Goal: Transaction & Acquisition: Obtain resource

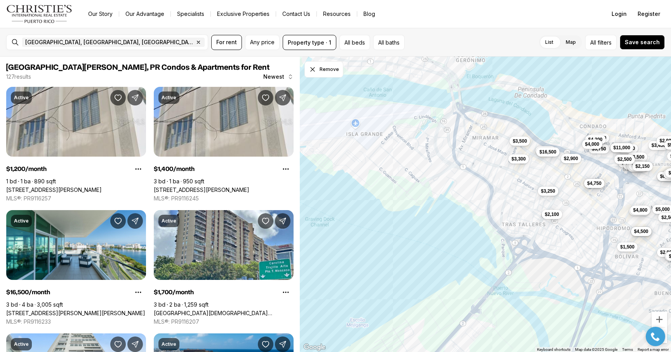
drag, startPoint x: 482, startPoint y: 156, endPoint x: 670, endPoint y: 232, distance: 203.1
click at [670, 232] on div "$1,500 $4,500 $4,800 $3,000 $4,500 $5,000 $2,500 $6,500 $6,500 $3,450 $2,900 $2…" at bounding box center [485, 205] width 371 height 296
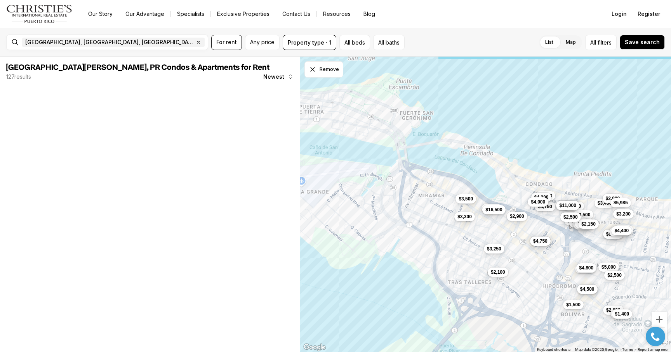
drag, startPoint x: 511, startPoint y: 177, endPoint x: 454, endPoint y: 235, distance: 81.8
click at [454, 235] on div "$1,500 $4,500 $4,800 $3,000 $4,500 $5,000 $2,500 $6,500 $6,500 $3,450 $2,900 $2…" at bounding box center [485, 205] width 371 height 296
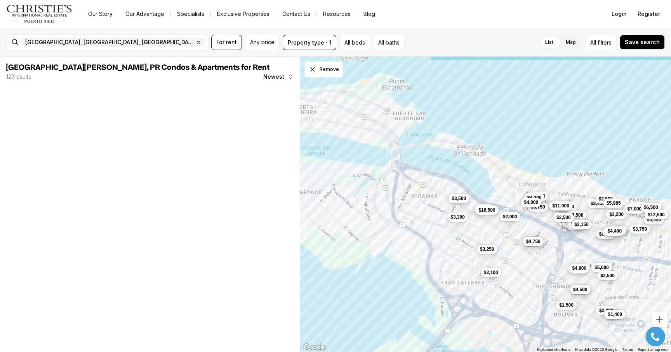
click at [457, 198] on span "$3,500" at bounding box center [458, 199] width 14 height 6
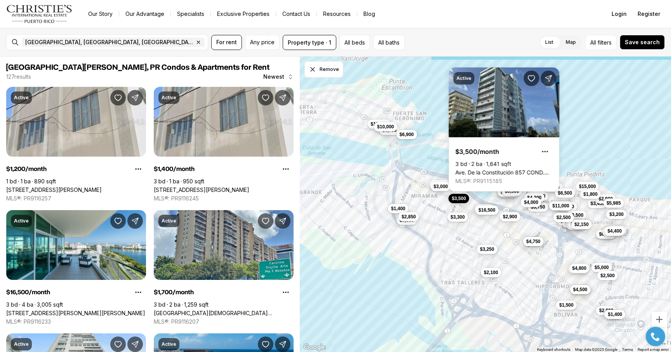
click at [430, 171] on div "$1,500 $4,500 $4,800 $3,000 $4,500 $5,000 $2,500 $6,500 $6,500 $3,450 $2,900 $2…" at bounding box center [485, 205] width 371 height 296
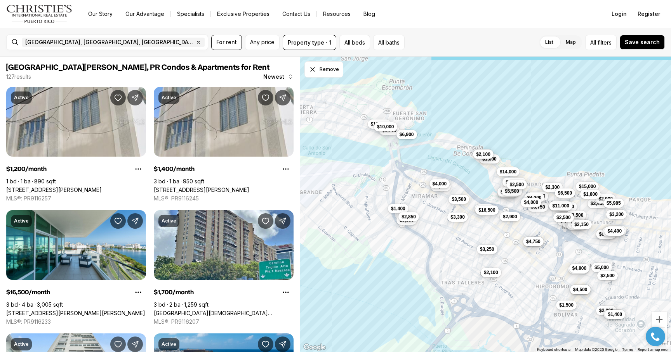
click at [439, 182] on span "$4,000" at bounding box center [439, 183] width 14 height 6
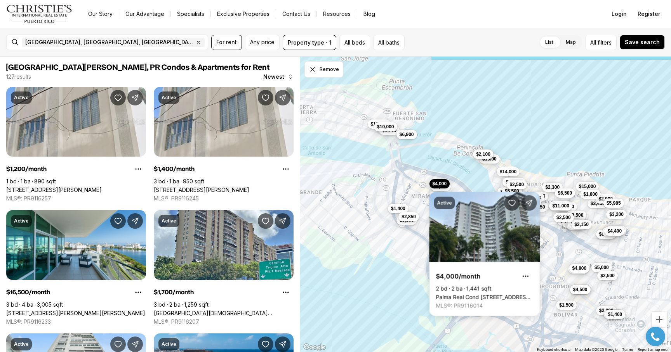
click at [421, 197] on div "$1,500 $4,500 $4,800 $3,000 $4,500 $5,000 $2,500 $6,500 $6,500 $3,450 $2,900 $2…" at bounding box center [485, 205] width 371 height 296
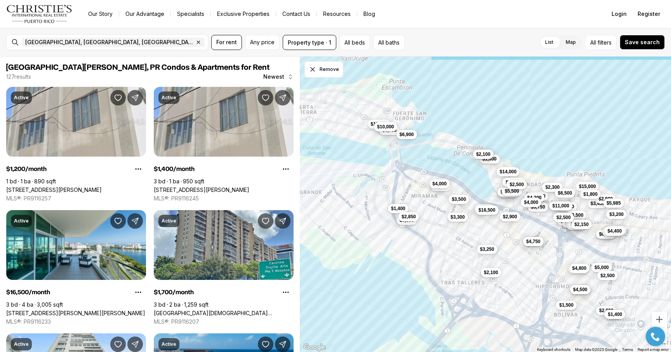
click at [436, 183] on span "$4,000" at bounding box center [439, 183] width 14 height 6
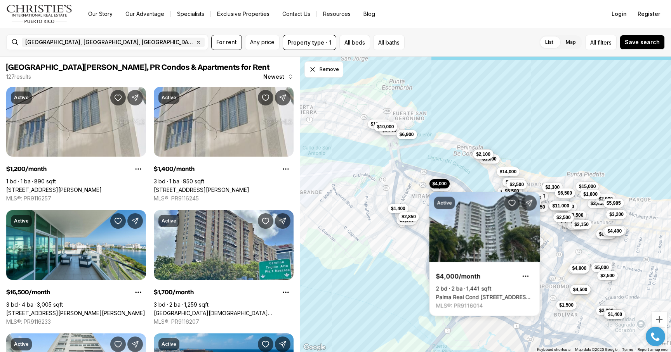
click at [439, 171] on div "$1,500 $4,500 $4,800 $3,000 $4,500 $5,000 $2,500 $6,500 $6,500 $3,450 $2,900 $2…" at bounding box center [485, 205] width 371 height 296
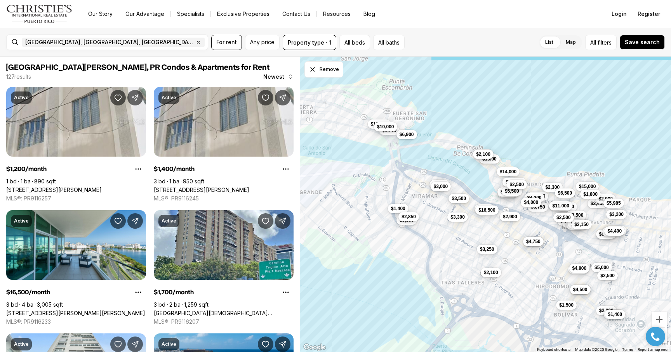
click at [459, 201] on span "$3,500" at bounding box center [458, 199] width 14 height 6
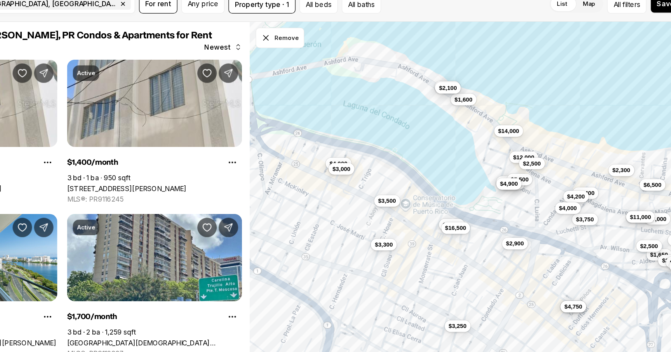
click at [500, 187] on span "$4,900" at bounding box center [506, 186] width 14 height 6
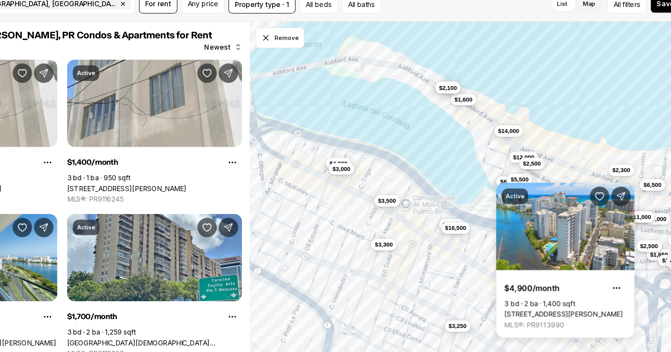
click at [438, 158] on div "$4,500 $4,800 $3,300 $3,500 $3,250 $2,900 $4,950 $2,100 $2,700 $16,500 $4,750 $…" at bounding box center [485, 205] width 371 height 296
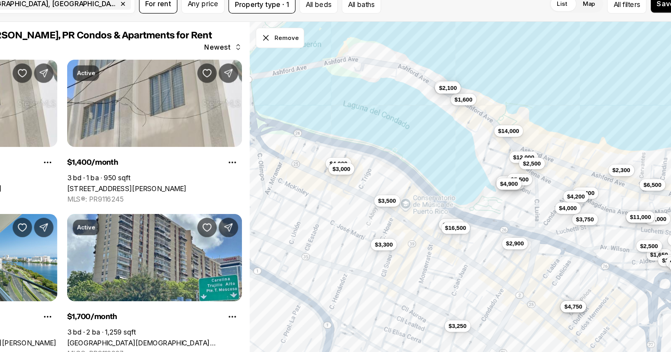
click at [504, 190] on button "$4,900" at bounding box center [506, 185] width 21 height 9
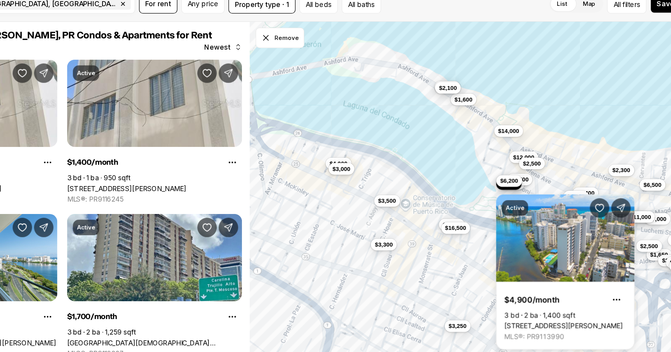
click at [500, 183] on body "Go to: Homepage Our Story Our Advantage Specialists Exclusive Properties Contac…" at bounding box center [335, 176] width 671 height 352
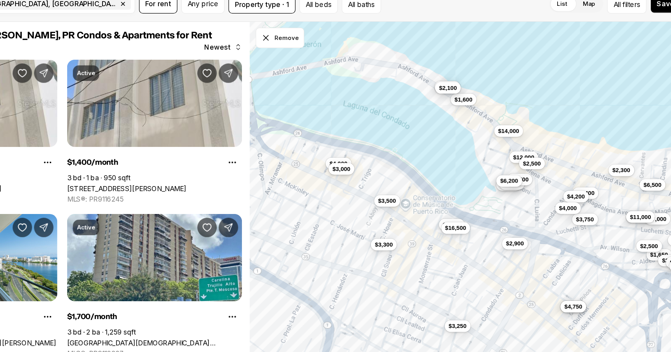
click at [503, 184] on span "$6,200" at bounding box center [506, 183] width 14 height 6
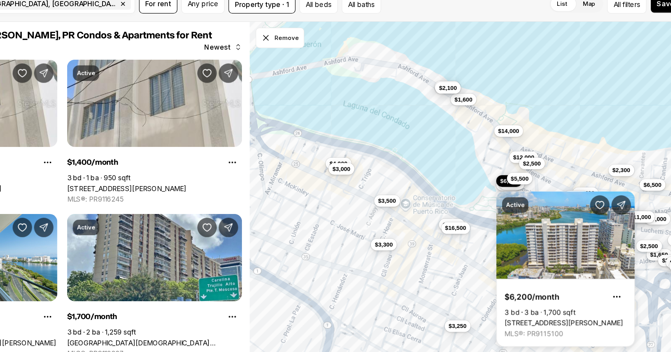
click at [521, 181] on body "Go to: Homepage Our Story Our Advantage Specialists Exclusive Properties Contac…" at bounding box center [335, 176] width 671 height 352
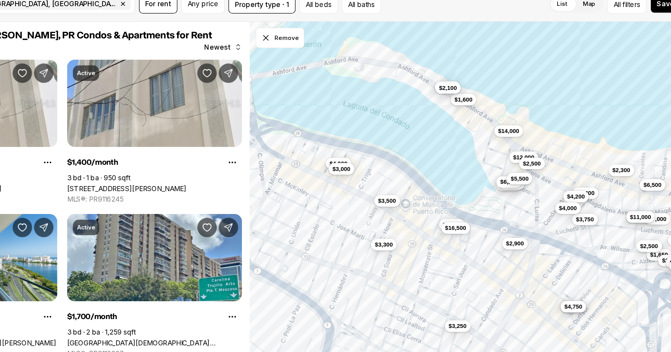
click at [515, 181] on span "$5,500" at bounding box center [515, 182] width 14 height 6
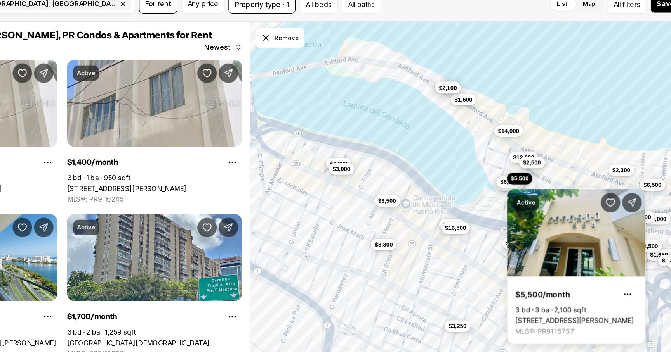
click at [521, 170] on span "$2,500" at bounding box center [525, 169] width 14 height 6
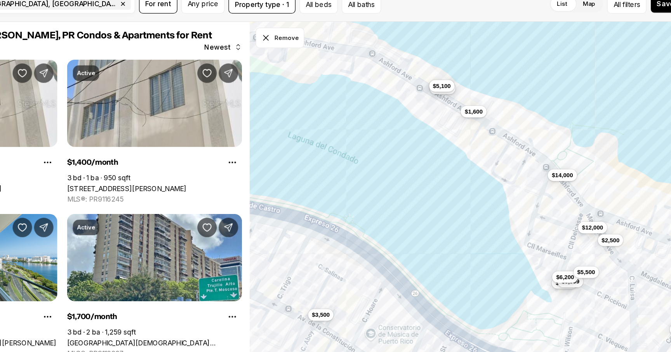
click at [444, 106] on button "$5,100" at bounding box center [453, 107] width 21 height 9
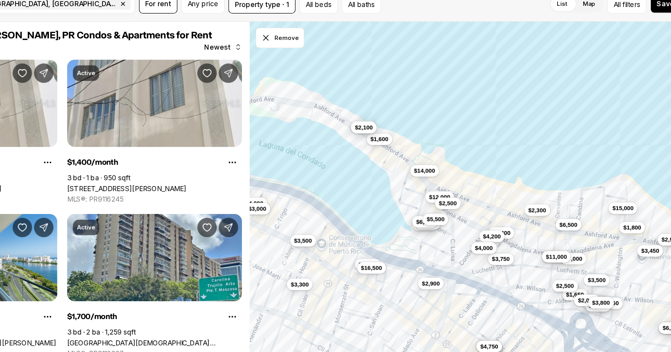
drag, startPoint x: 371, startPoint y: 178, endPoint x: 343, endPoint y: 173, distance: 27.7
click at [343, 173] on div "$3,500 $2,700 $16,500 $3,750 $3,400 $4,200 $4,000 $1,600 $5,100 $2,100 $14,000 …" at bounding box center [485, 205] width 371 height 296
click at [618, 238] on span "$3,450" at bounding box center [617, 239] width 14 height 6
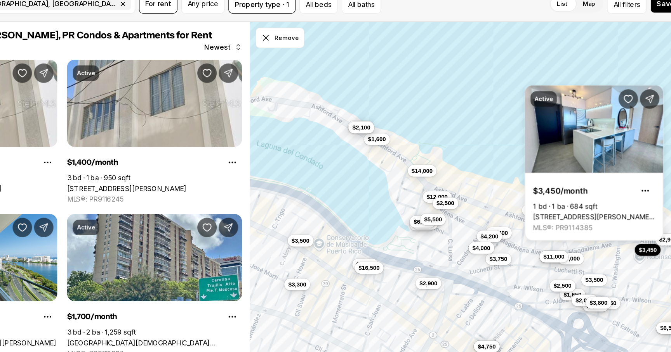
click at [608, 255] on div "$3,500 $2,700 $16,500 $3,750 $3,400 $4,200 $4,000 $1,600 $5,100 $2,100 $14,000 …" at bounding box center [485, 205] width 371 height 296
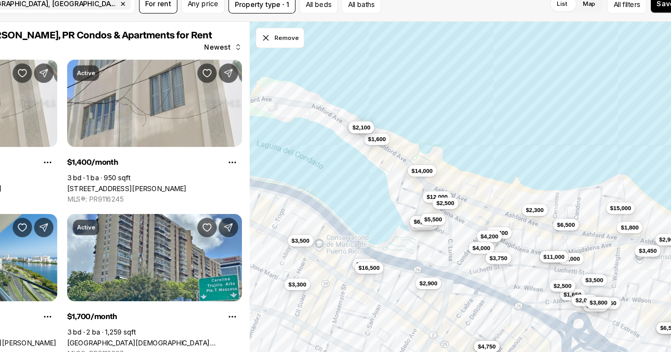
click at [507, 245] on button "$3,750" at bounding box center [498, 245] width 21 height 9
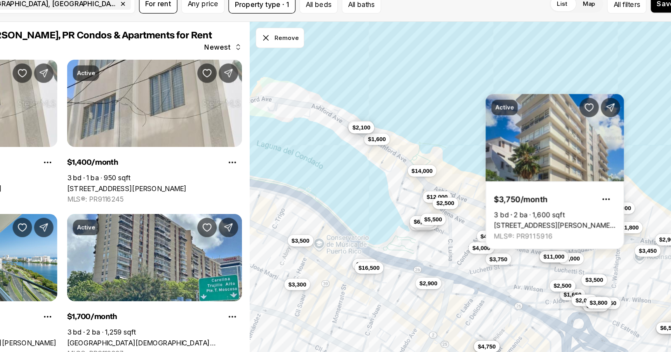
click at [476, 191] on div "$3,500 $2,700 $16,500 $3,750 $3,400 $4,200 $4,000 $1,600 $5,100 $2,100 $14,000 …" at bounding box center [485, 205] width 371 height 296
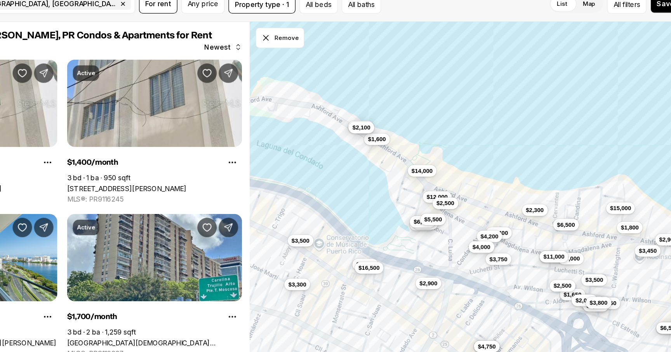
click at [485, 236] on span "$4,000" at bounding box center [484, 237] width 14 height 6
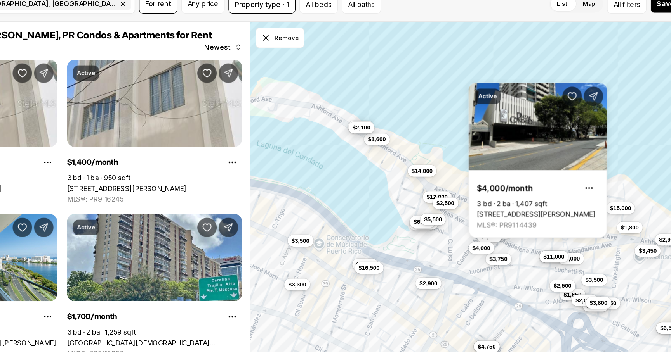
click at [507, 237] on div "$3,500 $2,700 $16,500 $3,750 $3,400 $4,200 $4,000 $1,600 $5,100 $2,100 $14,000 …" at bounding box center [485, 205] width 371 height 296
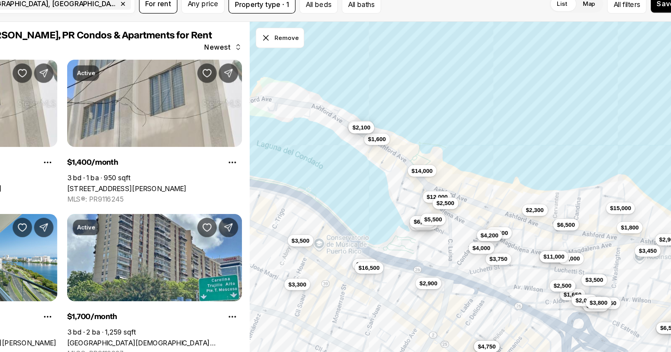
click at [493, 230] on button "$4,200" at bounding box center [491, 227] width 21 height 9
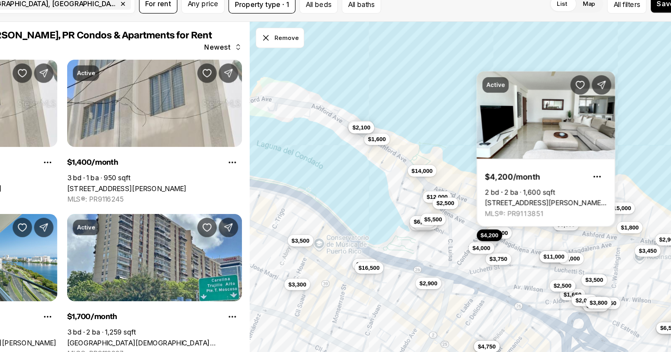
click at [510, 229] on div "$3,500 $2,700 $16,500 $3,750 $3,400 $4,200 $4,000 $1,600 $5,100 $2,100 $14,000 …" at bounding box center [485, 205] width 371 height 296
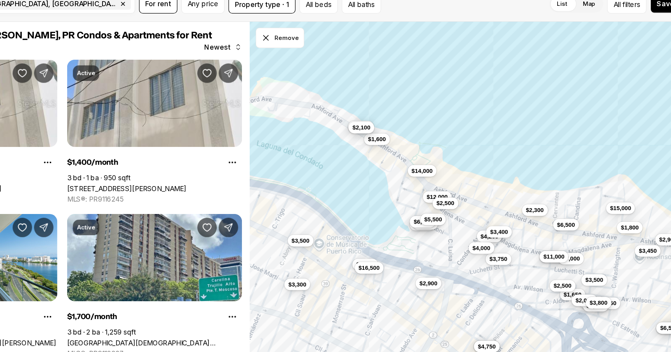
click at [504, 229] on button "$3,400" at bounding box center [498, 224] width 21 height 9
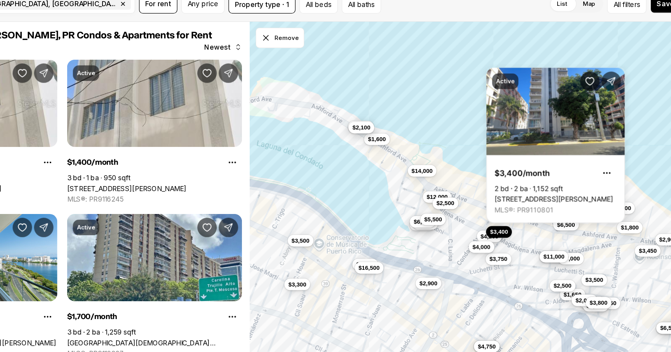
click at [476, 240] on button "$4,000" at bounding box center [484, 236] width 21 height 9
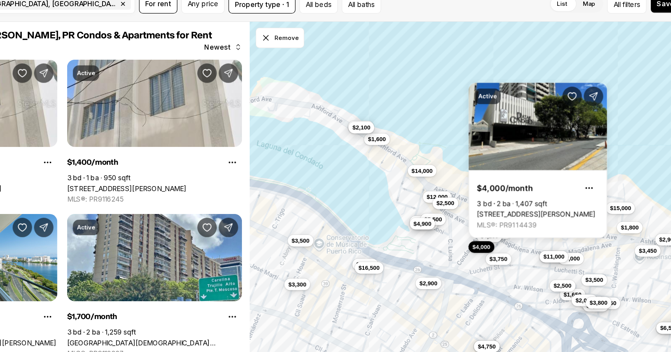
click at [431, 220] on span "$4,900" at bounding box center [437, 218] width 14 height 6
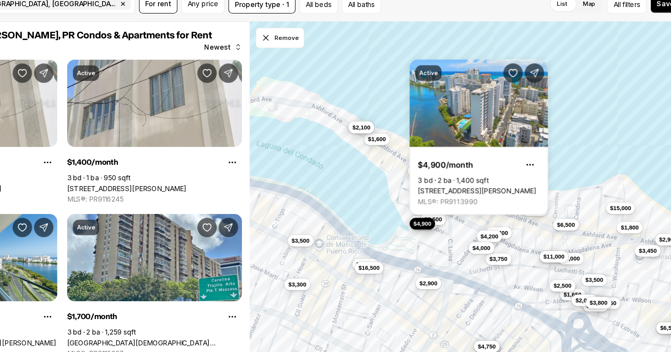
click at [399, 187] on div "$3,500 $2,700 $16,500 $3,750 $3,400 $4,200 $4,000 $1,600 $5,100 $2,100 $14,000 …" at bounding box center [485, 205] width 371 height 296
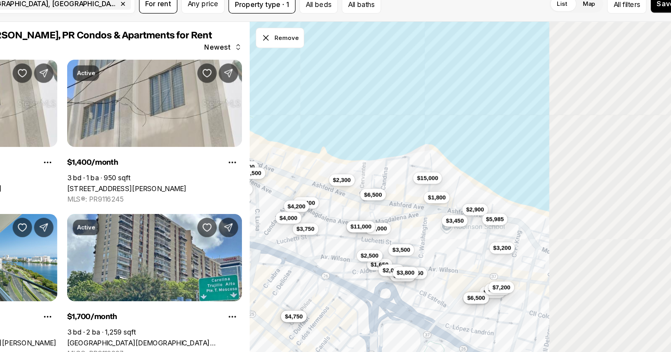
drag, startPoint x: 472, startPoint y: 190, endPoint x: 317, endPoint y: 165, distance: 157.1
click at [317, 165] on div "$3,500 $2,700 $16,500 $3,750 $3,400 $4,200 $4,000 $1,600 $5,100 $2,100 $14,000 …" at bounding box center [485, 205] width 371 height 296
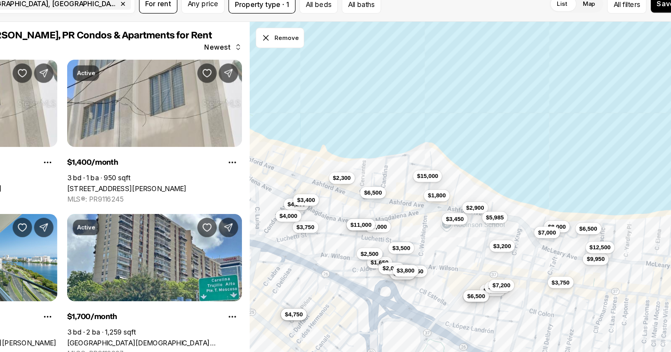
click at [348, 199] on span "$3,400" at bounding box center [344, 199] width 14 height 6
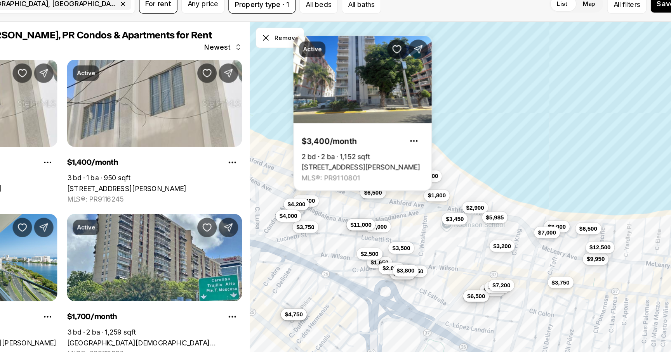
click at [363, 206] on div "$3,750 $3,400 $4,200 $4,000 $6,500 $4,950 $2,900 $6,500 $1,650 $2,150 $3,500 $2…" at bounding box center [485, 205] width 371 height 296
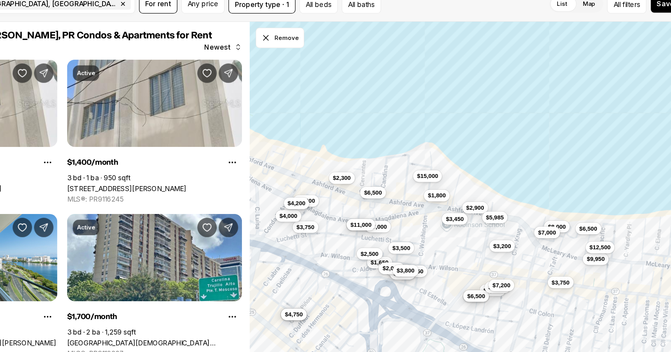
click at [336, 206] on button "$4,200" at bounding box center [337, 201] width 21 height 9
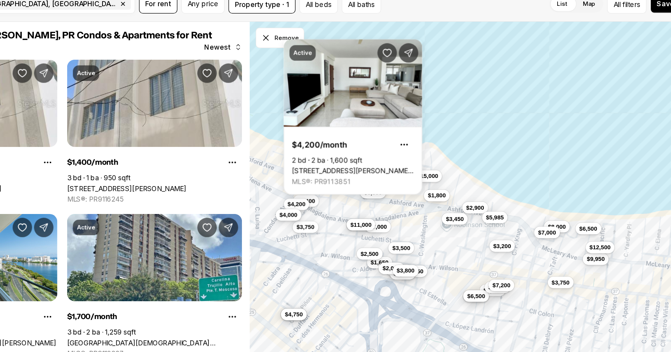
click at [328, 212] on span "$4,000" at bounding box center [330, 211] width 14 height 6
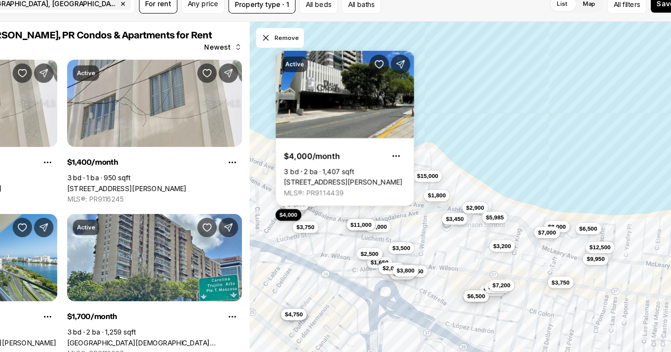
click at [414, 219] on div "$3,750 $3,400 $4,200 $4,000 $6,500 $4,950 $2,900 $6,500 $1,650 $2,150 $3,500 $2…" at bounding box center [485, 205] width 371 height 296
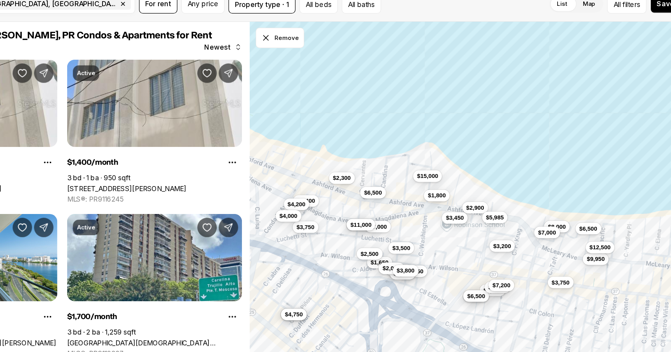
click at [469, 217] on button "$3,450" at bounding box center [463, 212] width 21 height 9
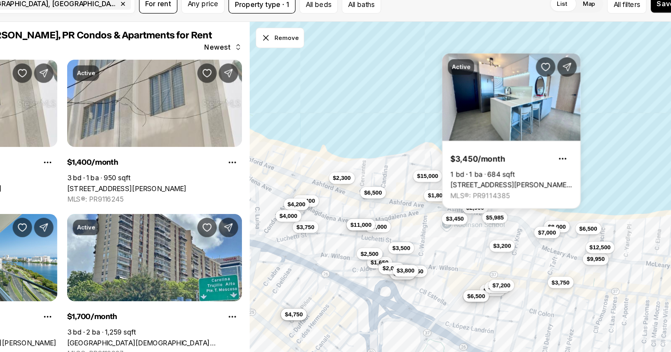
click at [480, 229] on div "$3,750 $3,400 $4,200 $4,000 $6,500 $4,950 $2,900 $6,500 $1,650 $2,150 $3,500 $2…" at bounding box center [485, 205] width 371 height 296
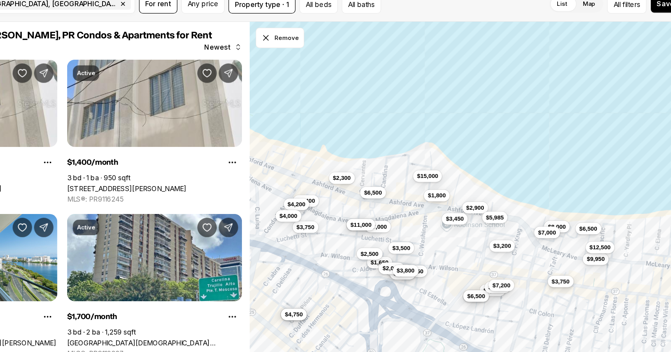
click at [550, 266] on span "$3,750" at bounding box center [548, 264] width 14 height 6
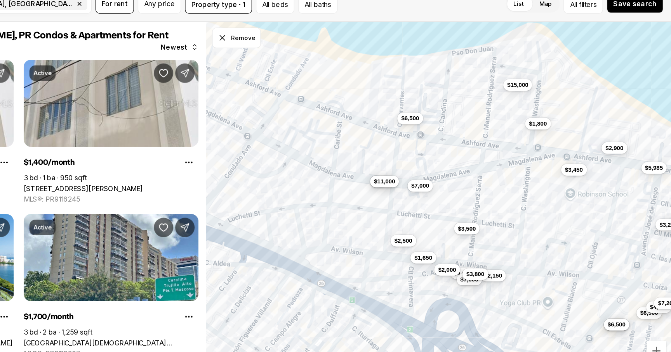
drag, startPoint x: 481, startPoint y: 256, endPoint x: 589, endPoint y: 260, distance: 107.5
click at [589, 260] on div "$6,500 $2,900 $6,500 $1,650 $2,150 $3,500 $2,500 $3,300 $15,000 $7,000 $11,000 …" at bounding box center [485, 205] width 371 height 296
click at [515, 256] on span "$3,800" at bounding box center [513, 257] width 14 height 6
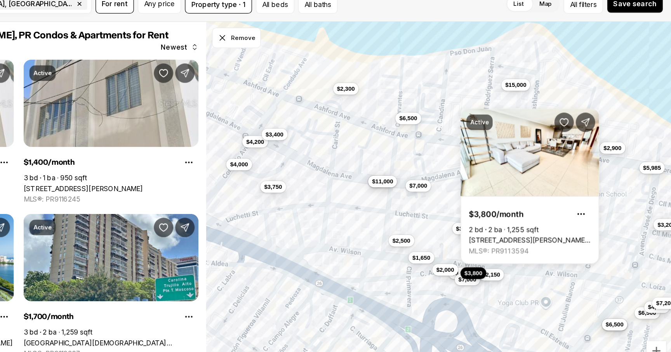
click at [526, 260] on span "$2,150" at bounding box center [527, 258] width 14 height 6
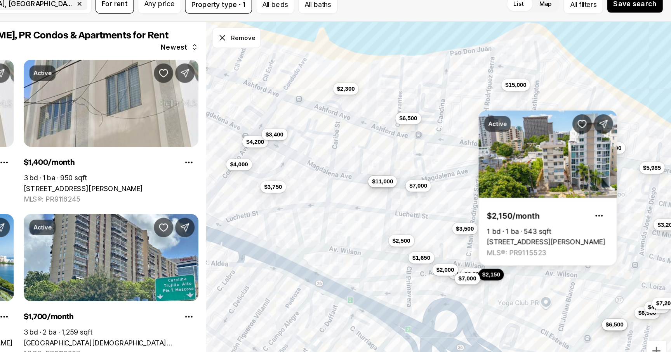
click at [509, 264] on span "$7,000" at bounding box center [508, 262] width 14 height 6
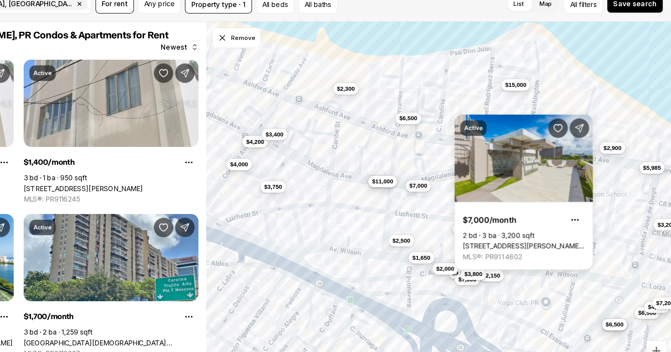
click at [492, 252] on span "$2,000" at bounding box center [490, 254] width 14 height 6
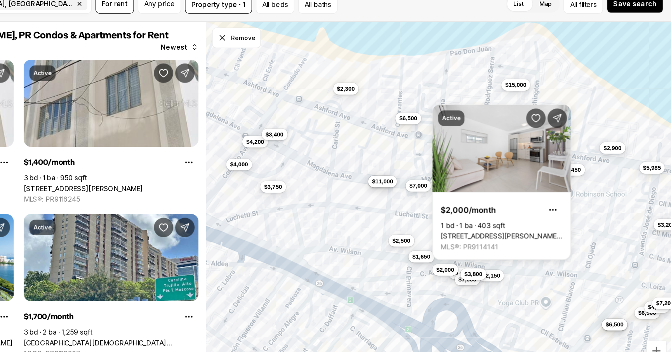
click at [476, 245] on span "$1,650" at bounding box center [471, 244] width 14 height 6
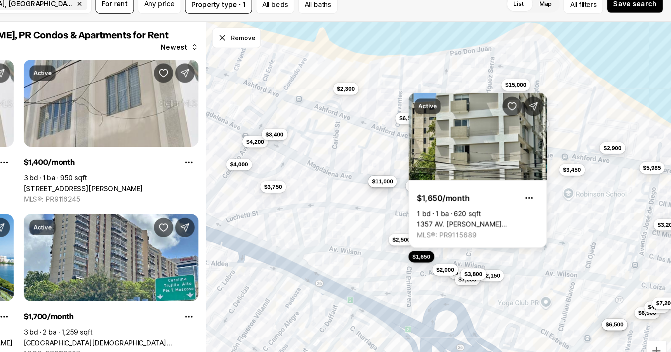
click at [457, 232] on span "$2,500" at bounding box center [455, 230] width 14 height 6
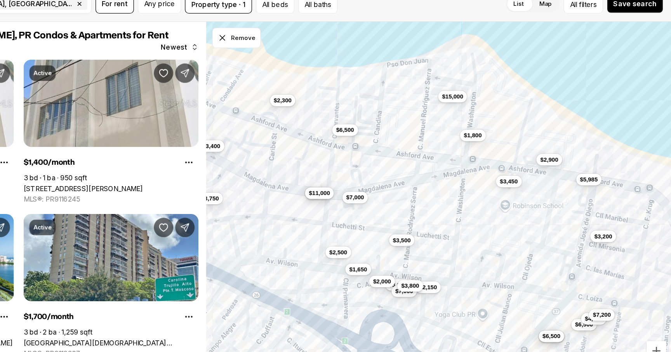
drag, startPoint x: 406, startPoint y: 143, endPoint x: 354, endPoint y: 153, distance: 52.9
click at [354, 153] on div "$6,500 $2,900 $6,500 $1,650 $2,150 $3,500 $2,500 $3,300 $15,000 $7,000 $11,000 …" at bounding box center [485, 205] width 371 height 296
click at [612, 289] on button "$4,400" at bounding box center [608, 293] width 21 height 9
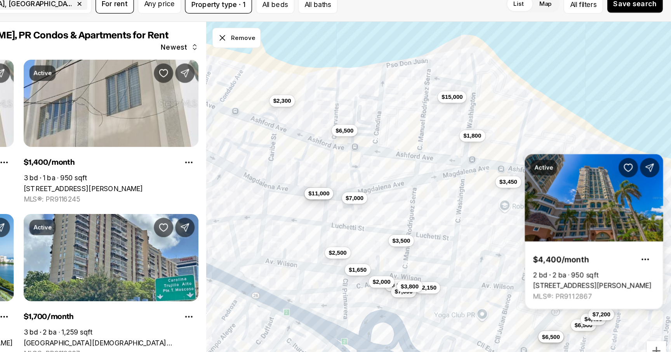
click at [622, 288] on body "Go to: Homepage Our Story Our Advantage Specialists Exclusive Properties Contac…" at bounding box center [335, 176] width 671 height 352
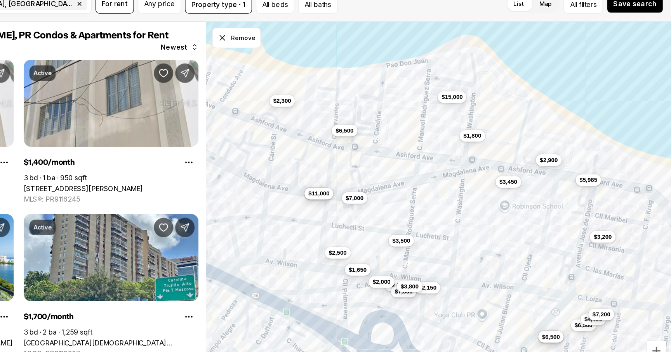
click at [620, 289] on span "$7,200" at bounding box center [615, 291] width 14 height 6
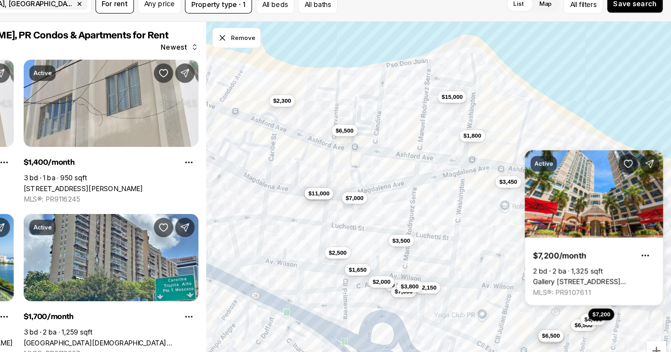
click at [575, 306] on span "$6,500" at bounding box center [575, 307] width 14 height 6
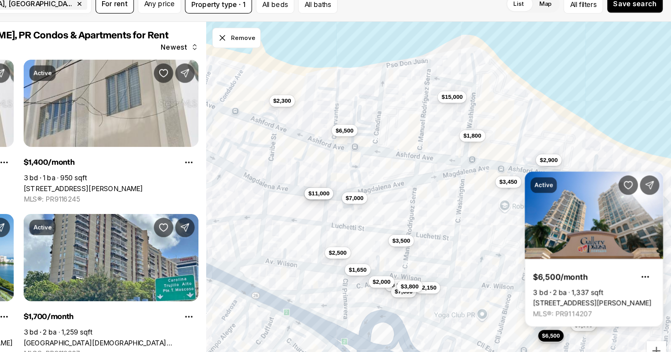
click at [535, 266] on div "$6,500 $2,900 $6,500 $1,650 $2,150 $3,500 $2,500 $3,300 $15,000 $7,000 $11,000 …" at bounding box center [485, 205] width 371 height 296
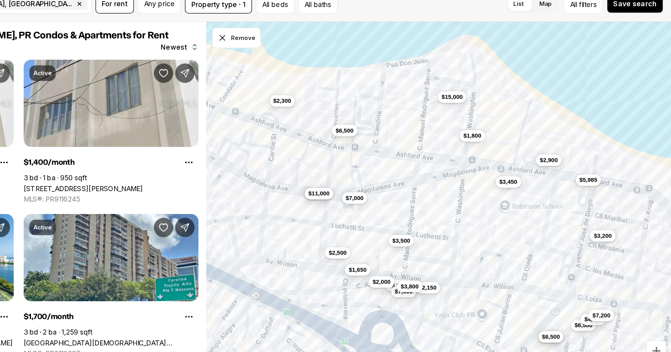
click at [615, 226] on span "$3,200" at bounding box center [616, 227] width 14 height 6
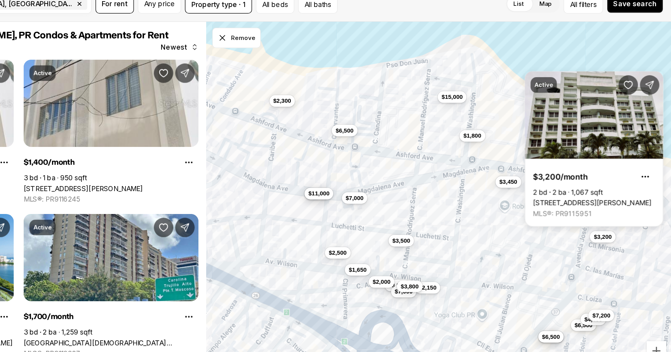
click at [555, 243] on div "$6,500 $2,900 $6,500 $1,650 $2,150 $3,500 $2,500 $3,300 $15,000 $7,000 $11,000 …" at bounding box center [485, 205] width 371 height 296
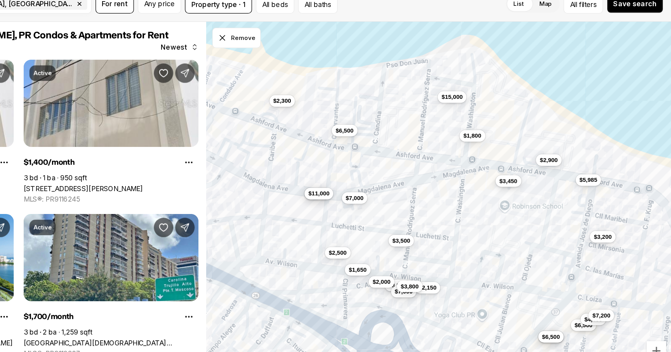
click at [539, 184] on span "$3,450" at bounding box center [541, 184] width 14 height 6
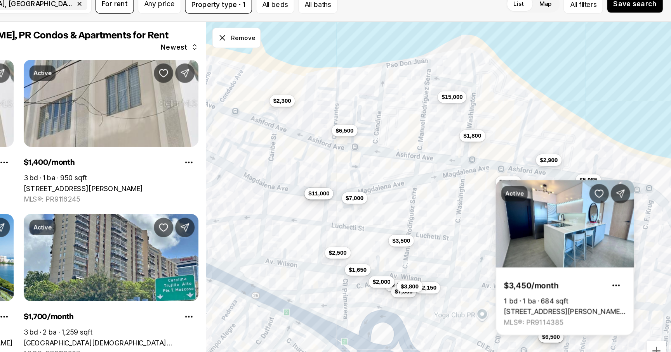
click at [463, 239] on div "$6,500 $2,900 $6,500 $1,650 $2,150 $3,500 $2,500 $3,300 $15,000 $7,000 $11,000 …" at bounding box center [485, 205] width 371 height 296
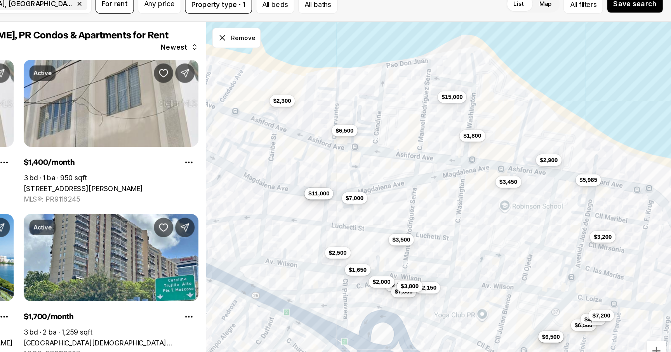
click at [458, 234] on button "$3,500" at bounding box center [455, 230] width 21 height 9
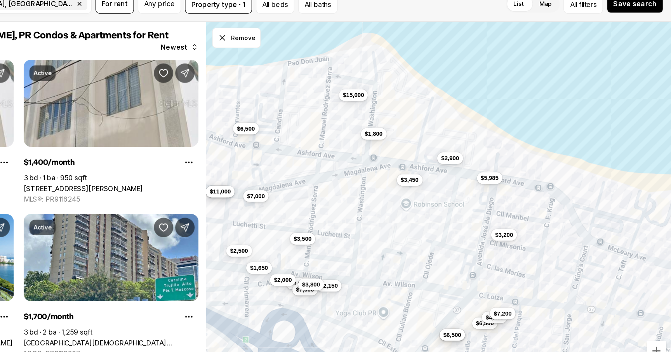
drag, startPoint x: 411, startPoint y: 224, endPoint x: 304, endPoint y: 229, distance: 107.2
click at [305, 229] on div "$6,500 $2,900 $6,500 $1,650 $2,150 $3,500 $2,500 $3,300 $15,000 $7,000 $11,000 …" at bounding box center [485, 205] width 371 height 296
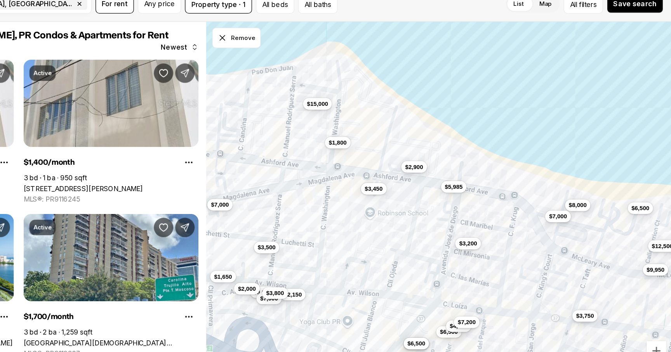
click at [601, 291] on span "$3,750" at bounding box center [602, 291] width 14 height 6
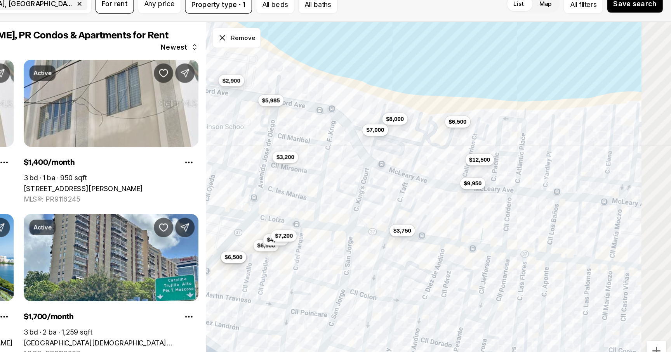
drag, startPoint x: 450, startPoint y: 219, endPoint x: 300, endPoint y: 151, distance: 165.3
click at [300, 149] on div "$2,900 $6,500 $1,650 $2,150 $3,500 $3,300 $15,000 $7,000 $1,800 $7,000 $3,450 $…" at bounding box center [485, 205] width 371 height 296
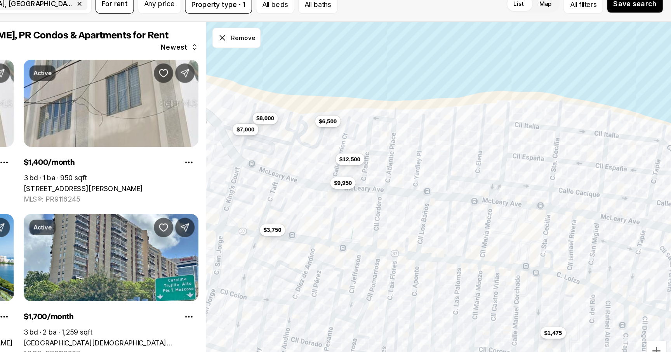
drag, startPoint x: 564, startPoint y: 197, endPoint x: 464, endPoint y: 197, distance: 99.7
click at [464, 197] on div "$2,900 $6,500 $6,500 $6,500 $5,985 $4,400 $3,200 $7,200 $3,750 $8,000 $7,000 $9…" at bounding box center [485, 205] width 371 height 296
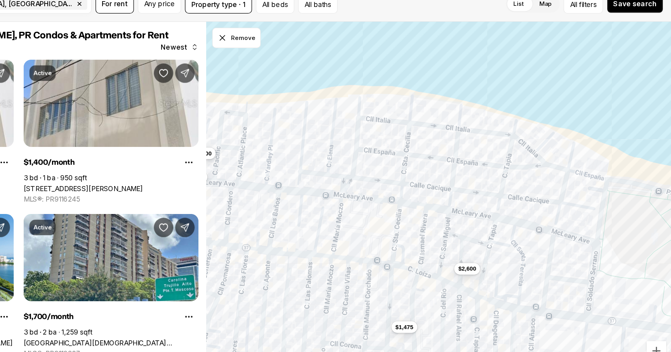
drag, startPoint x: 496, startPoint y: 193, endPoint x: 377, endPoint y: 188, distance: 119.6
click at [377, 188] on div "$3,750 $8,000 $7,000 $9,950 $6,500 $12,500 $1,475 $2,600" at bounding box center [485, 205] width 371 height 296
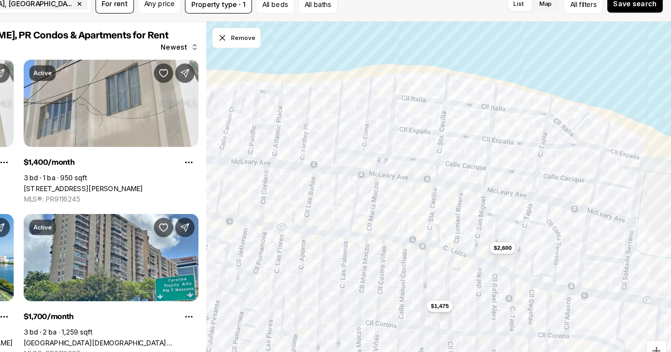
drag, startPoint x: 452, startPoint y: 235, endPoint x: 482, endPoint y: 218, distance: 33.4
click at [482, 218] on div "$1,475 $2,600" at bounding box center [485, 205] width 371 height 296
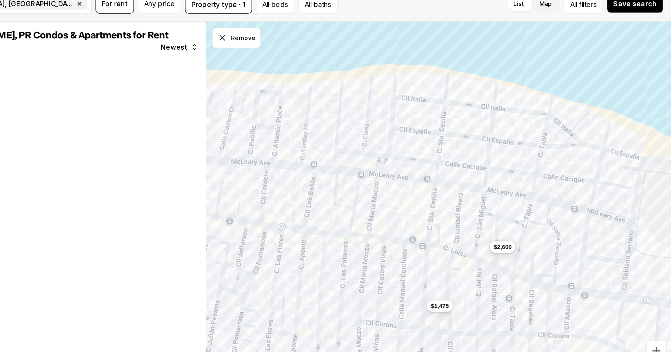
click at [532, 239] on span "$2,600" at bounding box center [536, 236] width 14 height 6
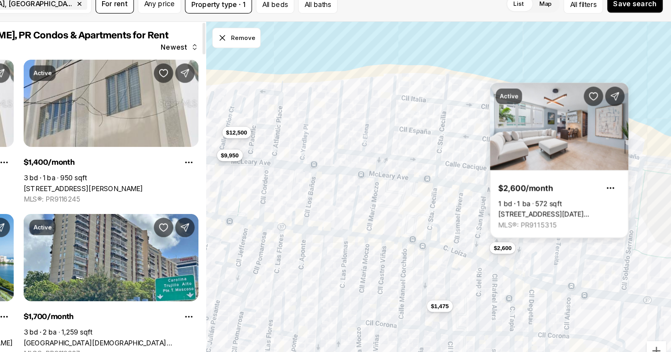
click at [315, 162] on span "$9,950" at bounding box center [318, 163] width 14 height 6
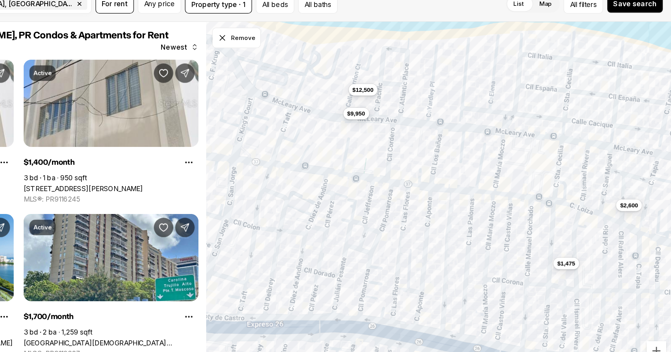
drag, startPoint x: 347, startPoint y: 154, endPoint x: 459, endPoint y: 129, distance: 114.6
click at [459, 129] on div "$1,475 $2,600 $9,950 $12,500" at bounding box center [485, 205] width 371 height 296
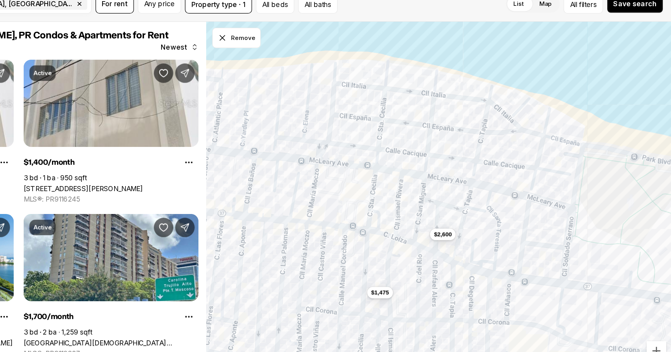
drag, startPoint x: 548, startPoint y: 191, endPoint x: 384, endPoint y: 201, distance: 164.8
click at [384, 201] on div "$1,475 $2,600 $9,950 $12,500 $3,750 $8,000 $7,000 $6,500" at bounding box center [485, 205] width 371 height 296
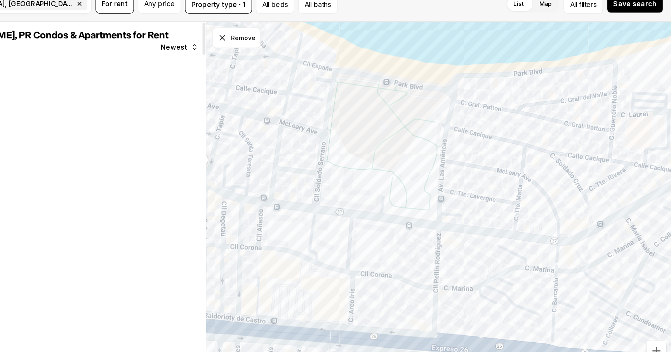
drag, startPoint x: 446, startPoint y: 215, endPoint x: 249, endPoint y: 156, distance: 205.6
click at [249, 156] on div "San Juan, PR Condos & Apartments for Rent 127 results Newest More San Juan Real…" at bounding box center [335, 205] width 671 height 296
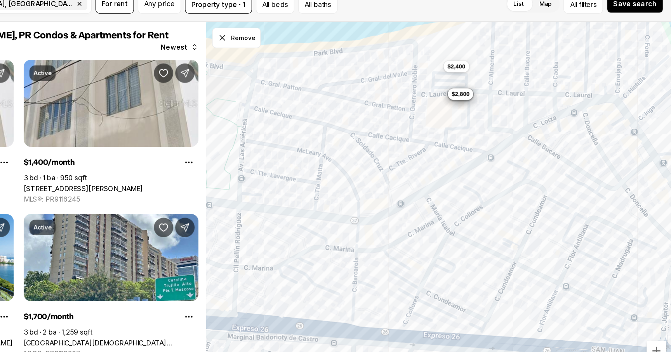
drag, startPoint x: 486, startPoint y: 180, endPoint x: 323, endPoint y: 166, distance: 163.6
click at [323, 166] on div "$2,200 $2,700 $2,800 $2,500 $2,400 $2,800" at bounding box center [485, 205] width 371 height 296
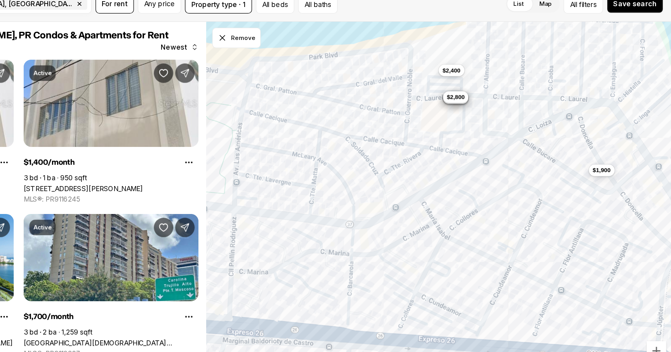
click at [501, 120] on button "$2,800" at bounding box center [499, 116] width 21 height 9
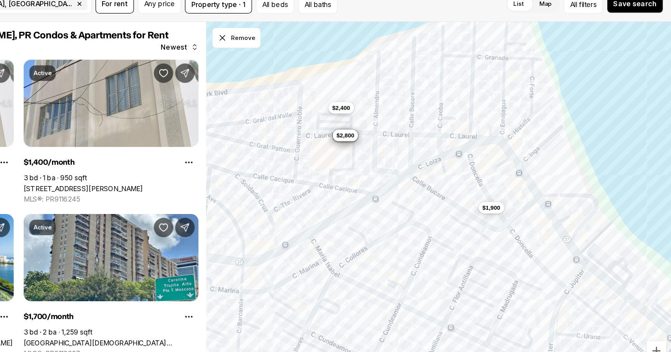
drag, startPoint x: 438, startPoint y: 163, endPoint x: 348, endPoint y: 194, distance: 94.4
click at [348, 194] on div "$2,200 $2,700 $2,800 $2,500 $2,400 $2,800 $1,900" at bounding box center [485, 205] width 371 height 296
click at [526, 210] on button "$1,900" at bounding box center [526, 206] width 21 height 9
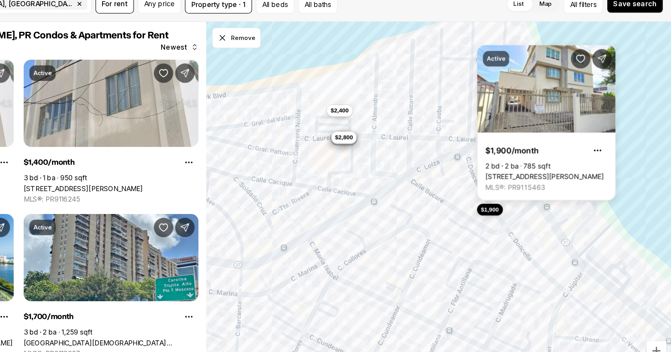
click at [409, 152] on button "$2,800" at bounding box center [409, 148] width 21 height 9
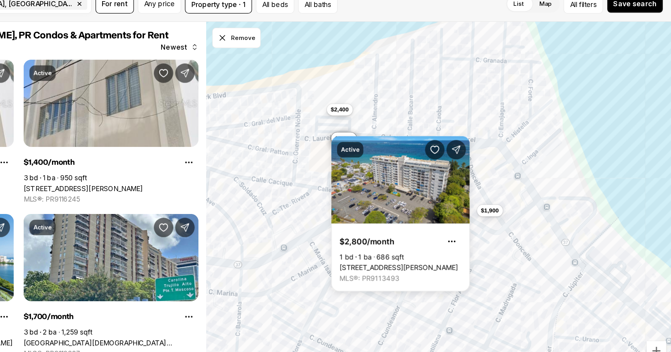
click at [407, 127] on span "$2,400" at bounding box center [406, 127] width 14 height 6
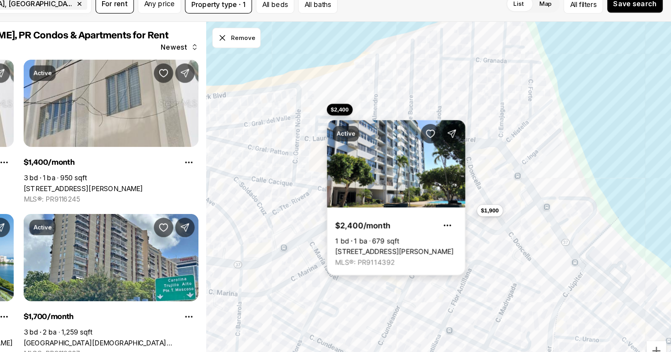
click at [402, 237] on link "2305 C. LAUREL #904, SAN JUAN PR, 00913" at bounding box center [449, 240] width 95 height 7
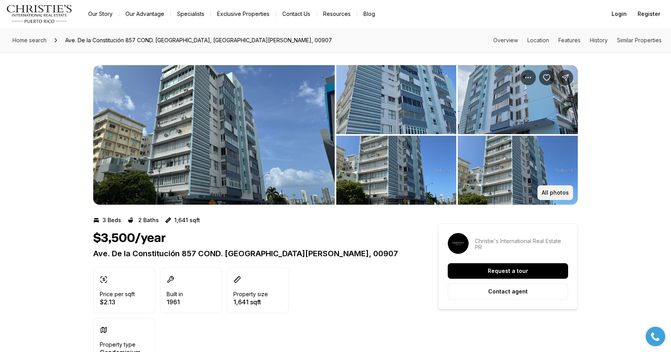
click at [564, 196] on button "All photos" at bounding box center [555, 192] width 36 height 15
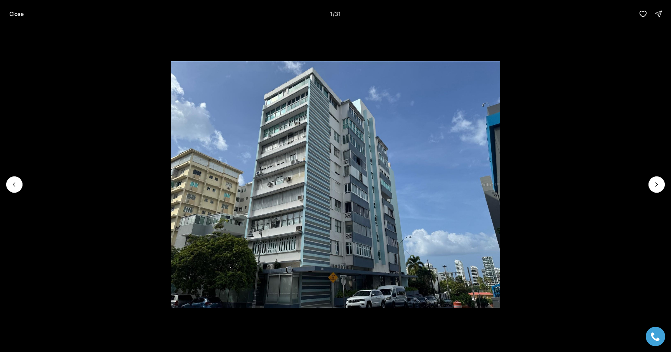
click at [669, 185] on li "1 of 31" at bounding box center [335, 185] width 671 height 314
click at [663, 183] on button "Next slide" at bounding box center [656, 185] width 16 height 16
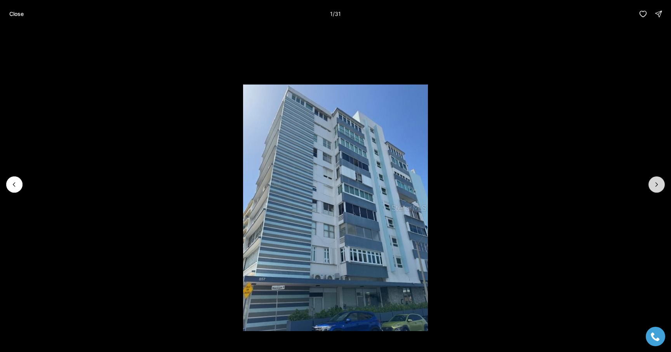
click at [663, 183] on button "Next slide" at bounding box center [656, 185] width 16 height 16
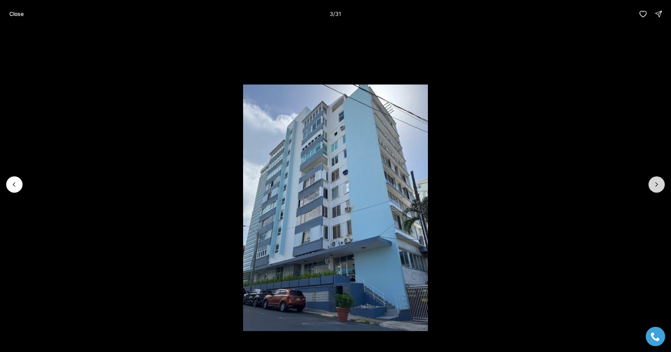
click at [663, 183] on button "Next slide" at bounding box center [656, 185] width 16 height 16
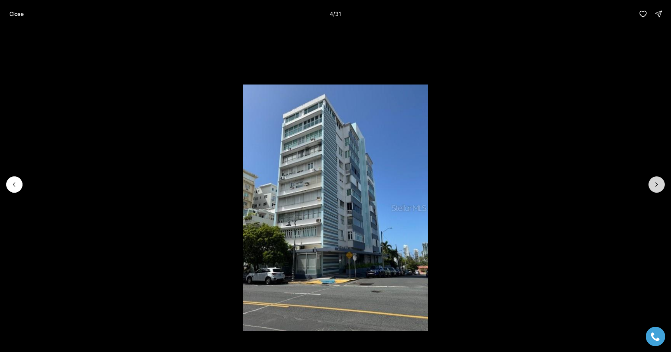
click at [663, 183] on button "Next slide" at bounding box center [656, 185] width 16 height 16
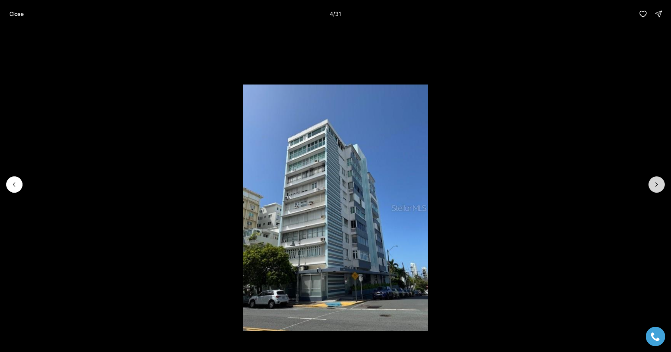
click at [663, 183] on button "Next slide" at bounding box center [656, 185] width 16 height 16
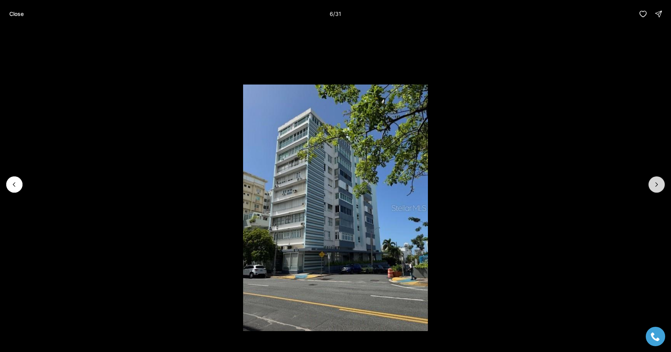
click at [663, 183] on button "Next slide" at bounding box center [656, 185] width 16 height 16
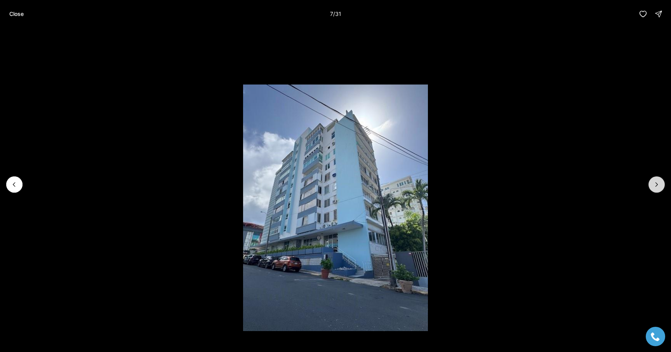
click at [663, 183] on button "Next slide" at bounding box center [656, 185] width 16 height 16
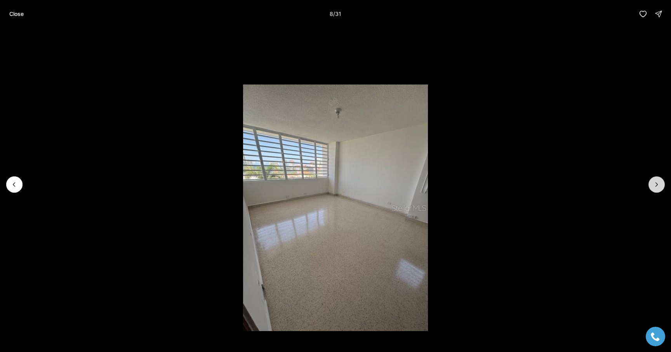
click at [663, 183] on button "Next slide" at bounding box center [656, 185] width 16 height 16
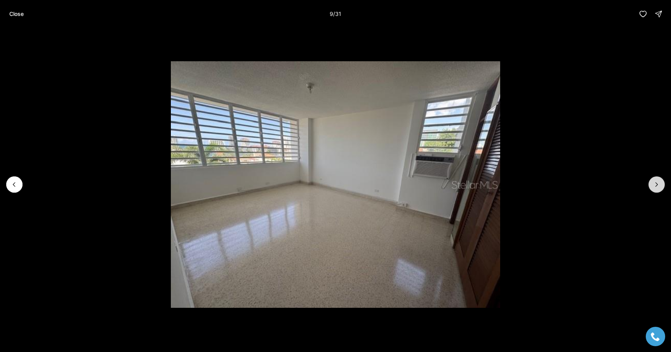
click at [663, 183] on button "Next slide" at bounding box center [656, 185] width 16 height 16
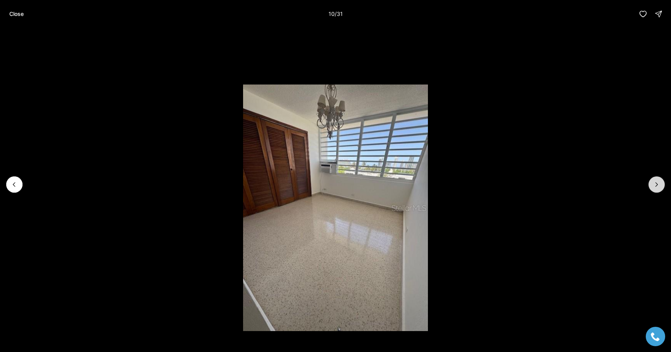
click at [663, 183] on button "Next slide" at bounding box center [656, 185] width 16 height 16
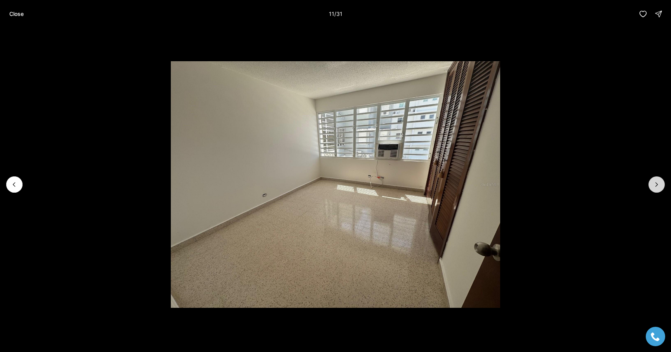
click at [663, 183] on button "Next slide" at bounding box center [656, 185] width 16 height 16
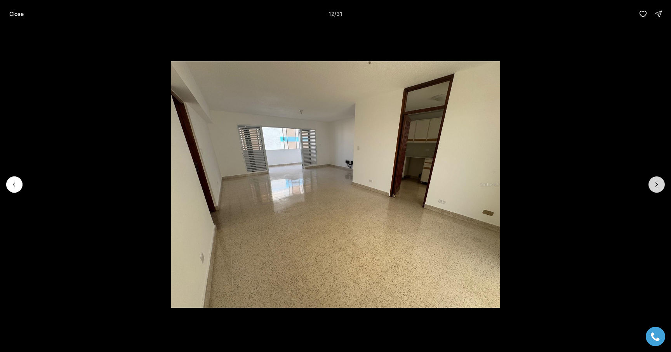
click at [663, 183] on button "Next slide" at bounding box center [656, 185] width 16 height 16
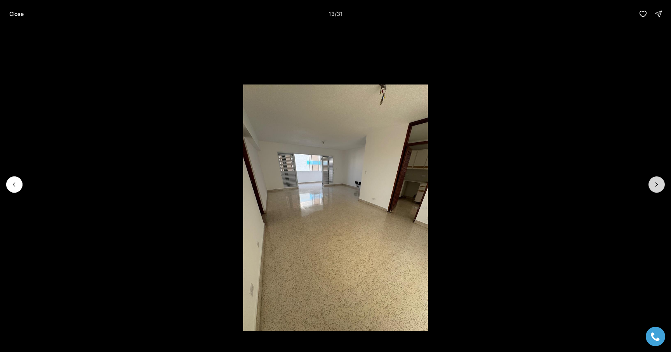
click at [663, 183] on button "Next slide" at bounding box center [656, 185] width 16 height 16
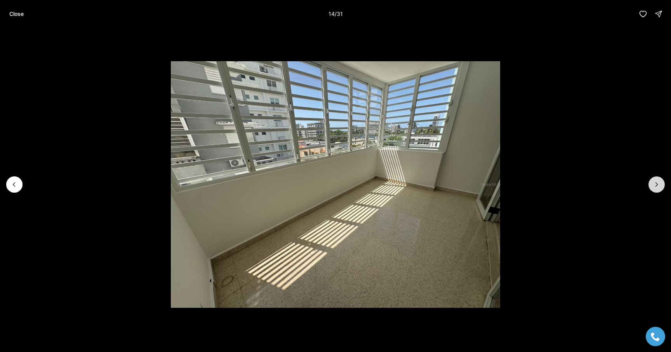
click at [663, 183] on button "Next slide" at bounding box center [656, 185] width 16 height 16
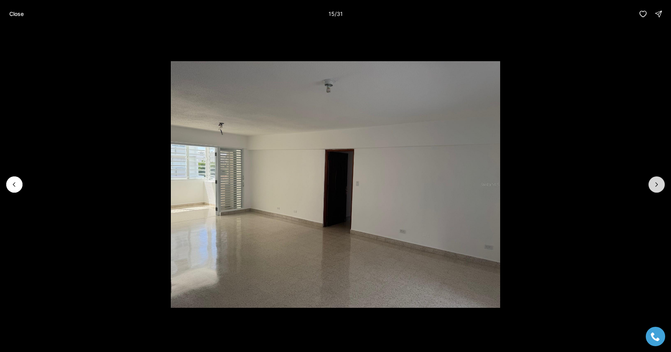
click at [663, 183] on button "Next slide" at bounding box center [656, 185] width 16 height 16
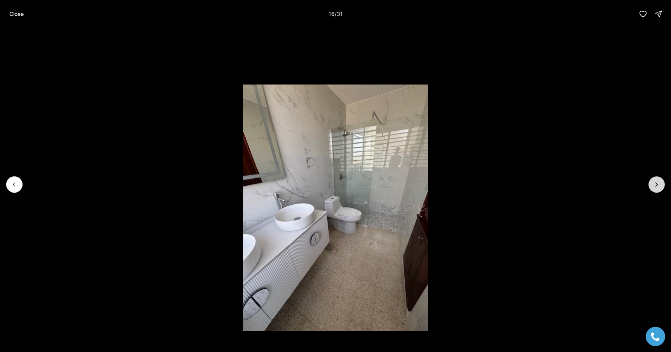
click at [663, 183] on button "Next slide" at bounding box center [656, 185] width 16 height 16
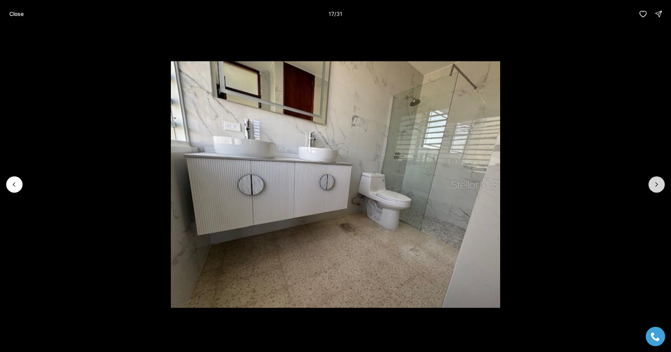
click at [663, 183] on button "Next slide" at bounding box center [656, 185] width 16 height 16
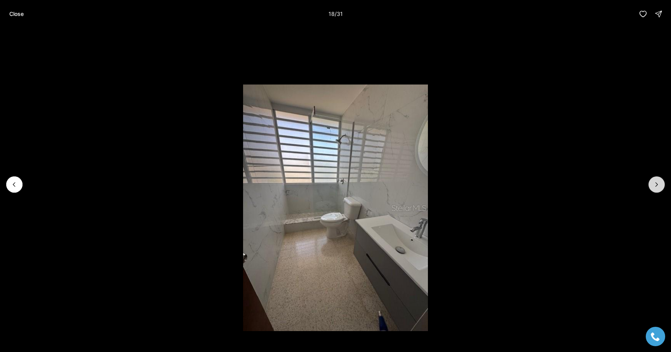
click at [663, 183] on button "Next slide" at bounding box center [656, 185] width 16 height 16
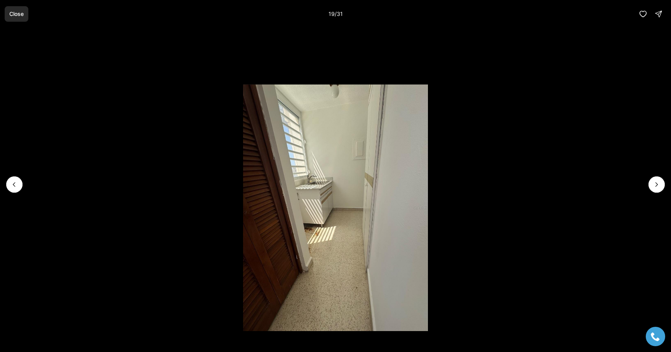
click at [6, 14] on button "Close" at bounding box center [17, 14] width 24 height 16
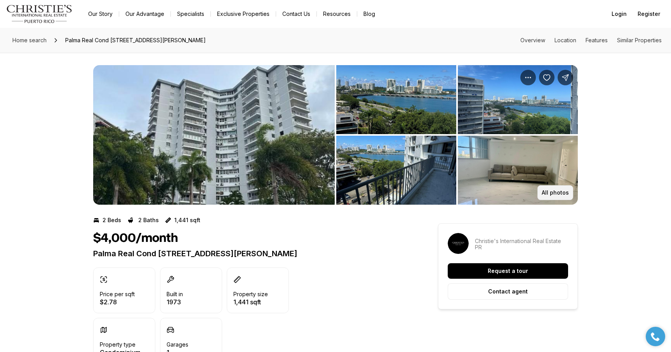
click at [550, 191] on p "All photos" at bounding box center [554, 193] width 27 height 6
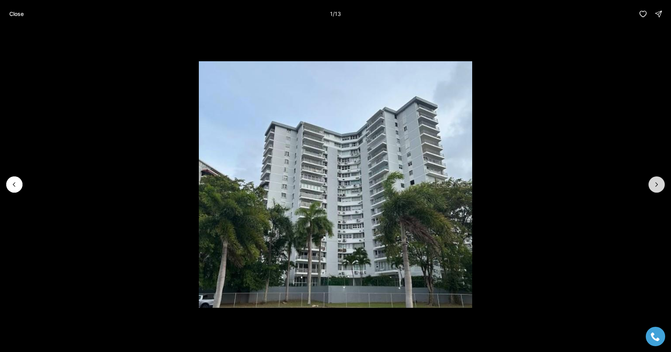
click at [657, 185] on icon "Next slide" at bounding box center [656, 185] width 8 height 8
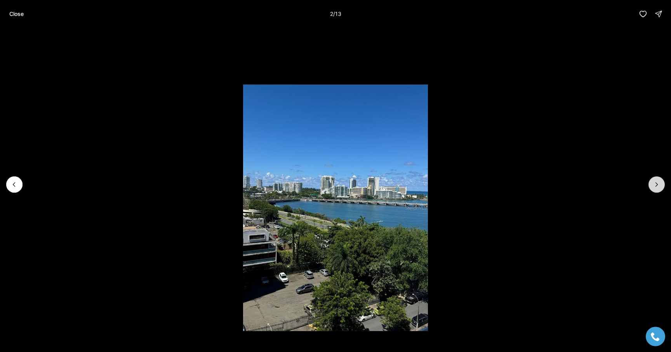
click at [657, 185] on icon "Next slide" at bounding box center [656, 185] width 8 height 8
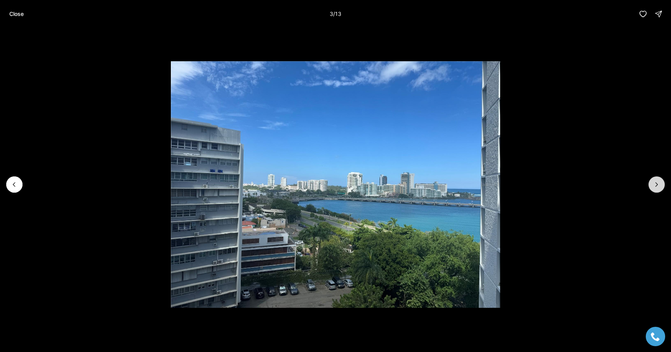
click at [657, 185] on icon "Next slide" at bounding box center [656, 185] width 8 height 8
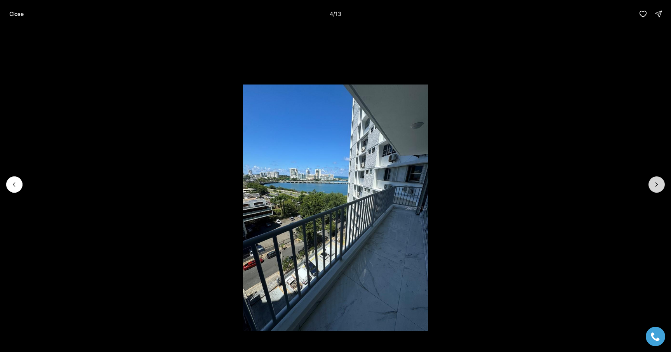
click at [657, 185] on icon "Next slide" at bounding box center [656, 185] width 8 height 8
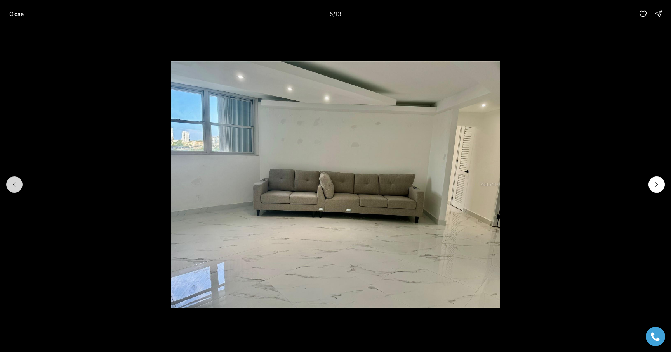
click at [11, 189] on button "Previous slide" at bounding box center [14, 185] width 16 height 16
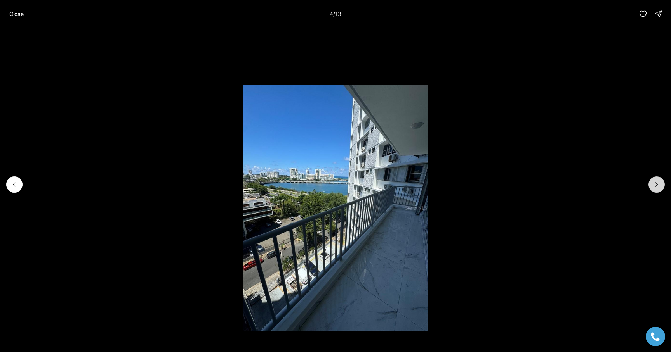
click at [659, 187] on icon "Next slide" at bounding box center [656, 185] width 8 height 8
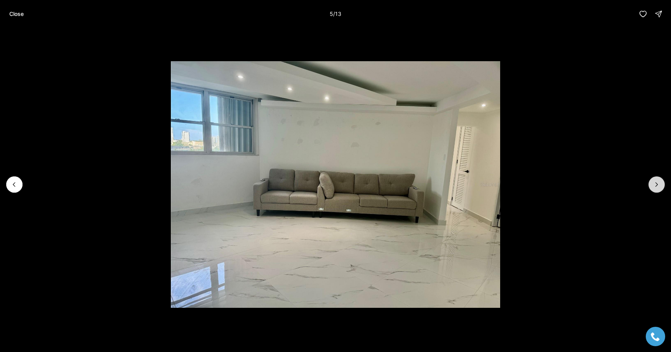
click at [659, 187] on icon "Next slide" at bounding box center [656, 185] width 8 height 8
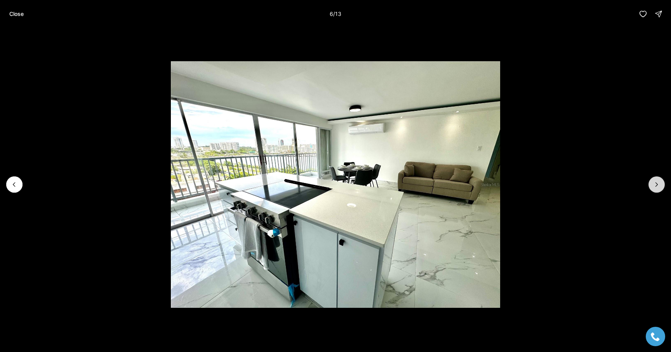
click at [658, 188] on icon "Next slide" at bounding box center [656, 185] width 8 height 8
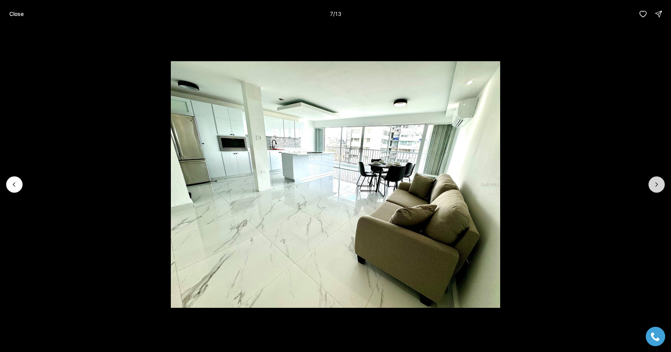
click at [658, 188] on icon "Next slide" at bounding box center [656, 185] width 8 height 8
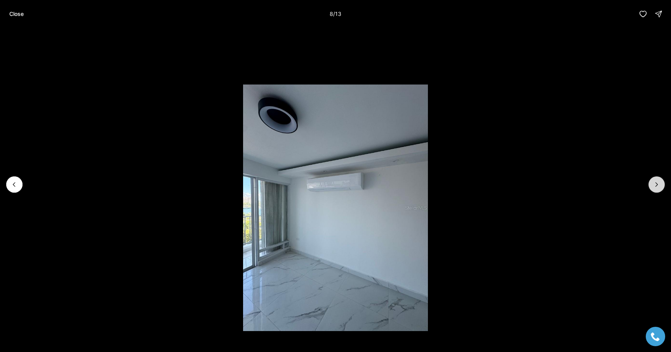
click at [658, 188] on icon "Next slide" at bounding box center [656, 185] width 8 height 8
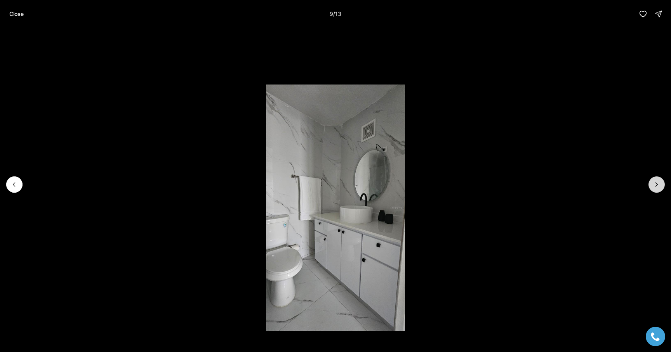
click at [658, 188] on icon "Next slide" at bounding box center [656, 185] width 8 height 8
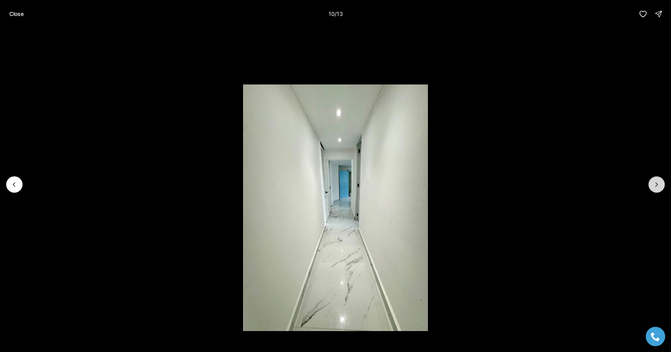
click at [658, 188] on icon "Next slide" at bounding box center [656, 185] width 8 height 8
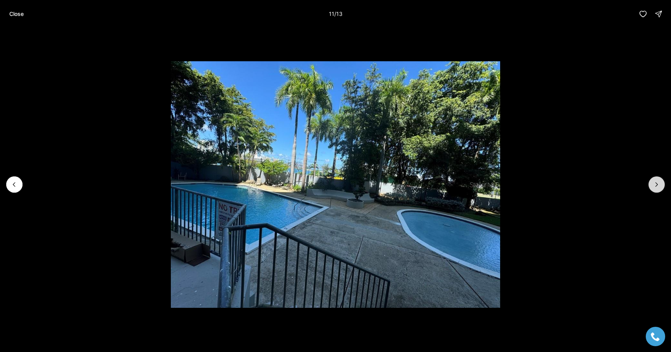
click at [658, 188] on icon "Next slide" at bounding box center [656, 185] width 8 height 8
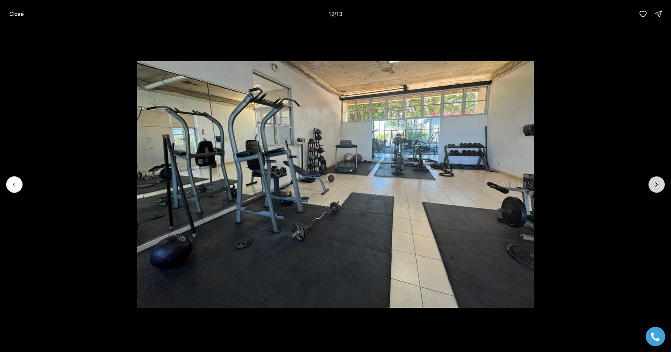
click at [658, 188] on icon "Next slide" at bounding box center [656, 185] width 8 height 8
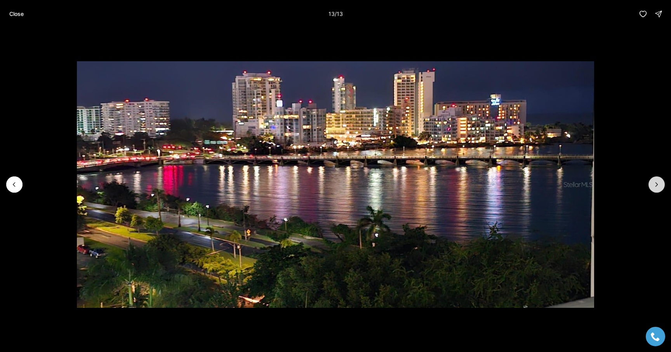
click at [658, 188] on div at bounding box center [656, 185] width 16 height 16
click at [16, 12] on p "Close" at bounding box center [16, 14] width 14 height 6
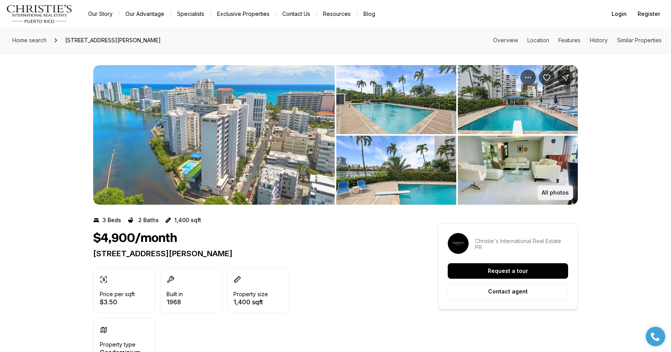
click at [551, 194] on p "All photos" at bounding box center [554, 193] width 27 height 6
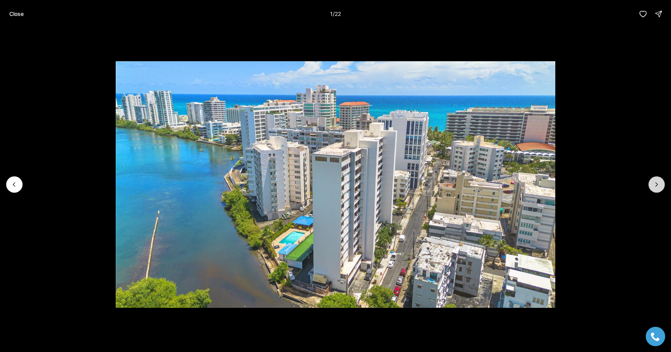
click at [656, 185] on icon "Next slide" at bounding box center [656, 185] width 2 height 4
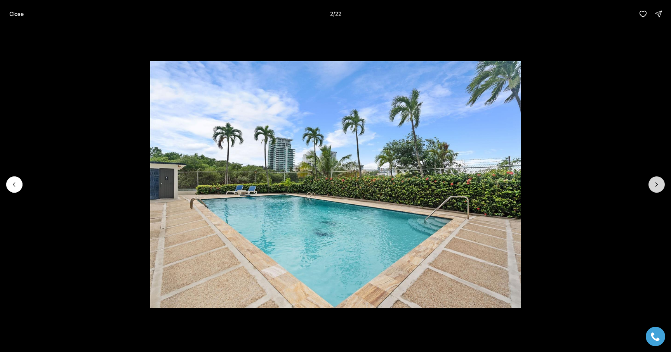
click at [656, 185] on icon "Next slide" at bounding box center [656, 185] width 2 height 4
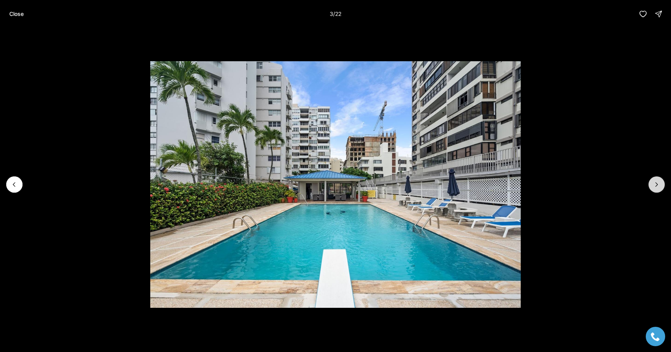
click at [656, 185] on icon "Next slide" at bounding box center [656, 185] width 2 height 4
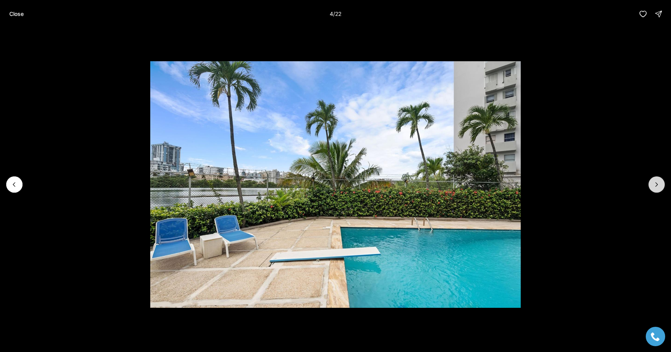
click at [656, 185] on icon "Next slide" at bounding box center [656, 185] width 2 height 4
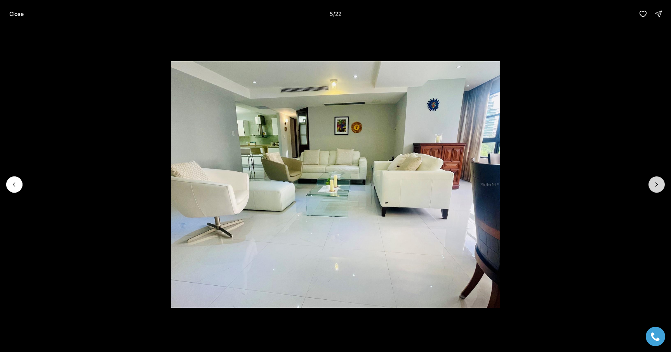
click at [656, 185] on icon "Next slide" at bounding box center [656, 185] width 2 height 4
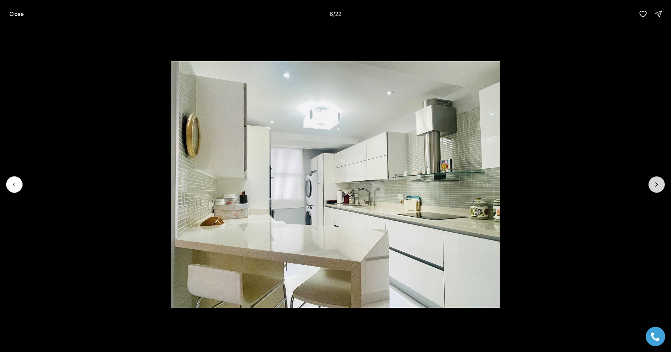
click at [656, 185] on icon "Next slide" at bounding box center [656, 185] width 2 height 4
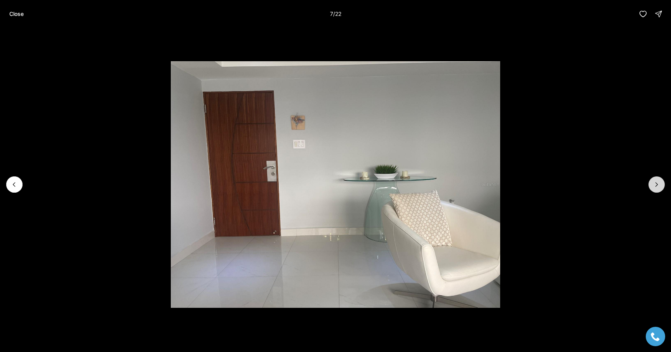
click at [656, 185] on icon "Next slide" at bounding box center [656, 185] width 2 height 4
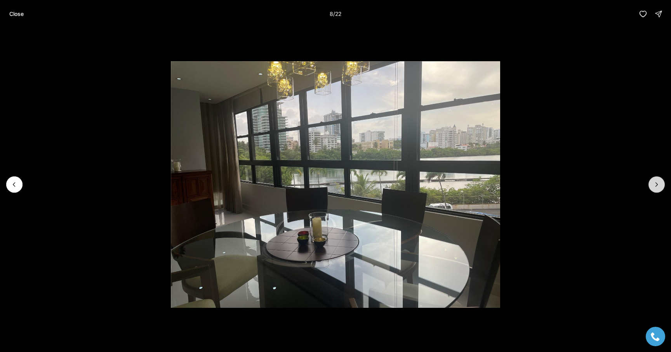
click at [656, 185] on icon "Next slide" at bounding box center [656, 185] width 2 height 4
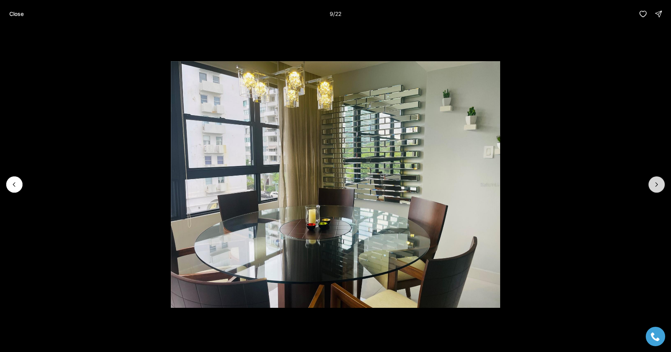
click at [656, 185] on icon "Next slide" at bounding box center [656, 185] width 2 height 4
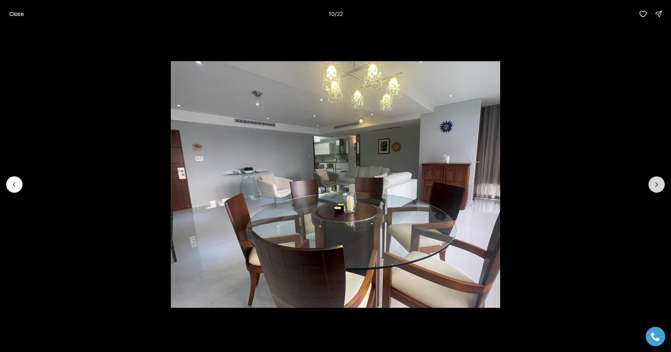
click at [656, 185] on icon "Next slide" at bounding box center [656, 185] width 2 height 4
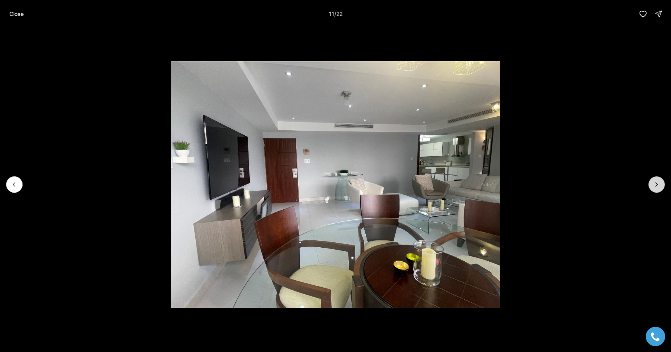
click at [656, 185] on icon "Next slide" at bounding box center [656, 185] width 2 height 4
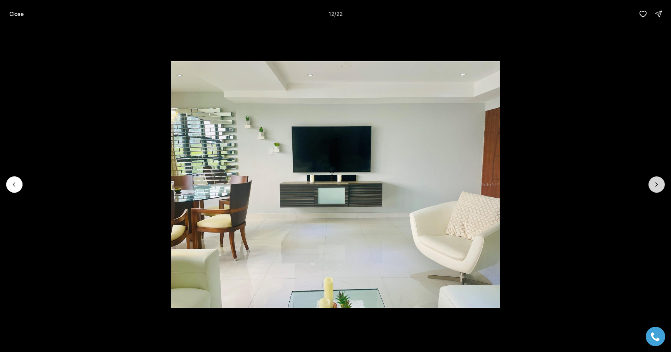
click at [656, 185] on icon "Next slide" at bounding box center [656, 185] width 2 height 4
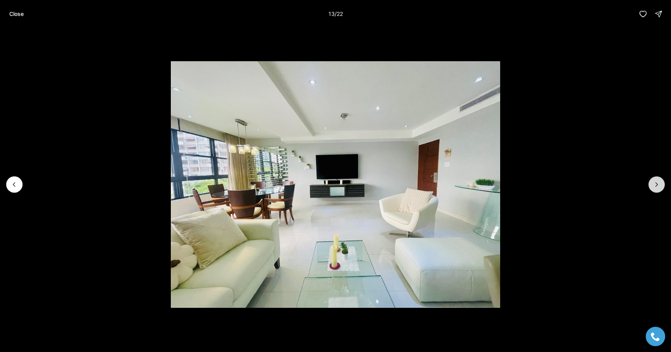
click at [656, 185] on icon "Next slide" at bounding box center [656, 185] width 2 height 4
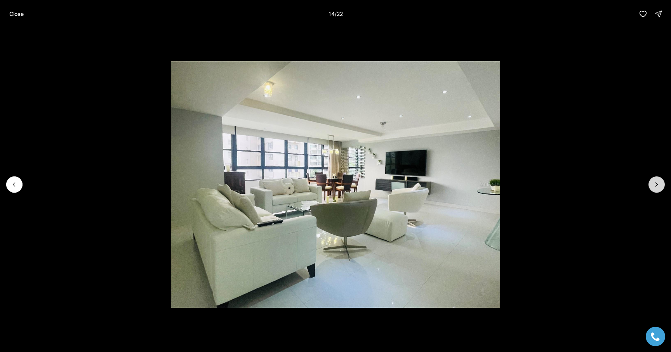
click at [656, 185] on icon "Next slide" at bounding box center [656, 185] width 2 height 4
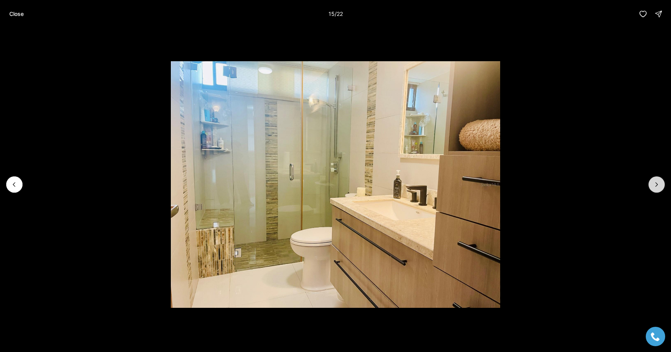
click at [656, 185] on icon "Next slide" at bounding box center [656, 185] width 2 height 4
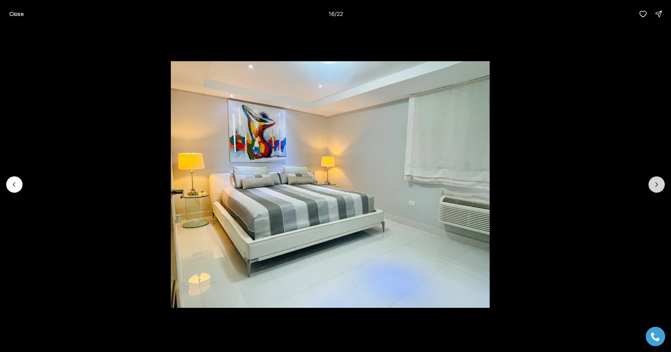
click at [656, 185] on icon "Next slide" at bounding box center [656, 185] width 2 height 4
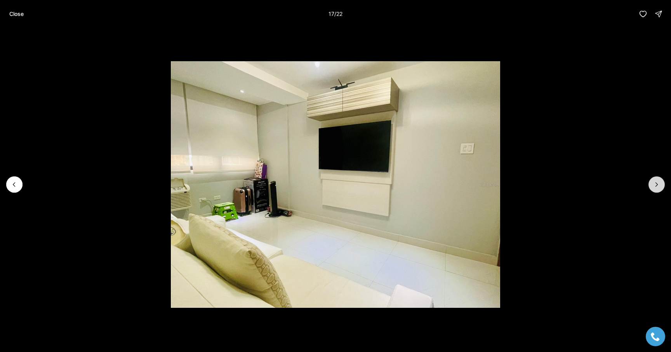
click at [656, 185] on icon "Next slide" at bounding box center [656, 185] width 2 height 4
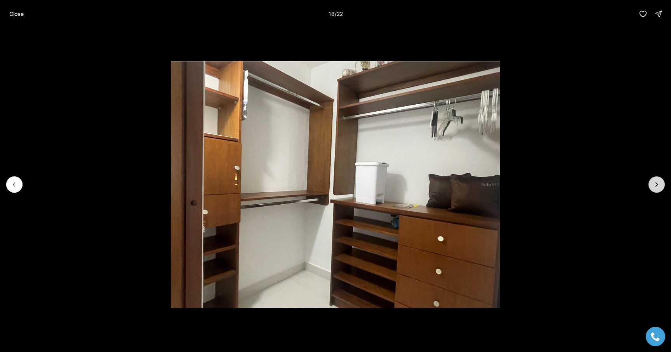
click at [656, 185] on icon "Next slide" at bounding box center [656, 185] width 2 height 4
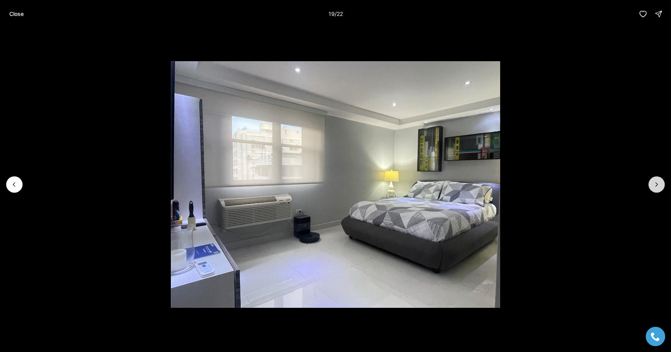
click at [656, 185] on icon "Next slide" at bounding box center [656, 185] width 2 height 4
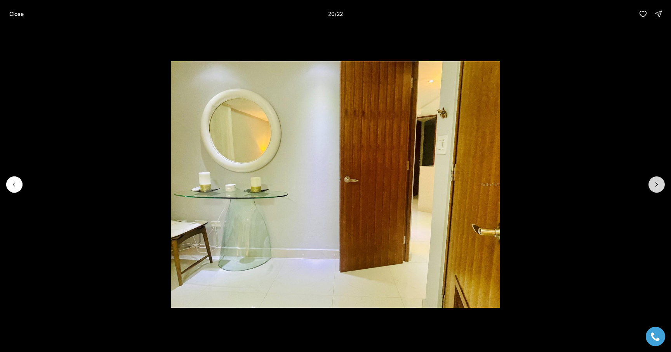
click at [656, 185] on icon "Next slide" at bounding box center [656, 185] width 2 height 4
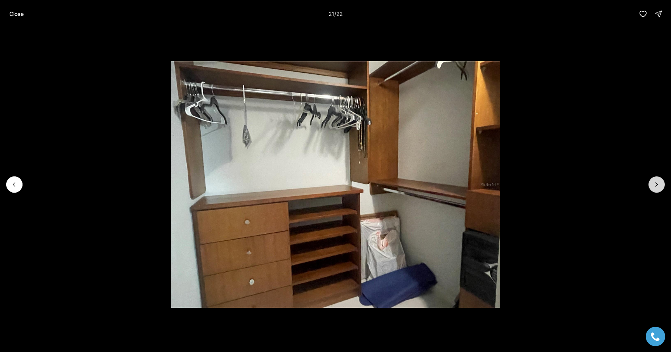
click at [656, 185] on icon "Next slide" at bounding box center [656, 185] width 2 height 4
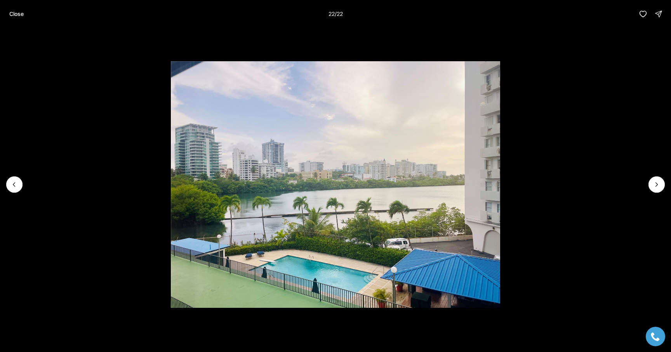
click at [654, 182] on div at bounding box center [656, 185] width 16 height 16
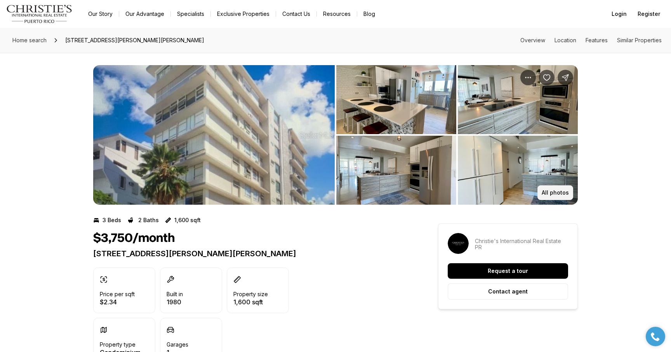
click at [547, 191] on p "All photos" at bounding box center [554, 193] width 27 height 6
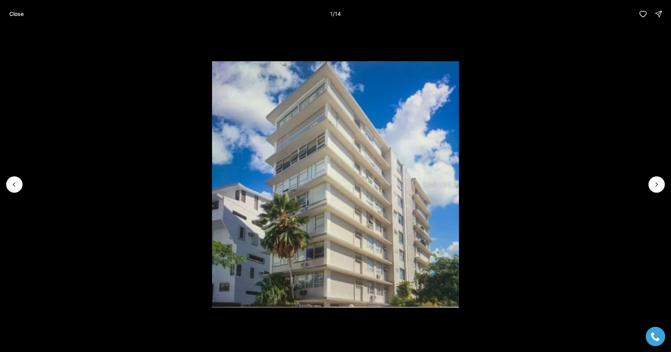
click at [657, 173] on li "1 of 14" at bounding box center [335, 185] width 671 height 314
click at [657, 181] on icon "Next slide" at bounding box center [656, 185] width 8 height 8
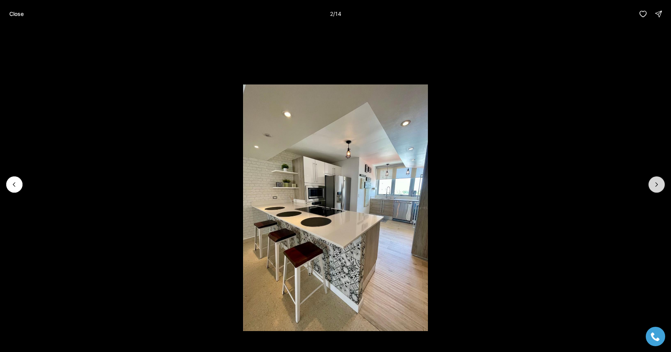
click at [657, 183] on icon "Next slide" at bounding box center [656, 185] width 8 height 8
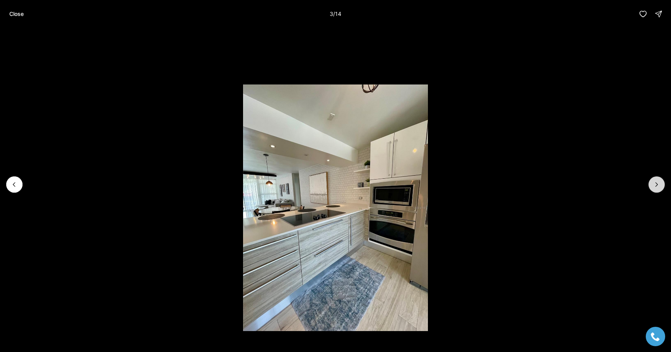
click at [657, 183] on icon "Next slide" at bounding box center [656, 185] width 8 height 8
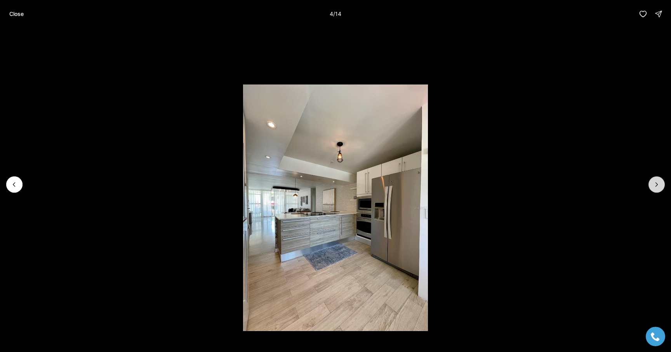
click at [657, 183] on icon "Next slide" at bounding box center [656, 185] width 8 height 8
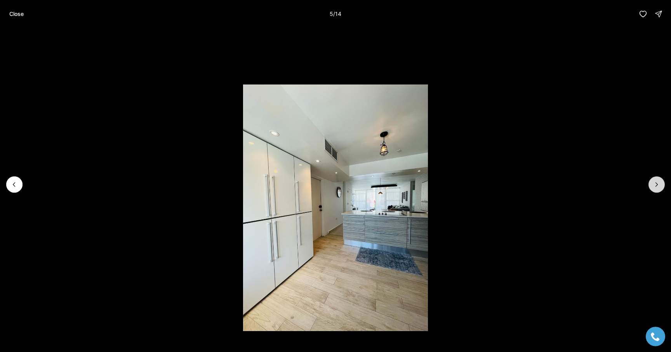
click at [657, 183] on icon "Next slide" at bounding box center [656, 185] width 8 height 8
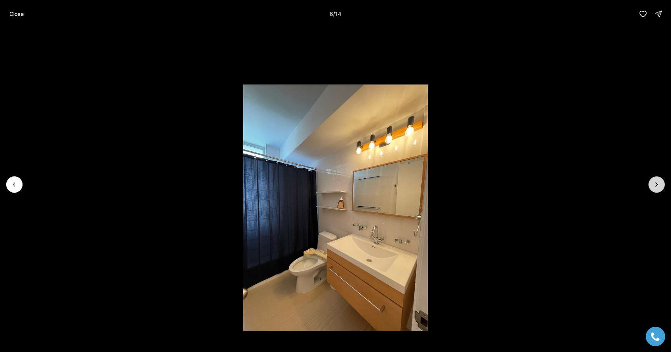
click at [657, 183] on icon "Next slide" at bounding box center [656, 185] width 8 height 8
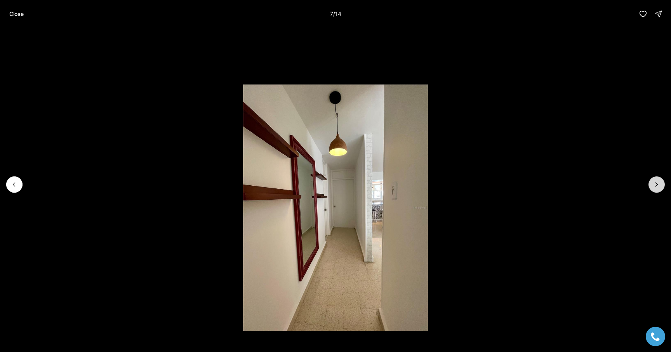
click at [657, 183] on icon "Next slide" at bounding box center [656, 185] width 8 height 8
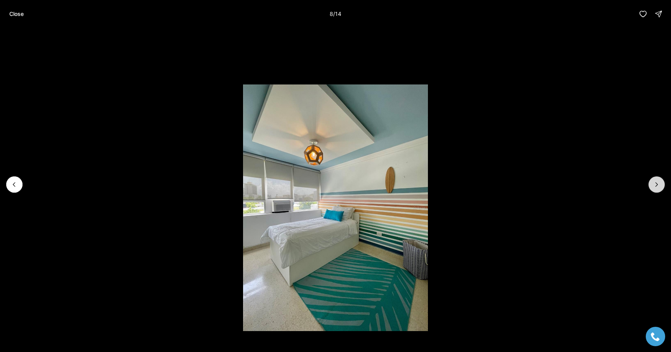
click at [657, 183] on icon "Next slide" at bounding box center [656, 185] width 8 height 8
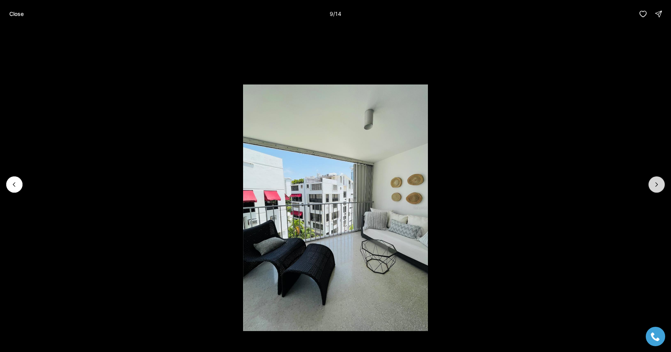
click at [657, 183] on icon "Next slide" at bounding box center [656, 185] width 8 height 8
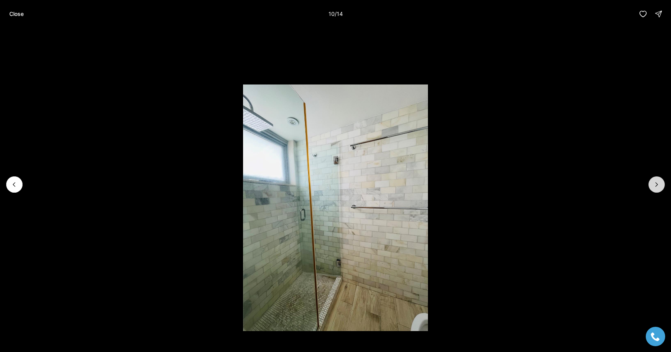
click at [657, 183] on icon "Next slide" at bounding box center [656, 185] width 8 height 8
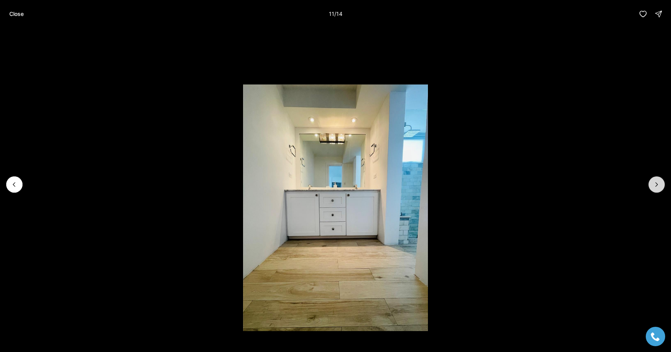
click at [657, 183] on icon "Next slide" at bounding box center [656, 185] width 8 height 8
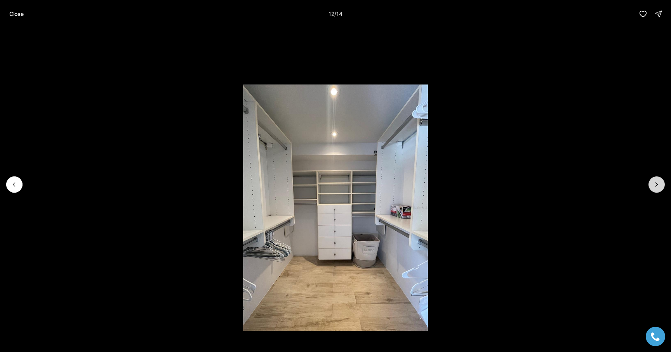
click at [657, 183] on icon "Next slide" at bounding box center [656, 185] width 8 height 8
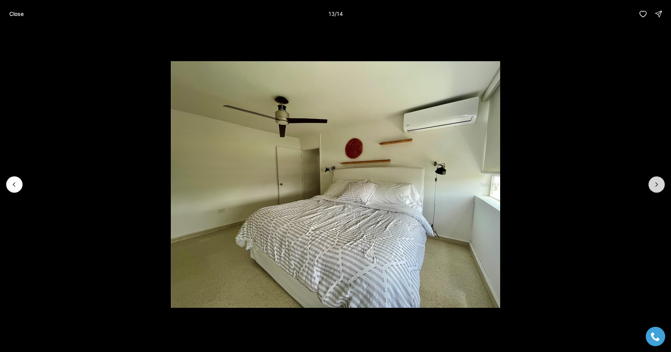
click at [657, 183] on icon "Next slide" at bounding box center [656, 185] width 8 height 8
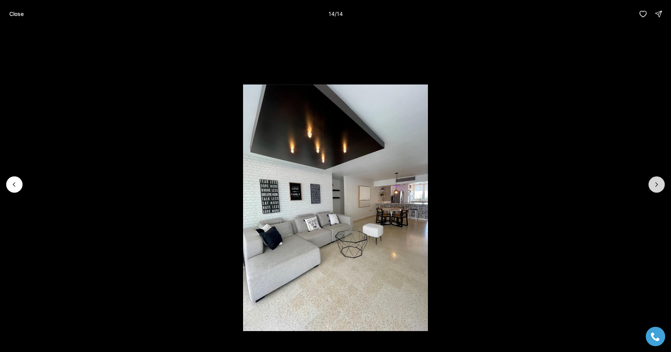
click at [657, 183] on div at bounding box center [656, 185] width 16 height 16
click at [17, 18] on button "Close" at bounding box center [17, 14] width 24 height 16
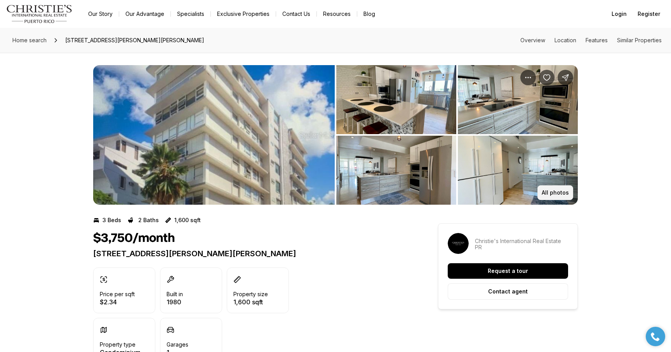
click at [544, 192] on p "All photos" at bounding box center [554, 193] width 27 height 6
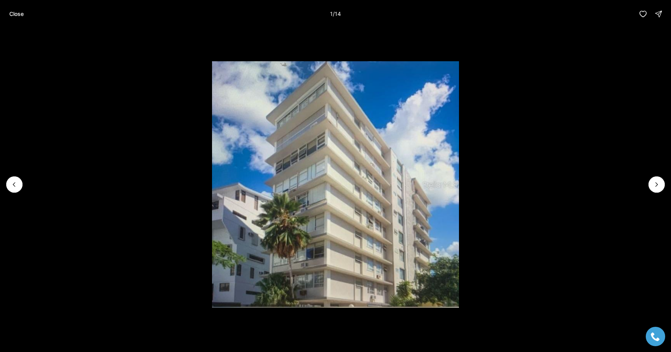
click at [667, 191] on li "1 of 14" at bounding box center [335, 185] width 671 height 314
click at [661, 186] on button "Next slide" at bounding box center [656, 185] width 16 height 16
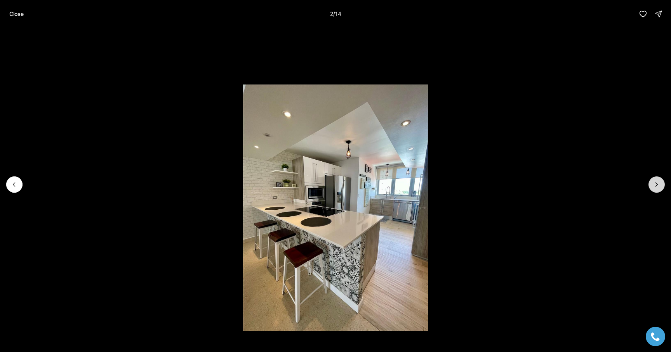
click at [661, 187] on button "Next slide" at bounding box center [656, 185] width 16 height 16
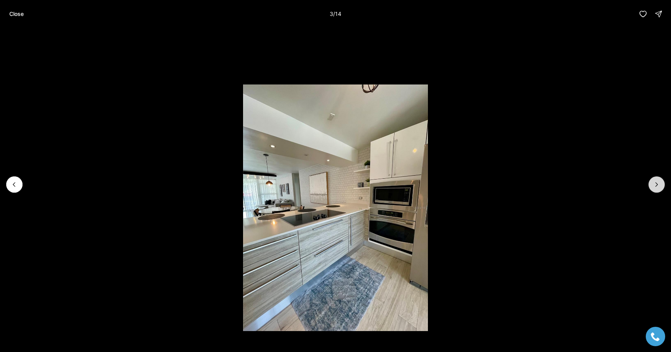
click at [661, 187] on button "Next slide" at bounding box center [656, 185] width 16 height 16
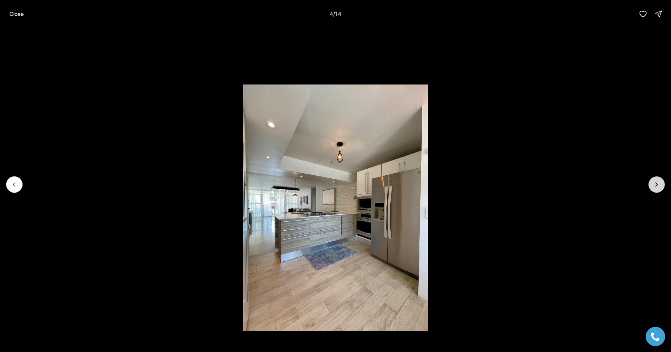
click at [661, 187] on button "Next slide" at bounding box center [656, 185] width 16 height 16
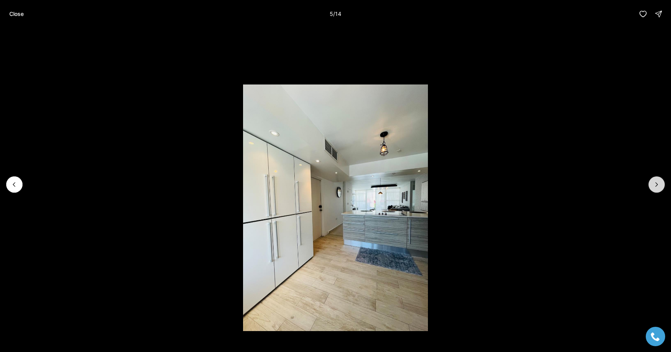
click at [661, 187] on button "Next slide" at bounding box center [656, 185] width 16 height 16
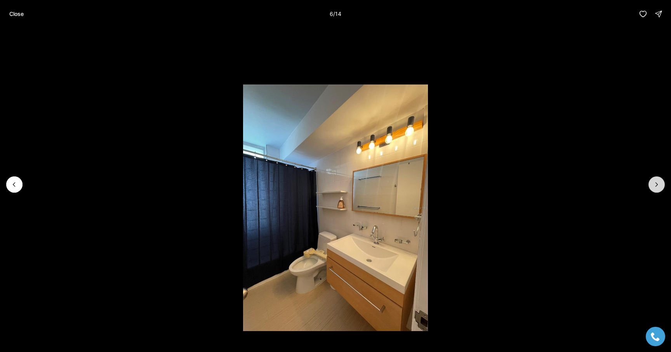
click at [661, 187] on button "Next slide" at bounding box center [656, 185] width 16 height 16
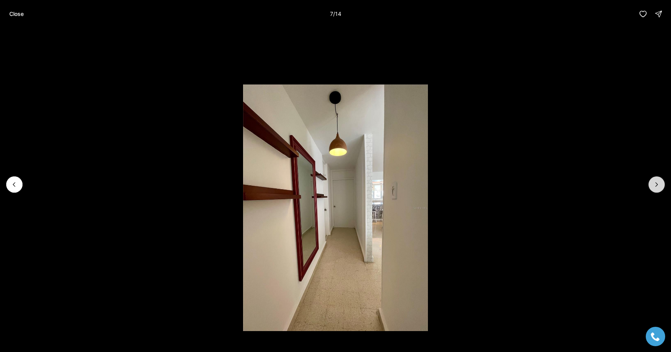
click at [661, 187] on button "Next slide" at bounding box center [656, 185] width 16 height 16
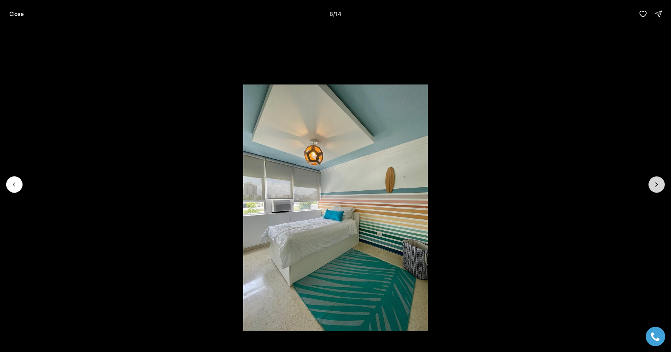
click at [661, 187] on button "Next slide" at bounding box center [656, 185] width 16 height 16
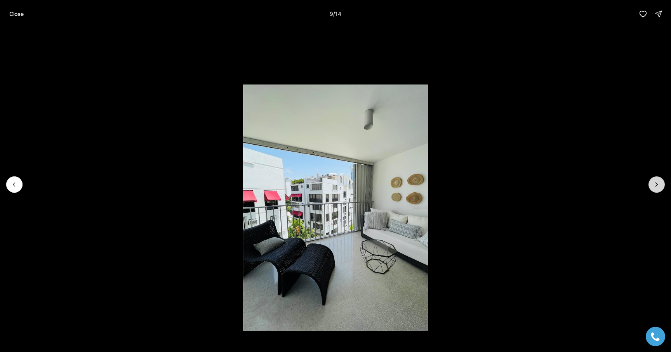
click at [661, 187] on button "Next slide" at bounding box center [656, 185] width 16 height 16
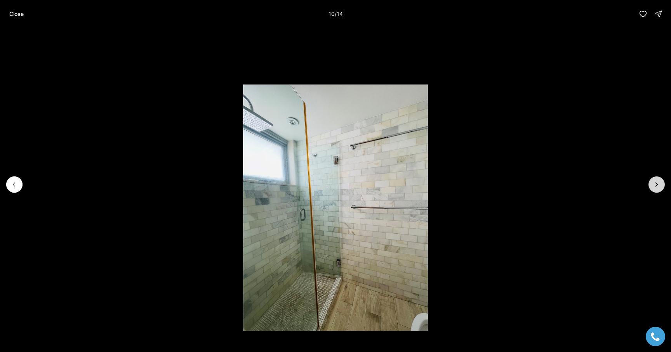
click at [661, 187] on button "Next slide" at bounding box center [656, 185] width 16 height 16
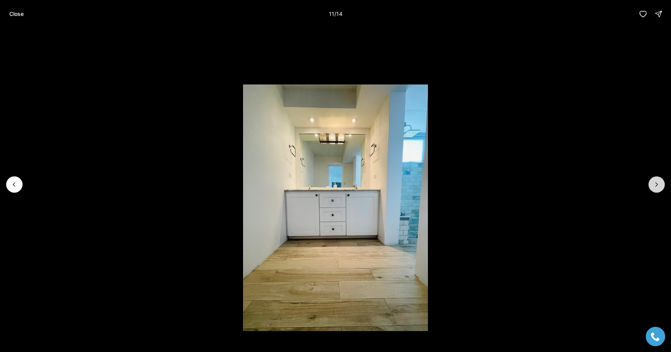
click at [661, 187] on button "Next slide" at bounding box center [656, 185] width 16 height 16
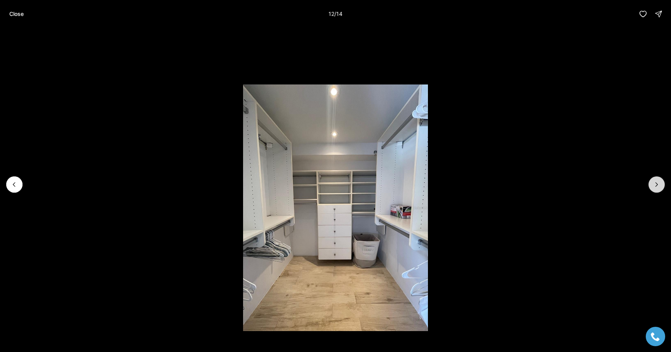
click at [661, 187] on button "Next slide" at bounding box center [656, 185] width 16 height 16
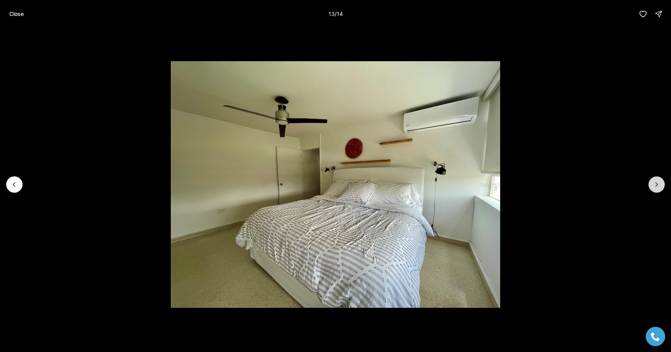
click at [661, 187] on button "Next slide" at bounding box center [656, 185] width 16 height 16
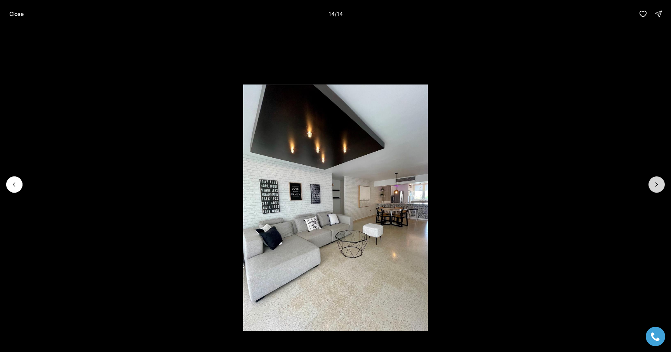
click at [661, 187] on div at bounding box center [656, 185] width 16 height 16
click at [14, 172] on li "14 of 14" at bounding box center [335, 185] width 671 height 314
click at [21, 179] on li "14 of 14" at bounding box center [335, 185] width 671 height 314
click at [9, 189] on button "Previous slide" at bounding box center [14, 185] width 16 height 16
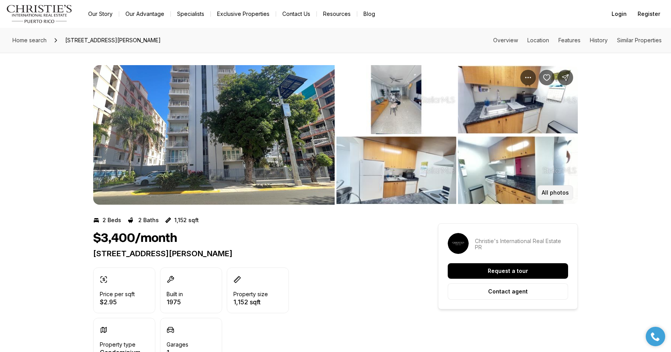
click at [548, 192] on p "All photos" at bounding box center [554, 193] width 27 height 6
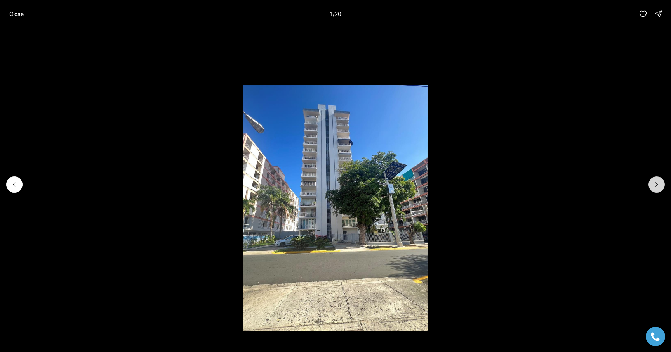
click at [652, 180] on button "Next slide" at bounding box center [656, 185] width 16 height 16
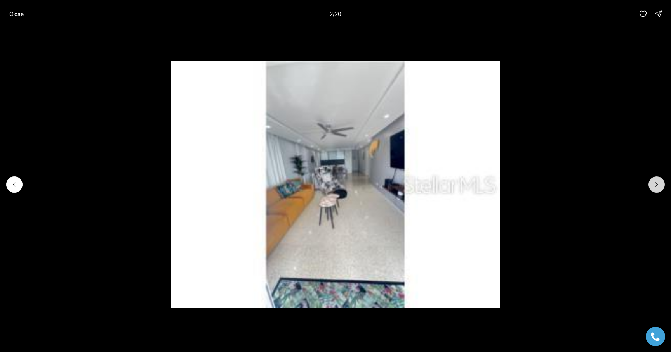
click at [652, 180] on button "Next slide" at bounding box center [656, 185] width 16 height 16
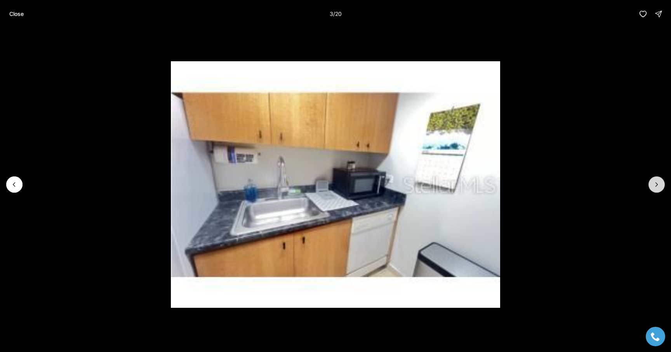
click at [652, 180] on button "Next slide" at bounding box center [656, 185] width 16 height 16
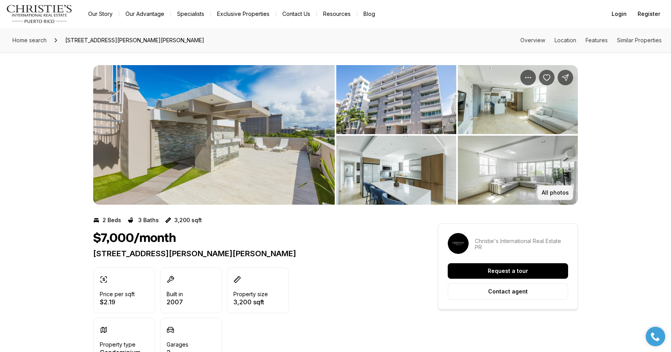
click at [542, 193] on p "All photos" at bounding box center [554, 193] width 27 height 6
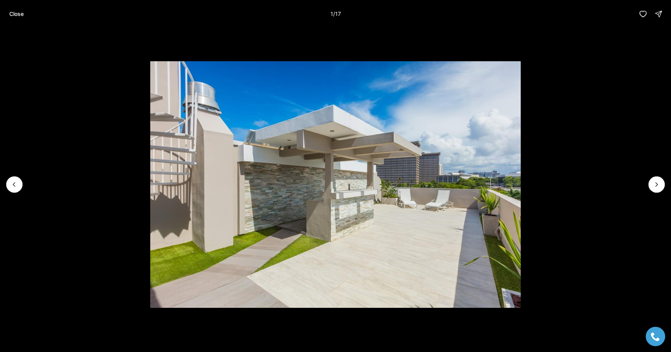
click at [650, 177] on li "1 of 17" at bounding box center [335, 185] width 671 height 314
click at [656, 185] on icon "Next slide" at bounding box center [656, 185] width 8 height 8
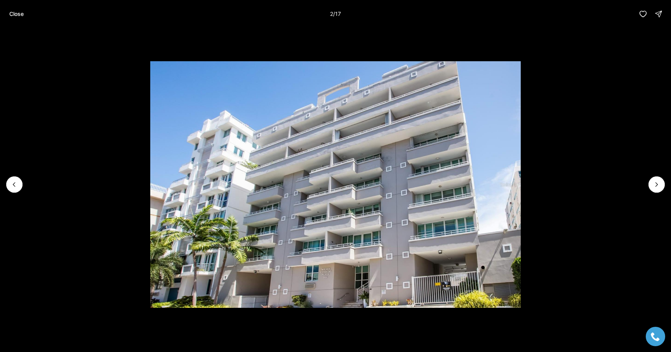
click at [659, 192] on li "2 of 17" at bounding box center [335, 185] width 671 height 314
click at [661, 196] on li "2 of 17" at bounding box center [335, 185] width 671 height 314
click at [656, 186] on icon "Next slide" at bounding box center [656, 185] width 8 height 8
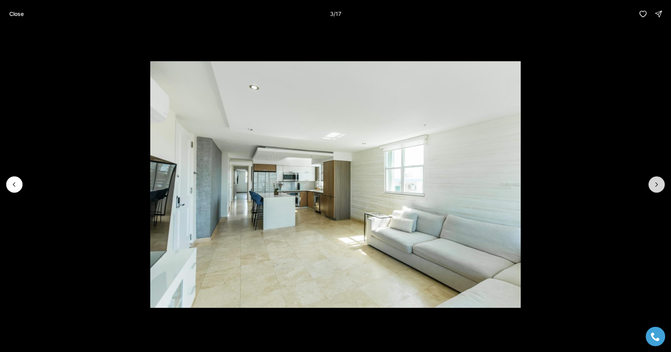
click at [656, 186] on icon "Next slide" at bounding box center [656, 185] width 8 height 8
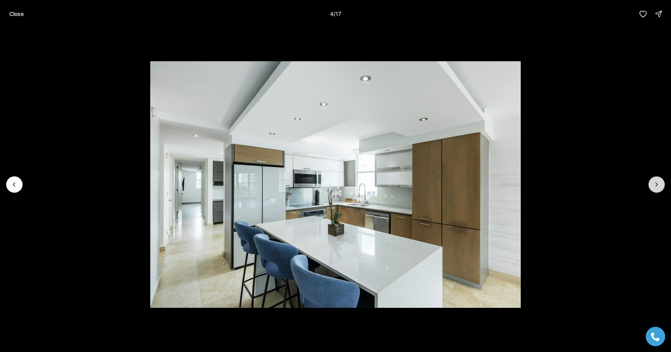
click at [655, 186] on icon "Next slide" at bounding box center [656, 185] width 2 height 4
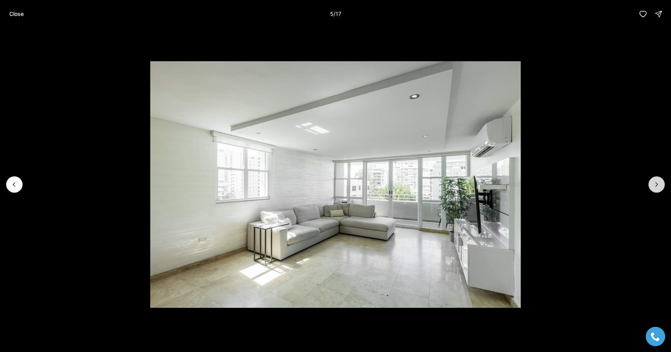
click at [655, 186] on icon "Next slide" at bounding box center [656, 185] width 2 height 4
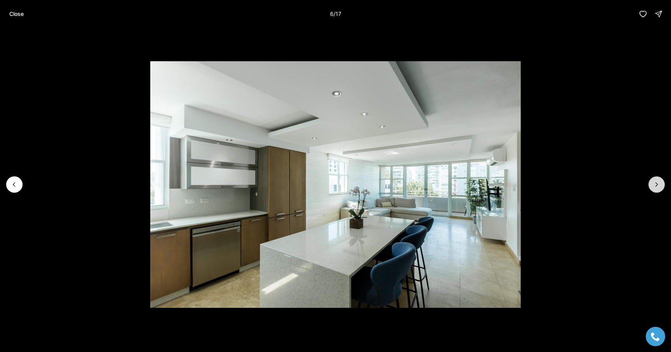
click at [655, 186] on icon "Next slide" at bounding box center [656, 185] width 8 height 8
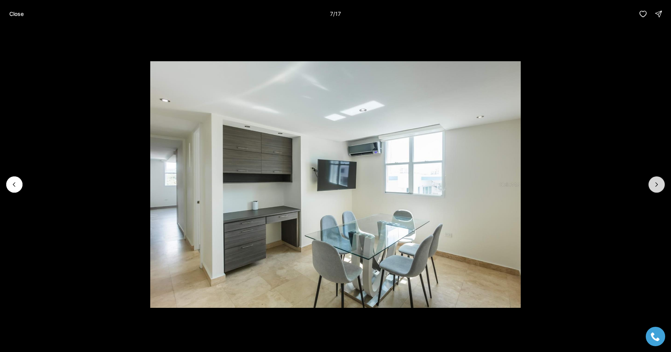
click at [655, 187] on icon "Next slide" at bounding box center [656, 185] width 8 height 8
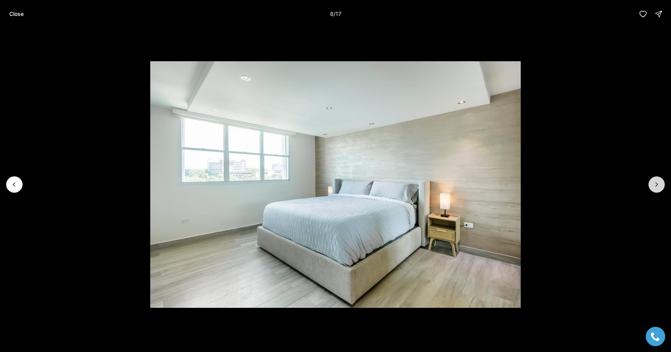
click at [655, 187] on icon "Next slide" at bounding box center [656, 185] width 8 height 8
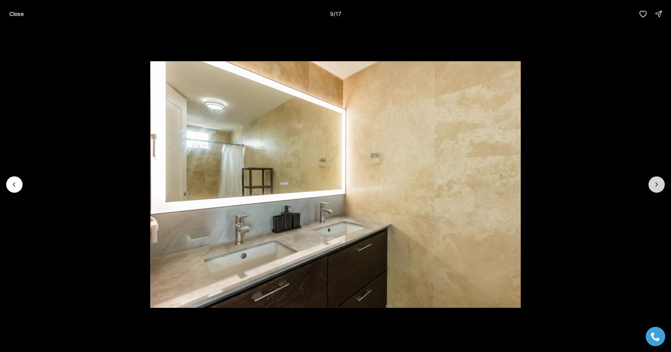
click at [655, 187] on icon "Next slide" at bounding box center [656, 185] width 8 height 8
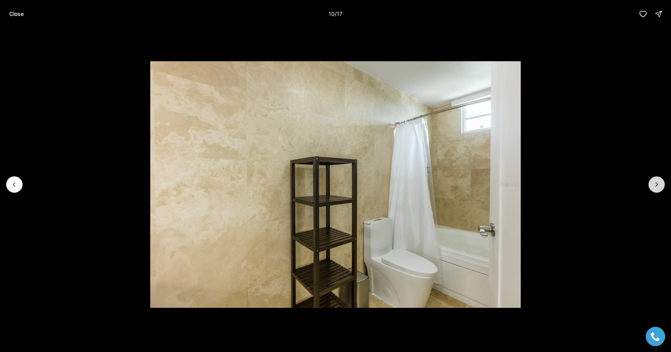
click at [655, 187] on icon "Next slide" at bounding box center [656, 185] width 8 height 8
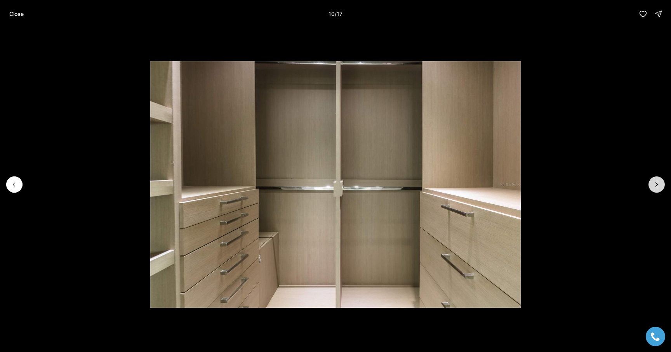
click at [655, 187] on icon "Next slide" at bounding box center [656, 185] width 8 height 8
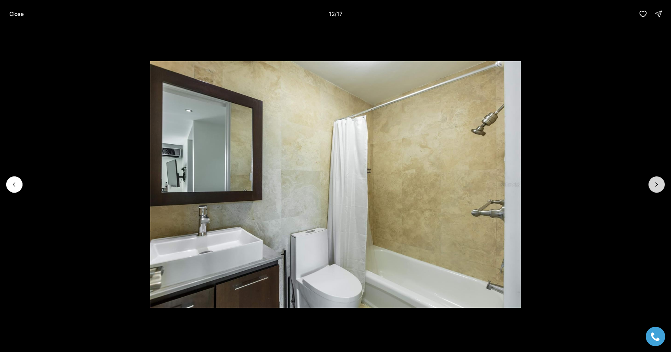
click at [655, 188] on icon "Next slide" at bounding box center [656, 185] width 8 height 8
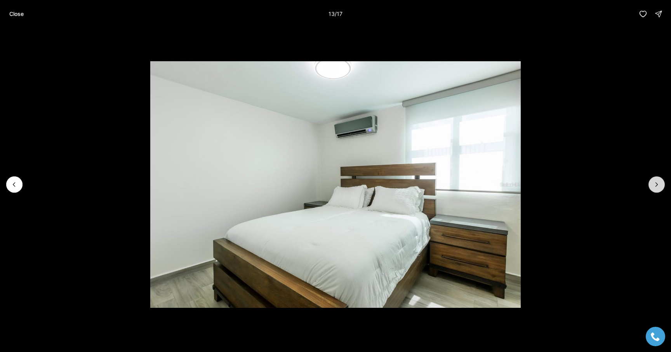
click at [655, 188] on icon "Next slide" at bounding box center [656, 185] width 8 height 8
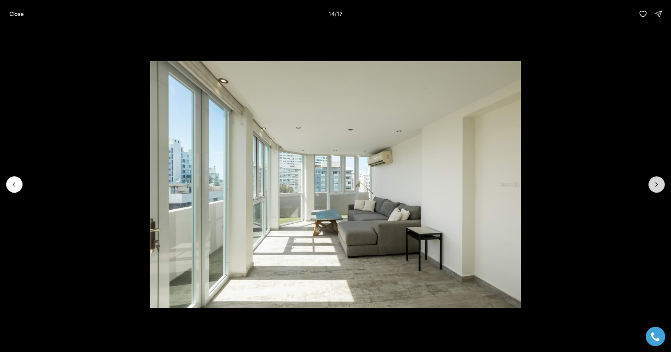
click at [655, 189] on button "Next slide" at bounding box center [656, 185] width 16 height 16
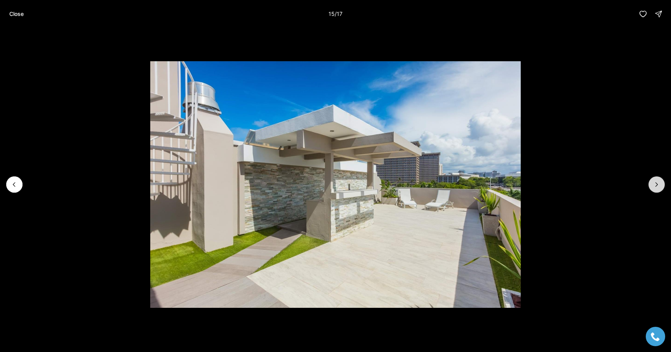
click at [655, 189] on button "Next slide" at bounding box center [656, 185] width 16 height 16
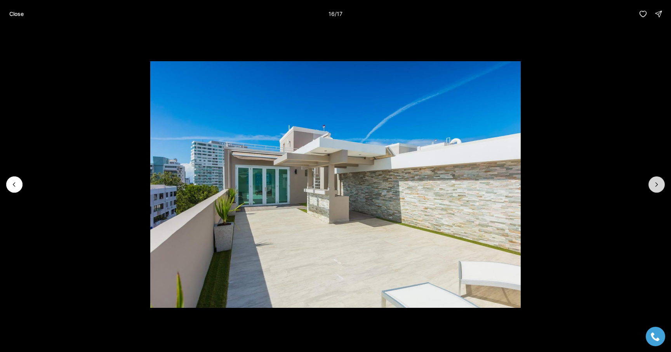
click at [655, 189] on button "Next slide" at bounding box center [656, 185] width 16 height 16
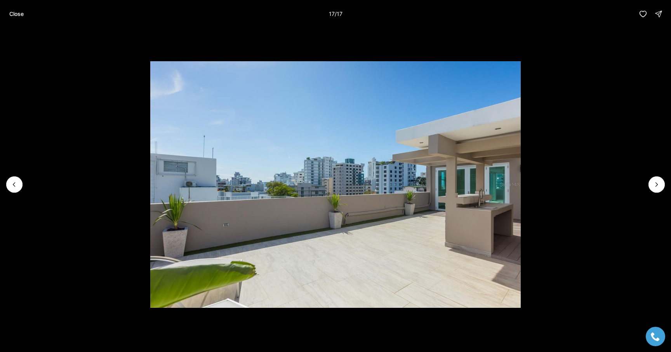
click at [655, 189] on div at bounding box center [656, 185] width 16 height 16
click at [7, 14] on button "Close" at bounding box center [17, 14] width 24 height 16
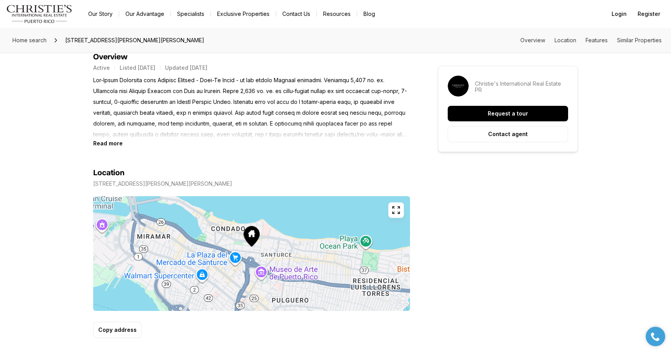
scroll to position [318, 0]
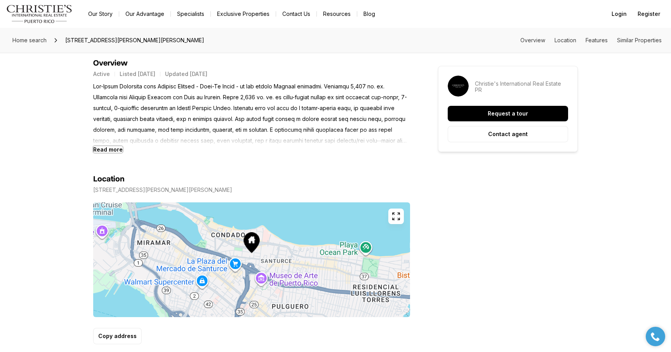
click at [103, 147] on b "Read more" at bounding box center [107, 149] width 29 height 7
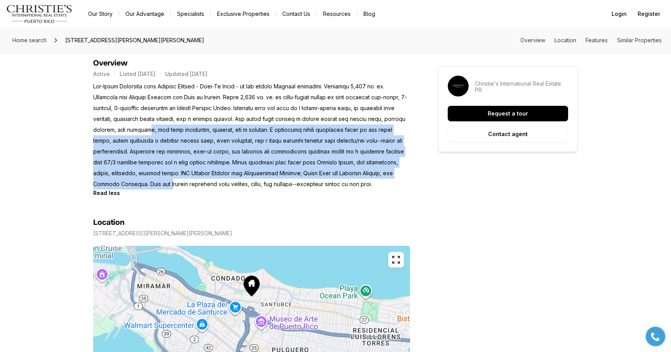
drag, startPoint x: 149, startPoint y: 135, endPoint x: 165, endPoint y: 185, distance: 52.9
click at [165, 185] on p at bounding box center [251, 135] width 317 height 109
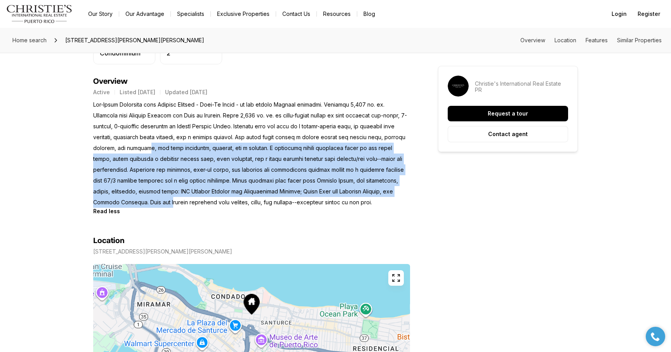
scroll to position [264, 0]
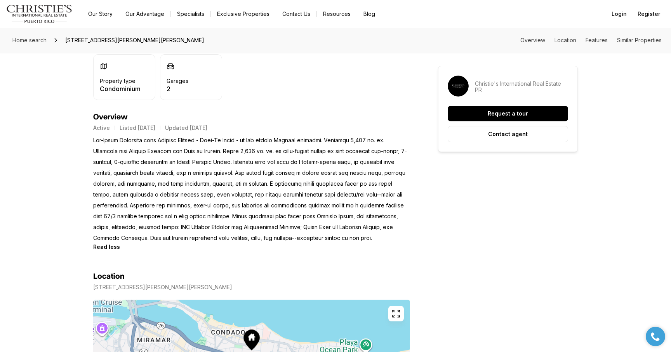
click at [336, 150] on p at bounding box center [251, 189] width 317 height 109
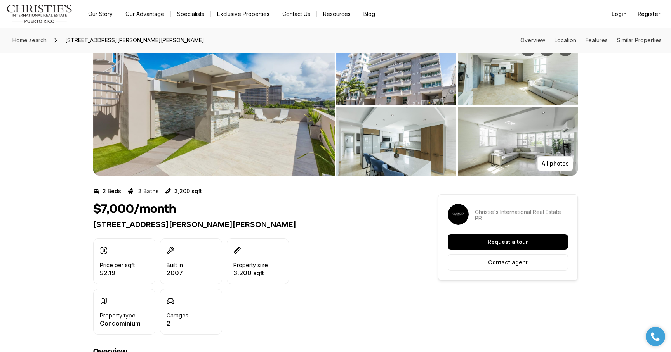
scroll to position [0, 0]
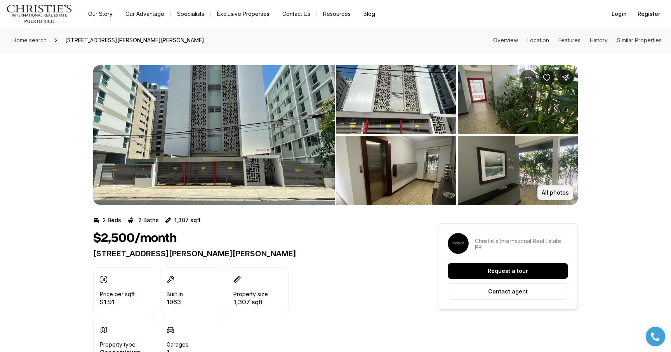
click at [548, 190] on p "All photos" at bounding box center [554, 193] width 27 height 6
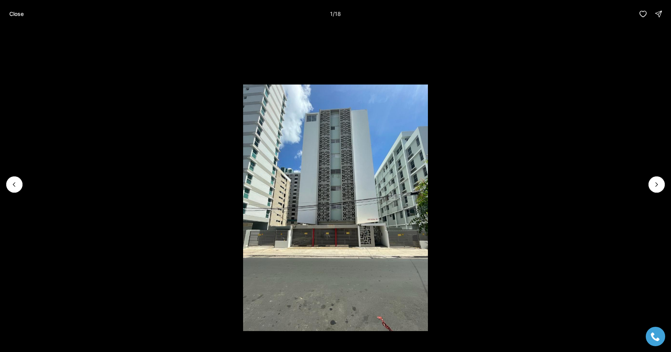
click at [641, 192] on li "1 of 18" at bounding box center [335, 185] width 671 height 314
click at [652, 191] on button "Next slide" at bounding box center [656, 185] width 16 height 16
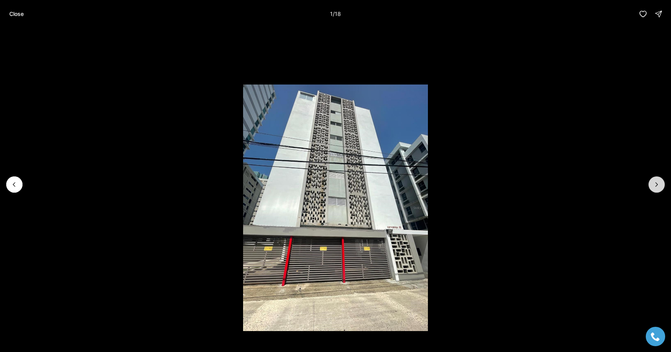
click at [652, 191] on button "Next slide" at bounding box center [656, 185] width 16 height 16
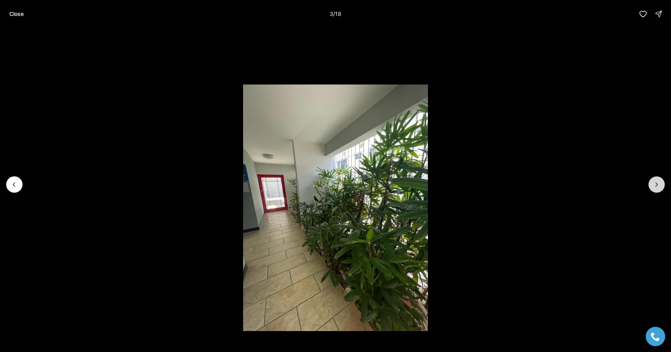
click at [652, 191] on button "Next slide" at bounding box center [656, 185] width 16 height 16
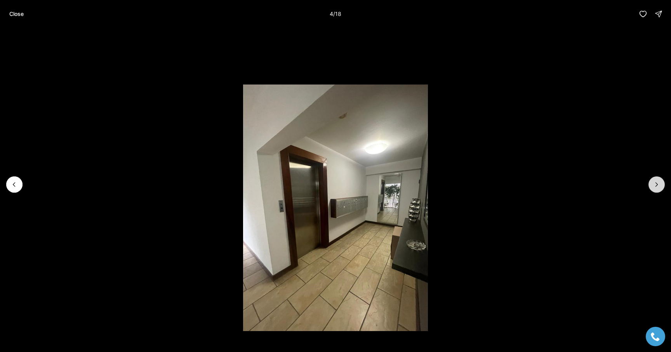
click at [652, 191] on button "Next slide" at bounding box center [656, 185] width 16 height 16
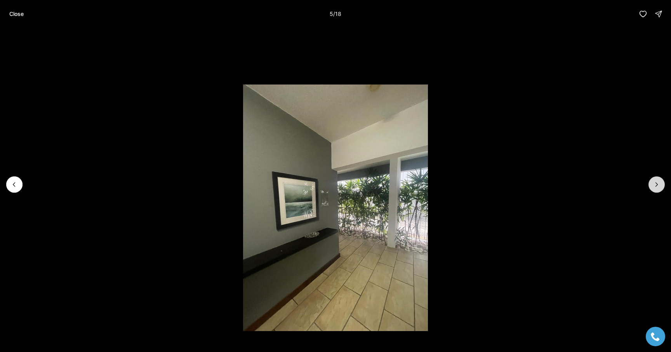
click at [652, 191] on button "Next slide" at bounding box center [656, 185] width 16 height 16
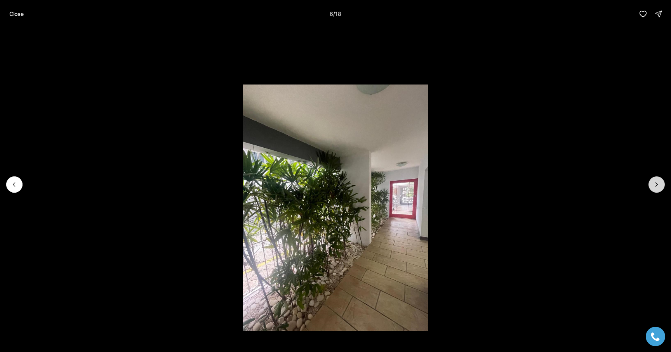
click at [652, 191] on button "Next slide" at bounding box center [656, 185] width 16 height 16
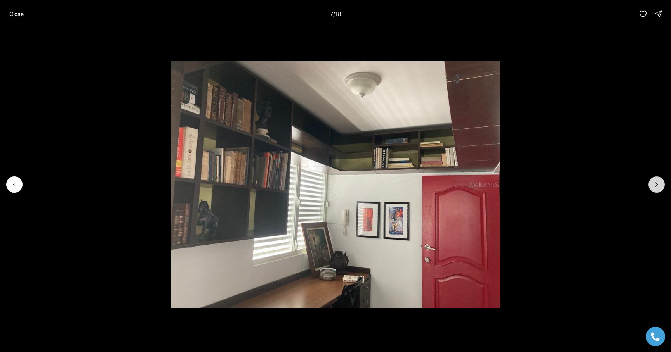
click at [652, 191] on button "Next slide" at bounding box center [656, 185] width 16 height 16
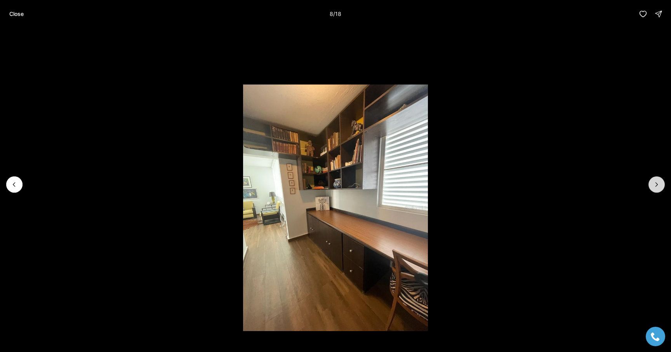
click at [652, 191] on button "Next slide" at bounding box center [656, 185] width 16 height 16
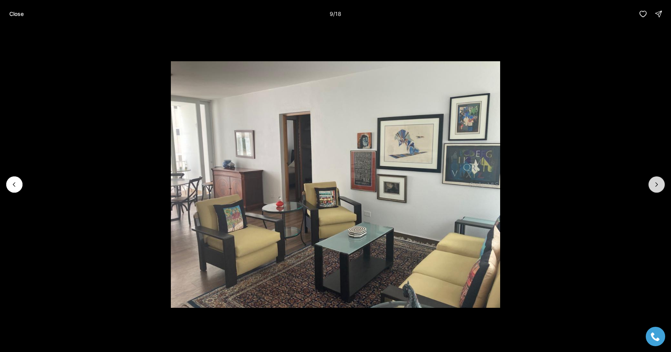
click at [652, 191] on button "Next slide" at bounding box center [656, 185] width 16 height 16
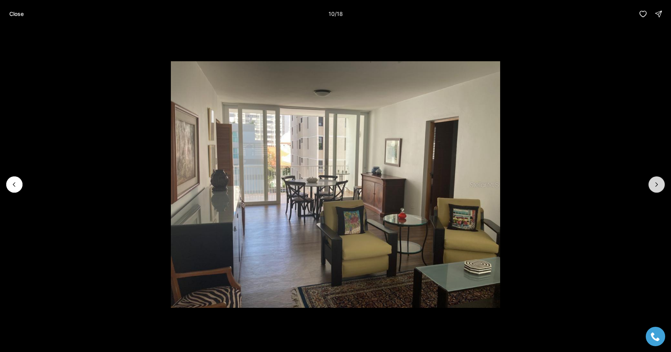
click at [652, 191] on button "Next slide" at bounding box center [656, 185] width 16 height 16
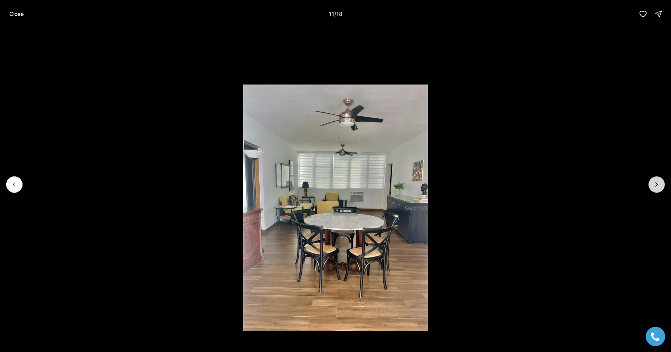
click at [652, 191] on button "Next slide" at bounding box center [656, 185] width 16 height 16
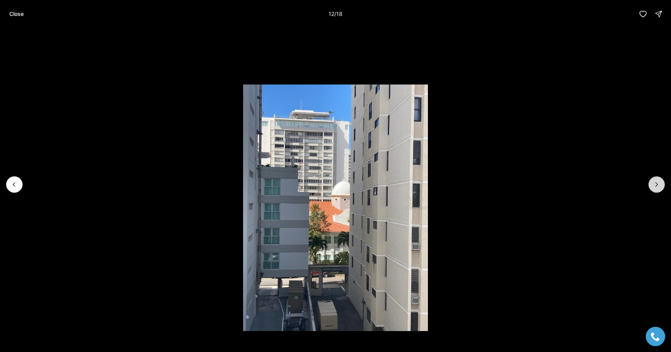
click at [652, 191] on button "Next slide" at bounding box center [656, 185] width 16 height 16
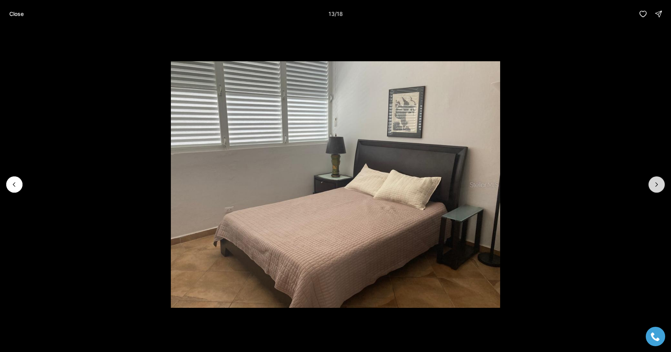
click at [652, 191] on button "Next slide" at bounding box center [656, 185] width 16 height 16
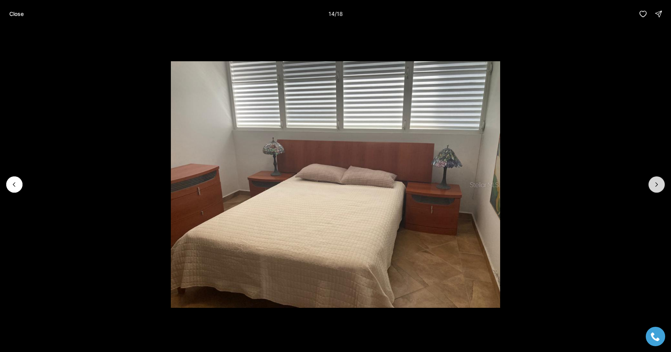
click at [652, 191] on button "Next slide" at bounding box center [656, 185] width 16 height 16
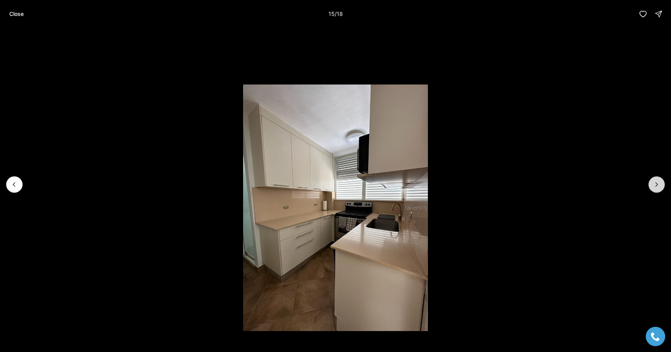
click at [652, 191] on button "Next slide" at bounding box center [656, 185] width 16 height 16
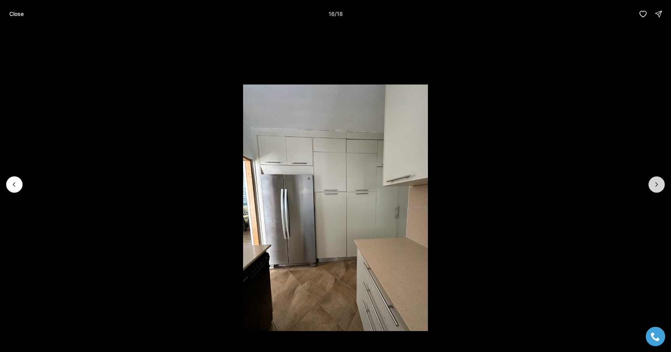
click at [652, 191] on button "Next slide" at bounding box center [656, 185] width 16 height 16
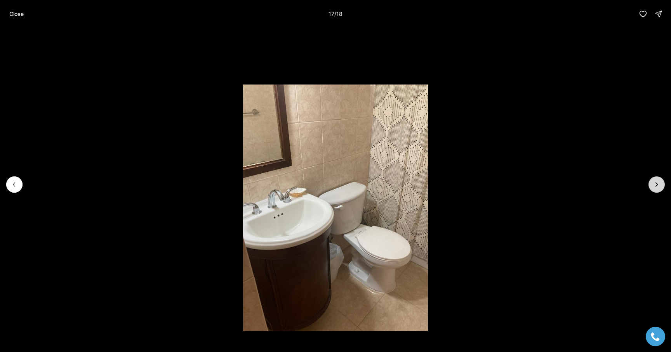
click at [652, 191] on button "Next slide" at bounding box center [656, 185] width 16 height 16
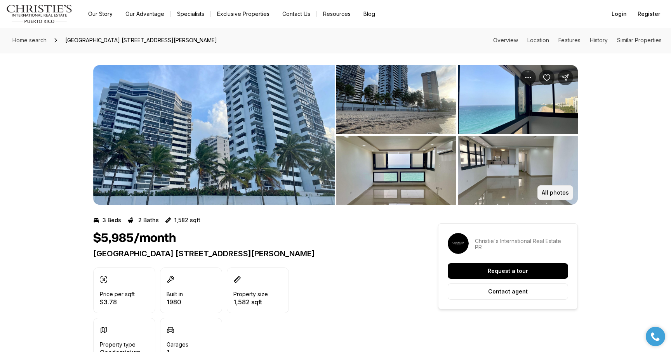
click at [549, 191] on p "All photos" at bounding box center [554, 193] width 27 height 6
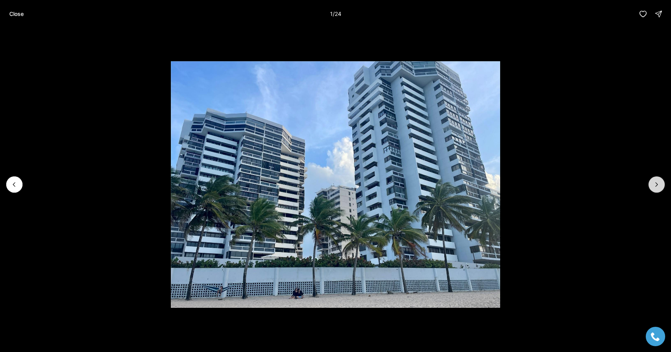
click at [655, 191] on button "Next slide" at bounding box center [656, 185] width 16 height 16
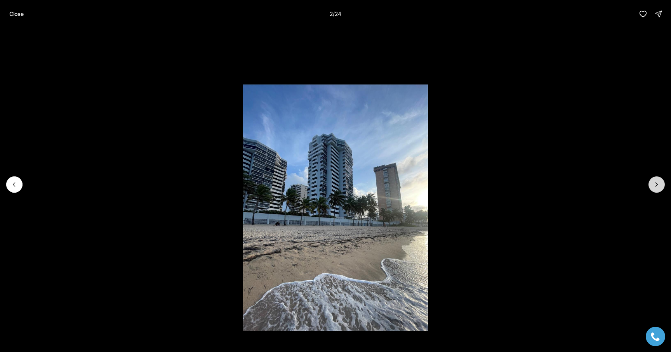
click at [655, 191] on button "Next slide" at bounding box center [656, 185] width 16 height 16
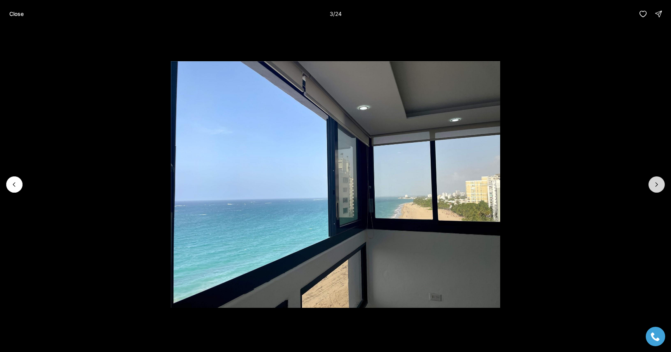
click at [655, 191] on button "Next slide" at bounding box center [656, 185] width 16 height 16
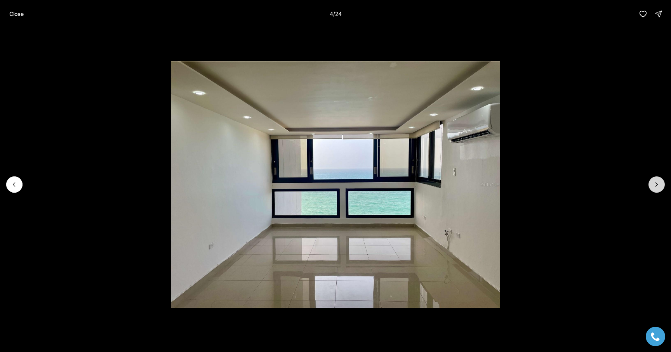
click at [655, 191] on button "Next slide" at bounding box center [656, 185] width 16 height 16
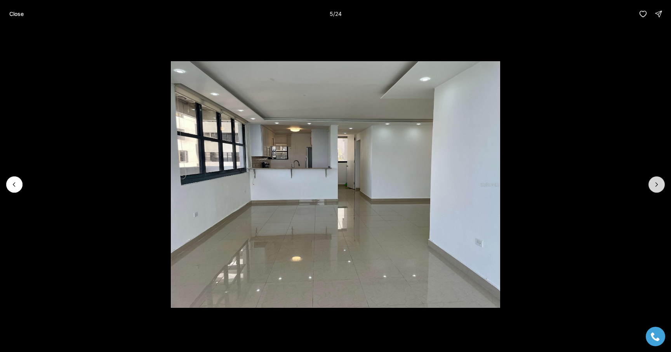
click at [655, 191] on button "Next slide" at bounding box center [656, 185] width 16 height 16
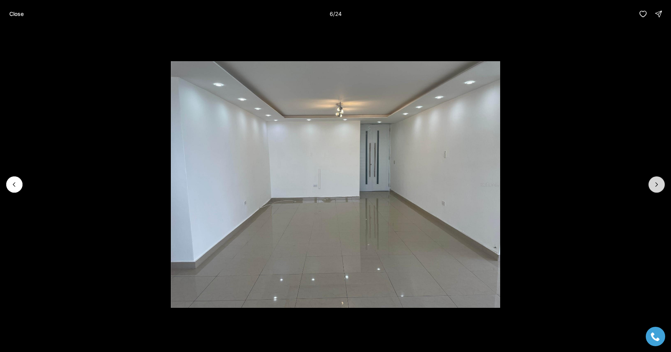
click at [655, 191] on button "Next slide" at bounding box center [656, 185] width 16 height 16
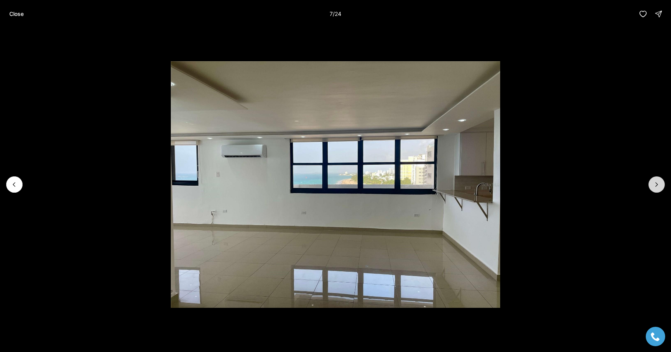
click at [655, 191] on button "Next slide" at bounding box center [656, 185] width 16 height 16
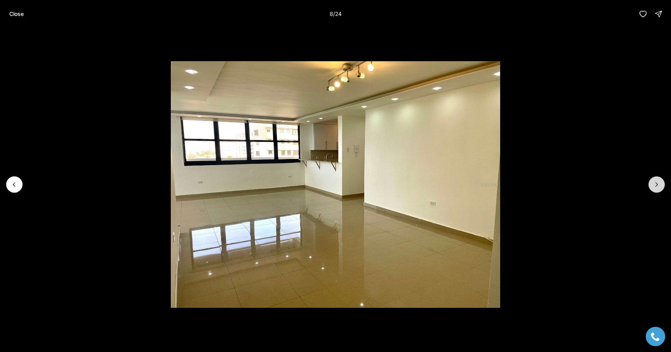
click at [655, 191] on button "Next slide" at bounding box center [656, 185] width 16 height 16
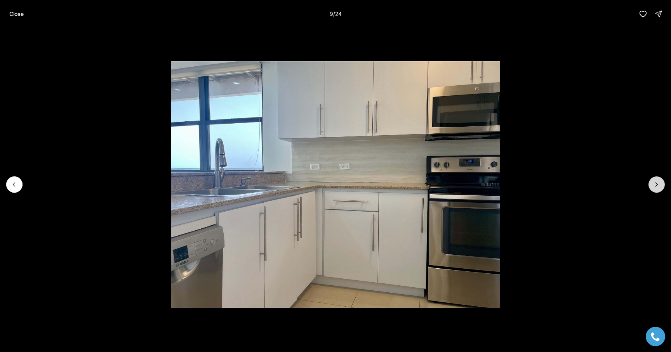
click at [655, 191] on button "Next slide" at bounding box center [656, 185] width 16 height 16
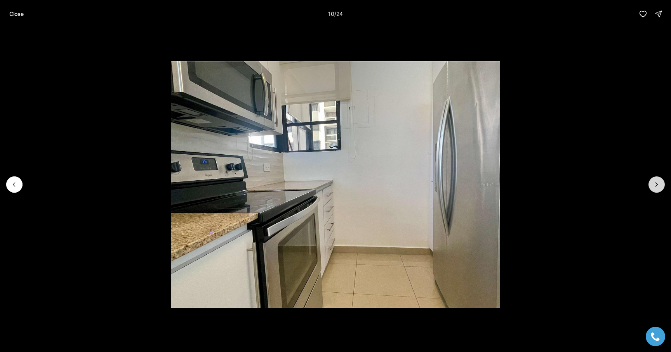
click at [655, 191] on button "Next slide" at bounding box center [656, 185] width 16 height 16
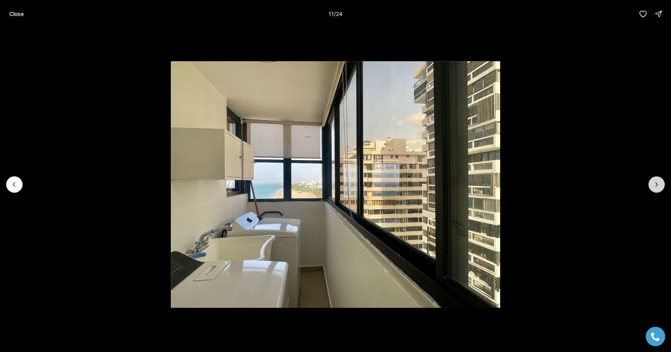
click at [655, 191] on button "Next slide" at bounding box center [656, 185] width 16 height 16
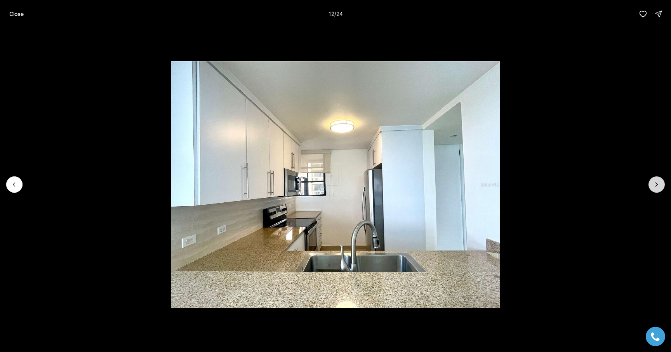
click at [655, 191] on button "Next slide" at bounding box center [656, 185] width 16 height 16
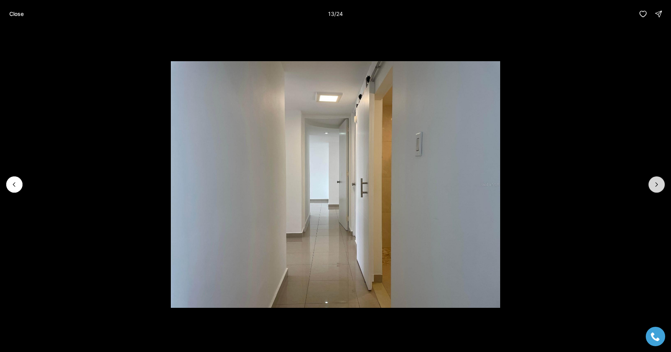
click at [655, 191] on button "Next slide" at bounding box center [656, 185] width 16 height 16
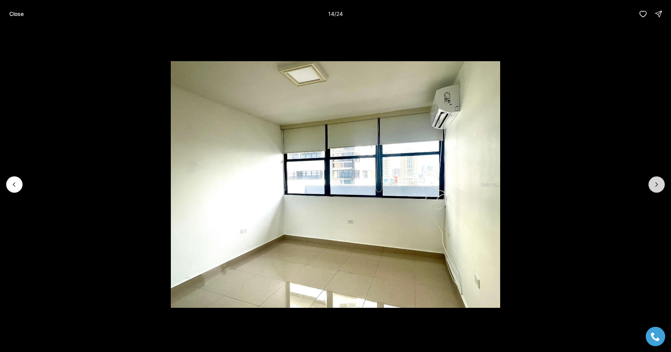
click at [655, 191] on button "Next slide" at bounding box center [656, 185] width 16 height 16
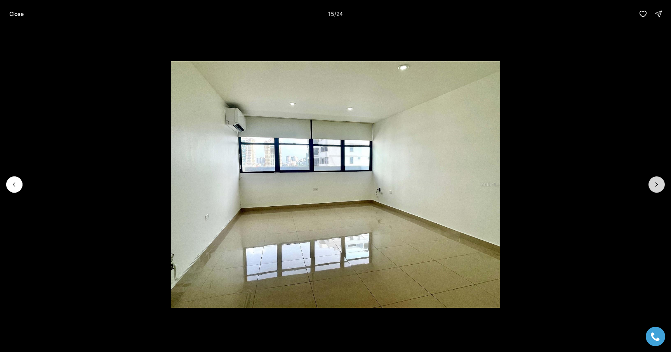
click at [655, 191] on button "Next slide" at bounding box center [656, 185] width 16 height 16
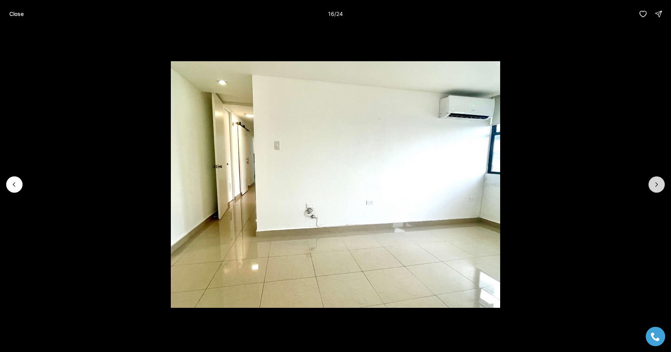
click at [655, 191] on button "Next slide" at bounding box center [656, 185] width 16 height 16
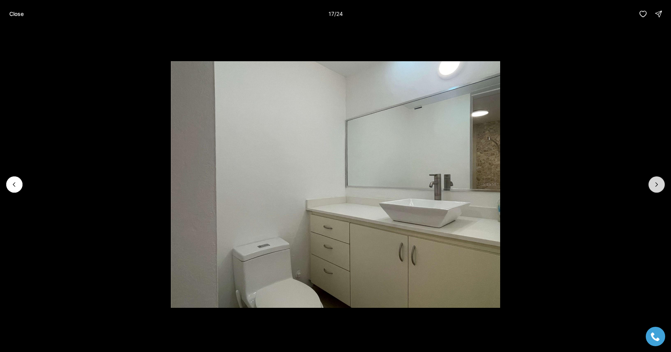
click at [655, 191] on button "Next slide" at bounding box center [656, 185] width 16 height 16
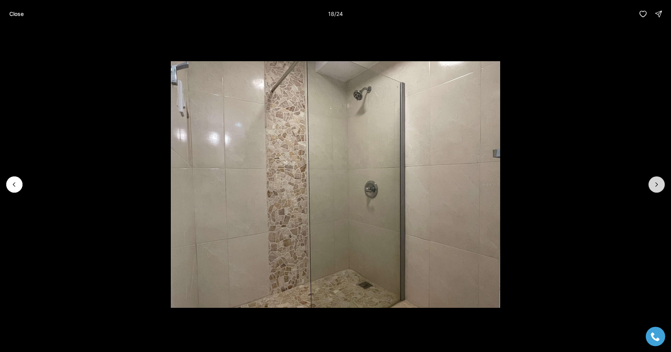
click at [655, 191] on button "Next slide" at bounding box center [656, 185] width 16 height 16
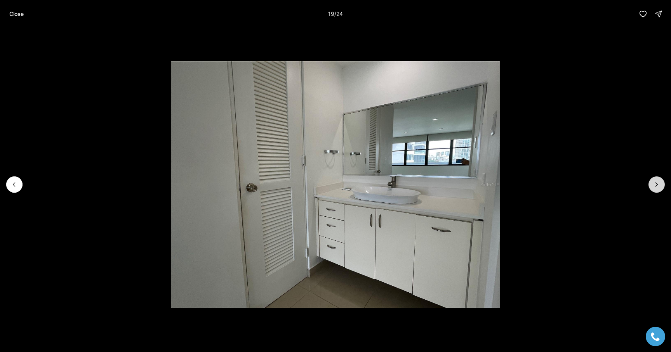
click at [655, 191] on button "Next slide" at bounding box center [656, 185] width 16 height 16
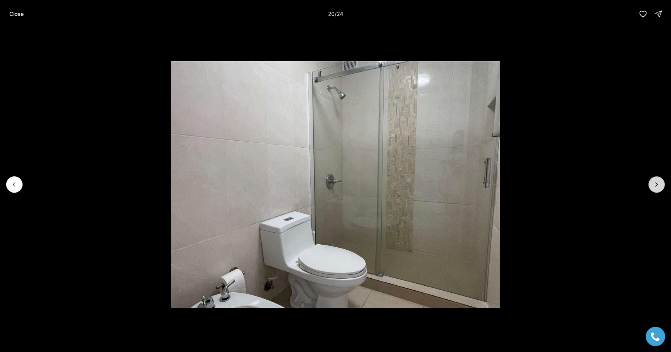
click at [655, 191] on button "Next slide" at bounding box center [656, 185] width 16 height 16
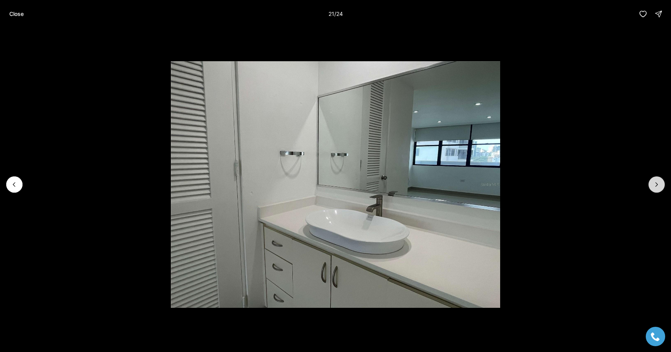
click at [655, 191] on button "Next slide" at bounding box center [656, 185] width 16 height 16
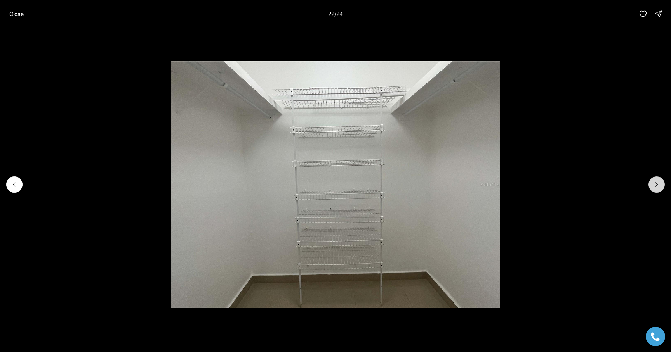
click at [655, 191] on button "Next slide" at bounding box center [656, 185] width 16 height 16
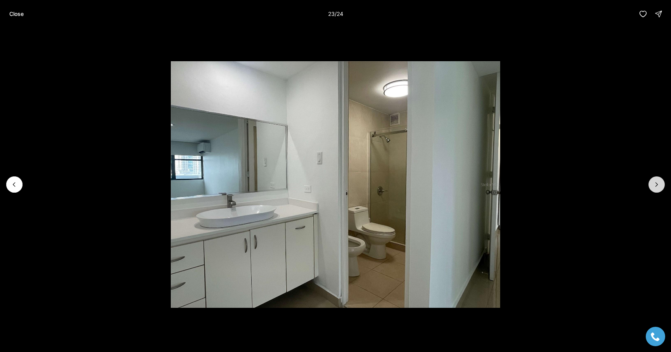
click at [655, 191] on button "Next slide" at bounding box center [656, 185] width 16 height 16
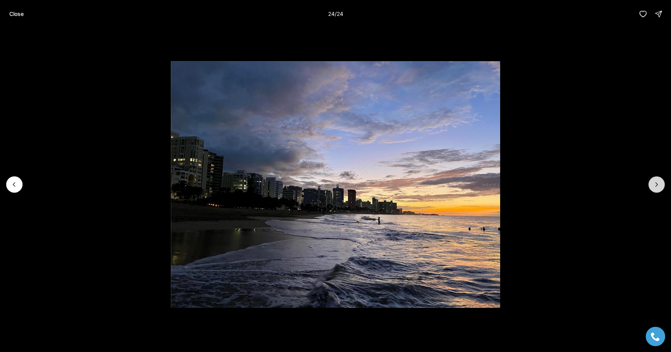
click at [655, 191] on div at bounding box center [656, 185] width 16 height 16
click at [19, 13] on p "Close" at bounding box center [16, 14] width 14 height 6
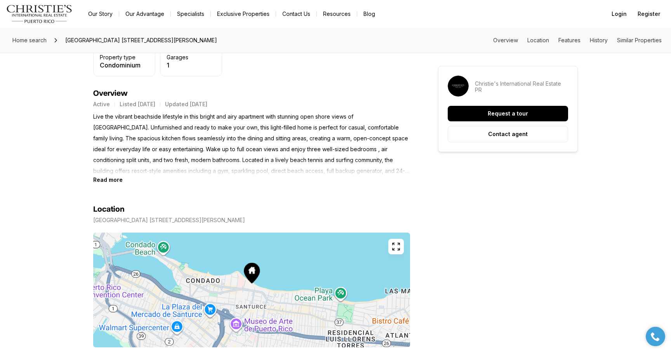
scroll to position [293, 0]
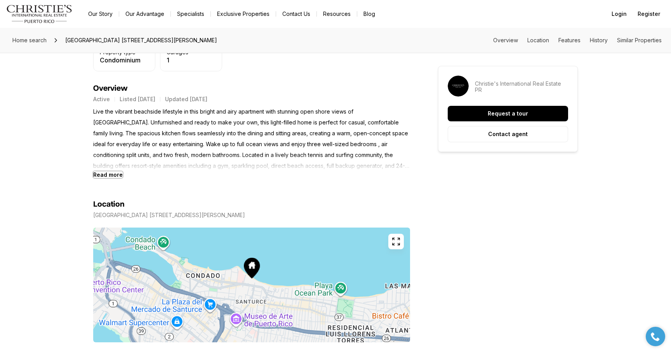
click at [106, 175] on b "Read more" at bounding box center [107, 175] width 29 height 7
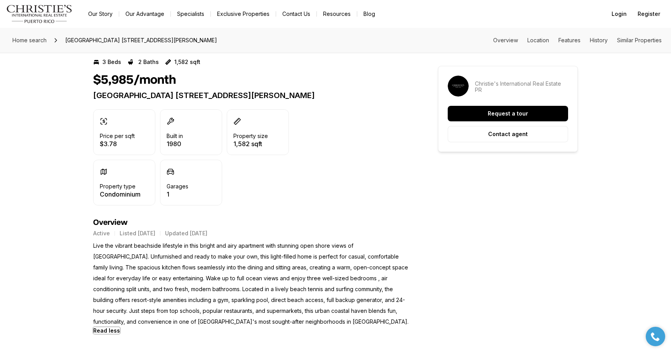
scroll to position [149, 0]
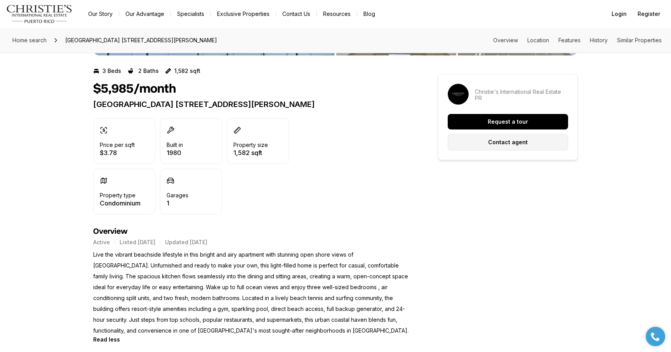
click at [470, 142] on button "Contact agent" at bounding box center [507, 142] width 120 height 16
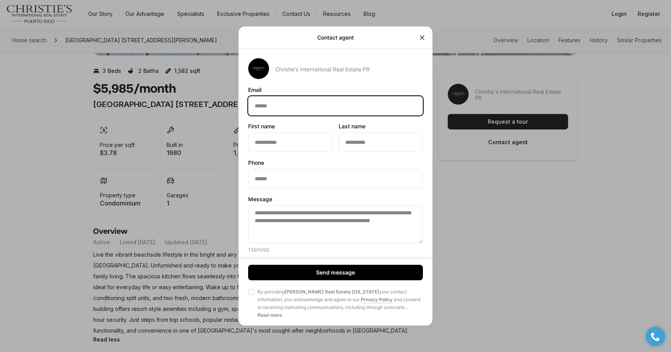
click at [288, 104] on input "Email Email" at bounding box center [335, 106] width 174 height 19
type input "**********"
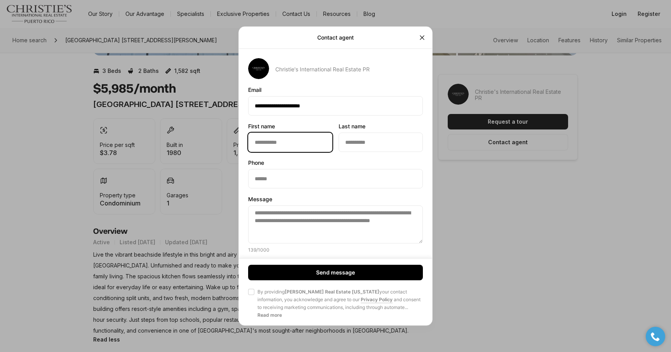
click at [274, 143] on input "First name First name" at bounding box center [289, 142] width 83 height 19
type input "*****"
click at [334, 149] on div "First name First name ***** Last name Last name" at bounding box center [335, 137] width 175 height 29
click at [338, 147] on div "First name First name ***** Last name Last name" at bounding box center [335, 137] width 175 height 29
click at [348, 135] on input "Last name Last name" at bounding box center [380, 142] width 83 height 19
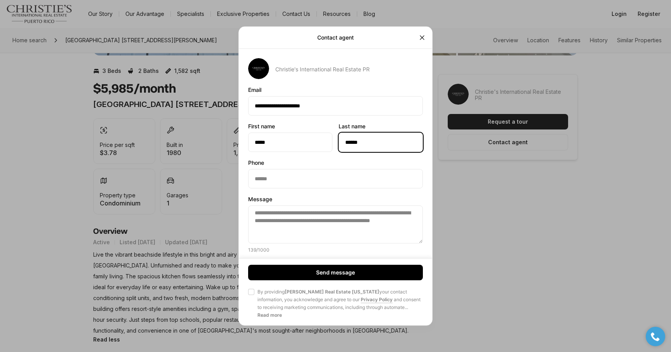
type input "******"
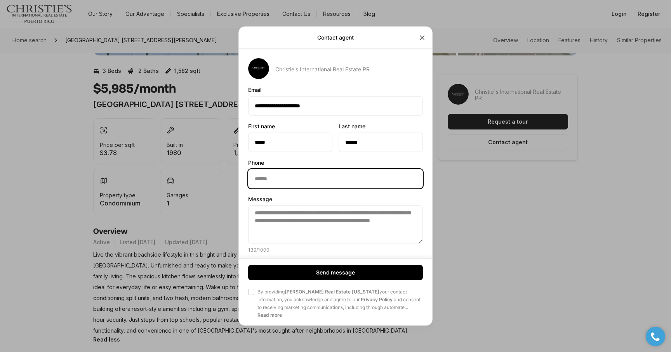
click at [333, 184] on input "Phone Phone" at bounding box center [335, 179] width 174 height 19
type input "**********"
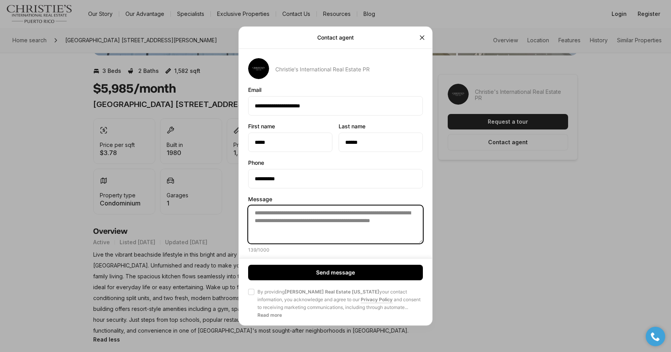
click at [337, 224] on textarea "**********" at bounding box center [335, 225] width 175 height 38
click at [340, 234] on textarea "**********" at bounding box center [335, 225] width 175 height 38
drag, startPoint x: 355, startPoint y: 222, endPoint x: 355, endPoint y: 230, distance: 8.5
click at [355, 230] on textarea "**********" at bounding box center [335, 225] width 175 height 38
click at [293, 212] on textarea "**********" at bounding box center [335, 225] width 175 height 38
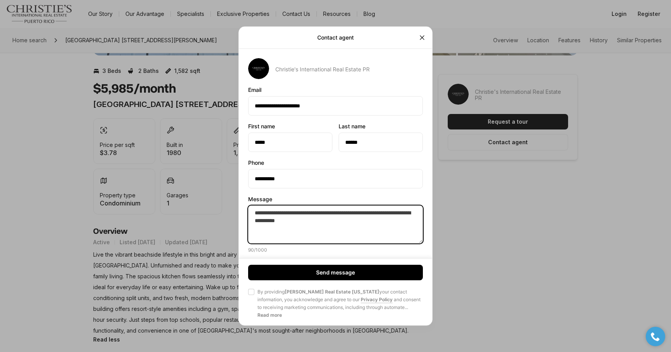
click at [293, 211] on textarea "**********" at bounding box center [335, 225] width 175 height 38
click at [358, 220] on textarea "**********" at bounding box center [335, 225] width 175 height 38
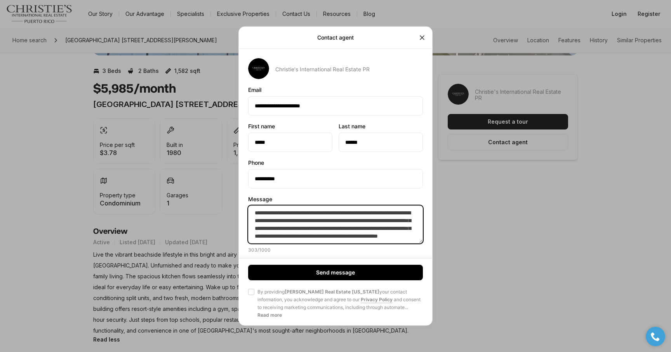
click at [376, 225] on textarea "**********" at bounding box center [335, 225] width 175 height 38
click at [373, 225] on textarea "**********" at bounding box center [335, 225] width 175 height 38
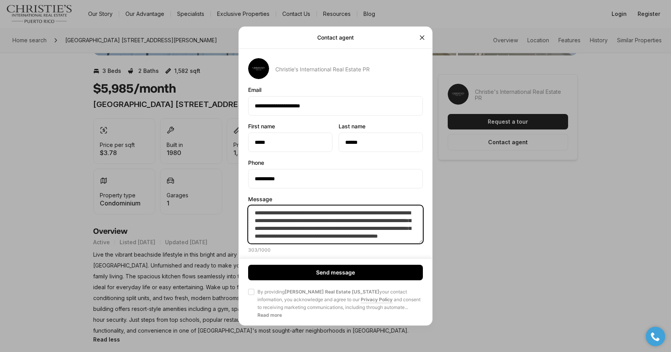
click at [373, 225] on textarea "**********" at bounding box center [335, 225] width 175 height 38
type textarea "**********"
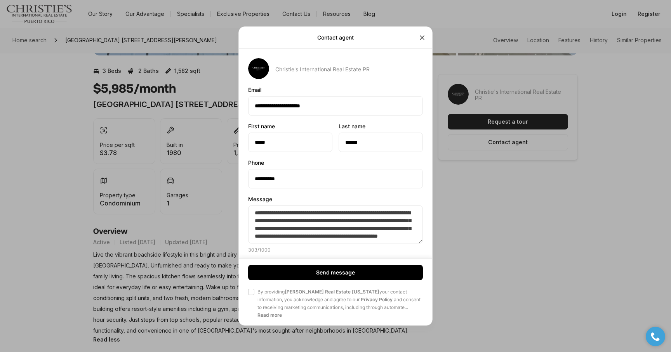
click at [254, 293] on span "Agree to Privacy Policy By providing [PERSON_NAME] Real Estate [US_STATE] your …" at bounding box center [335, 303] width 175 height 31
click at [254, 293] on button "Agree to Privacy Policy By providing [PERSON_NAME] Real Estate [US_STATE] your …" at bounding box center [251, 292] width 6 height 6
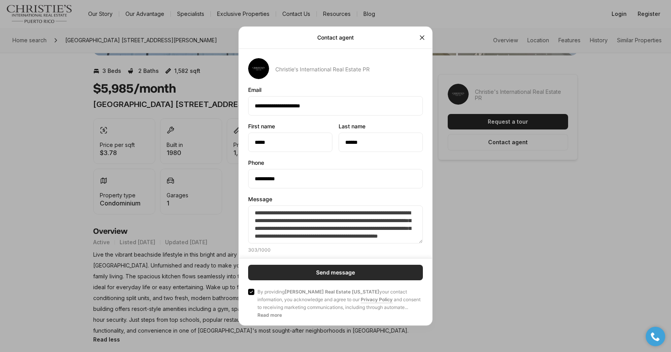
click at [275, 270] on button "Send message" at bounding box center [335, 273] width 175 height 16
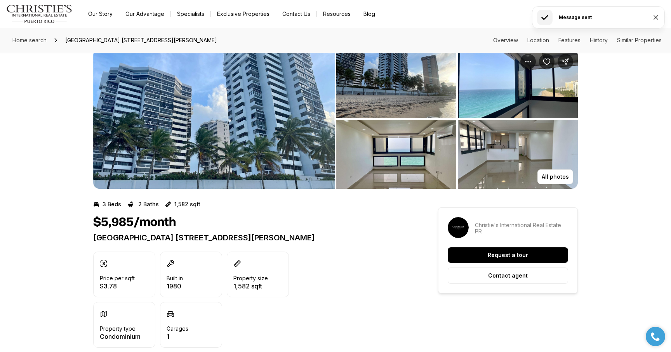
scroll to position [0, 0]
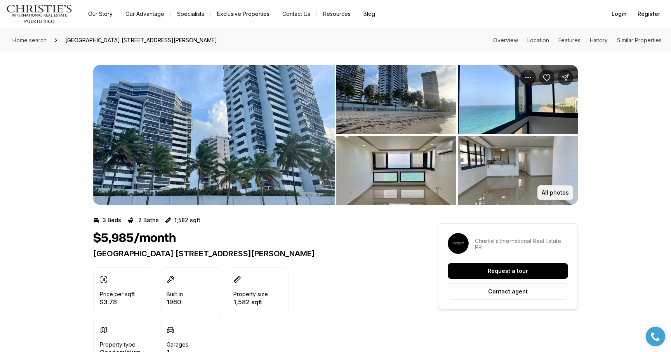
click at [556, 194] on p "All photos" at bounding box center [554, 193] width 27 height 6
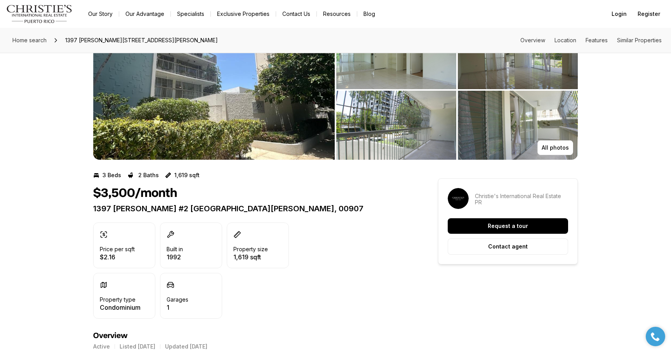
scroll to position [46, 0]
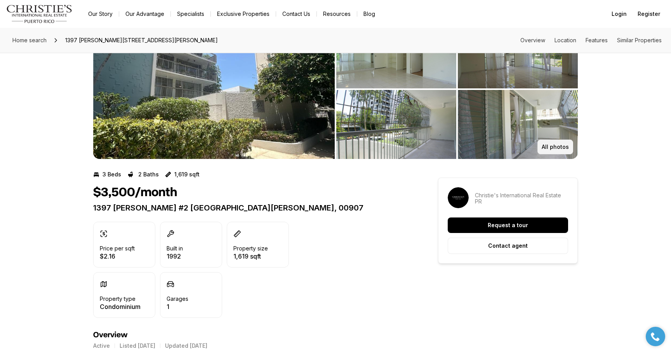
click at [558, 147] on p "All photos" at bounding box center [554, 147] width 27 height 6
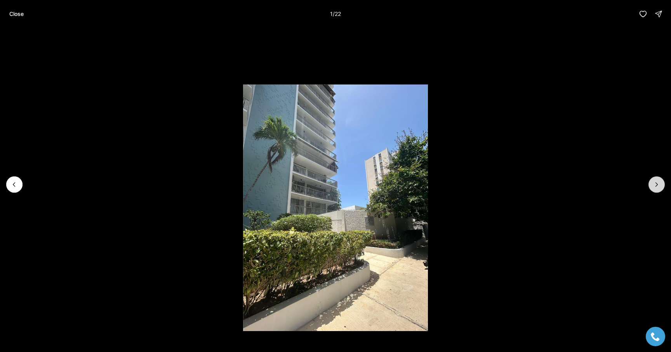
click at [660, 185] on button "Next slide" at bounding box center [656, 185] width 16 height 16
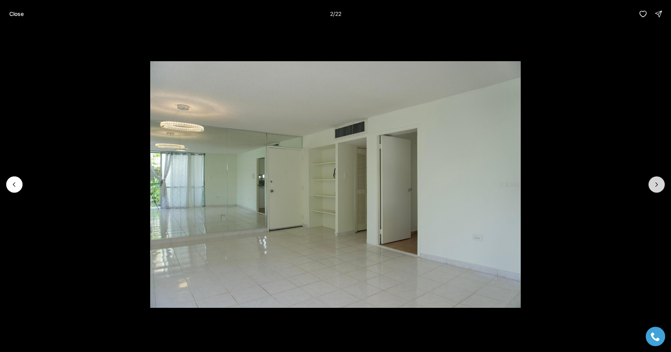
click at [660, 185] on button "Next slide" at bounding box center [656, 185] width 16 height 16
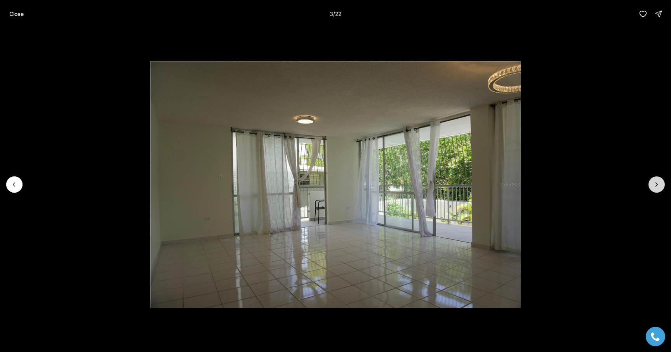
click at [660, 185] on button "Next slide" at bounding box center [656, 185] width 16 height 16
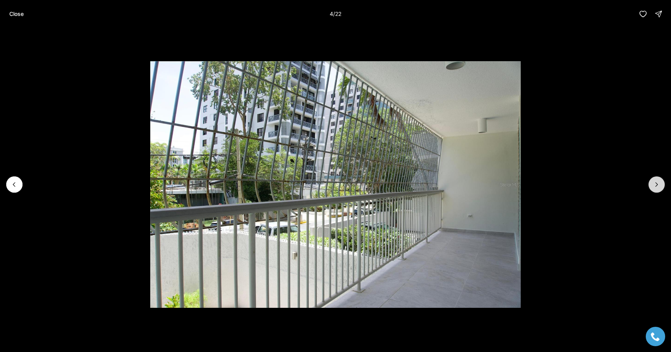
click at [660, 185] on button "Next slide" at bounding box center [656, 185] width 16 height 16
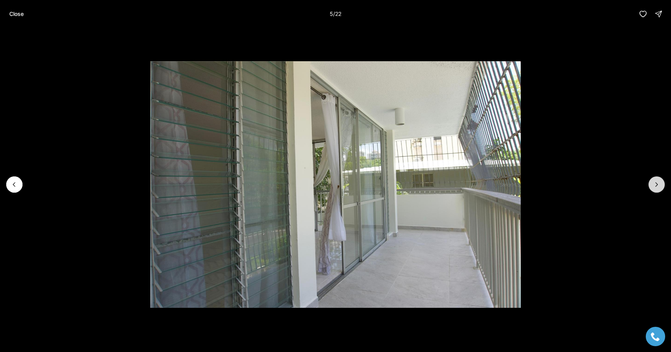
click at [660, 185] on button "Next slide" at bounding box center [656, 185] width 16 height 16
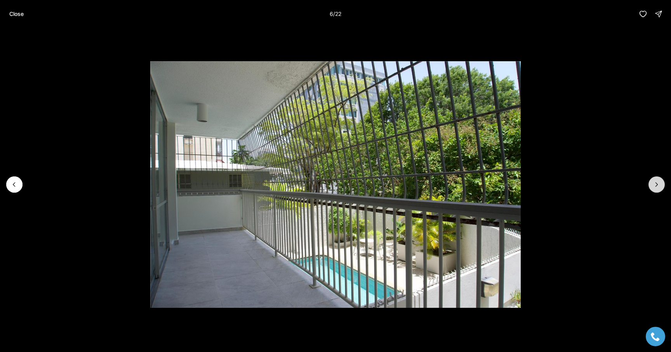
click at [660, 185] on button "Next slide" at bounding box center [656, 185] width 16 height 16
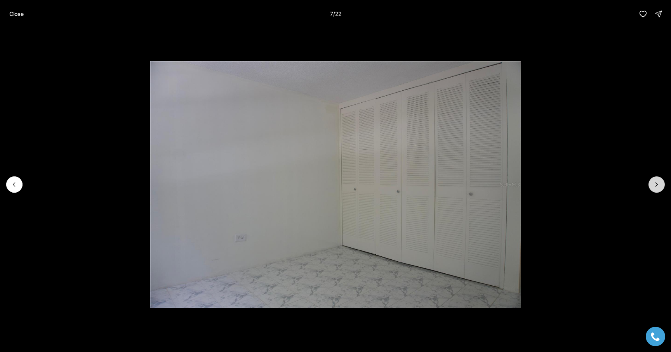
click at [660, 185] on button "Next slide" at bounding box center [656, 185] width 16 height 16
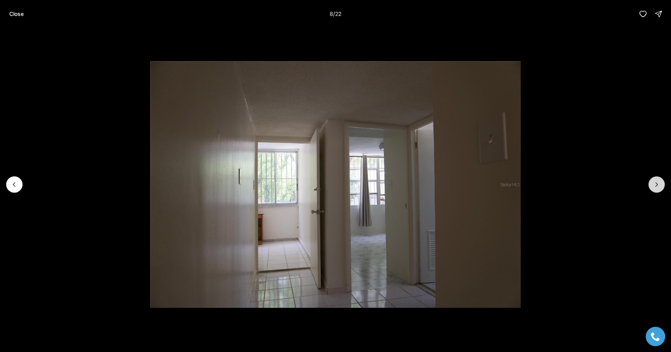
click at [660, 185] on button "Next slide" at bounding box center [656, 185] width 16 height 16
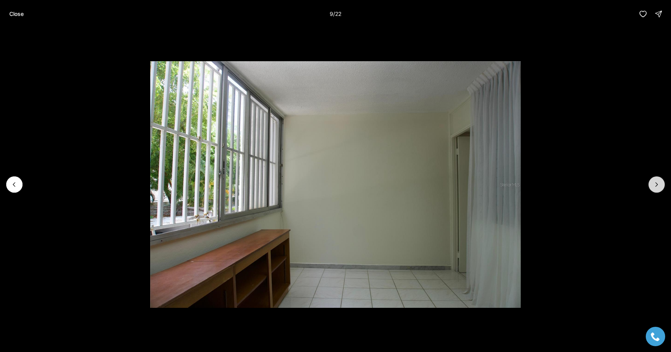
click at [660, 185] on button "Next slide" at bounding box center [656, 185] width 16 height 16
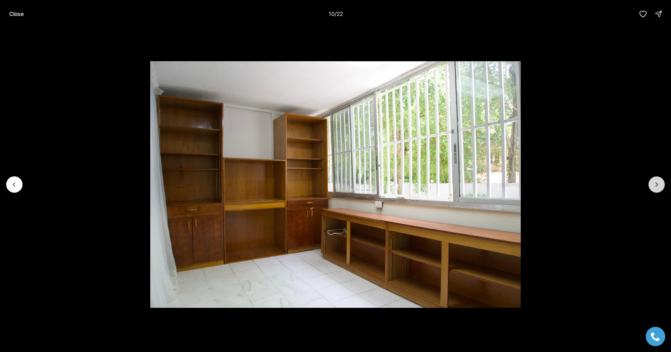
click at [660, 185] on button "Next slide" at bounding box center [656, 185] width 16 height 16
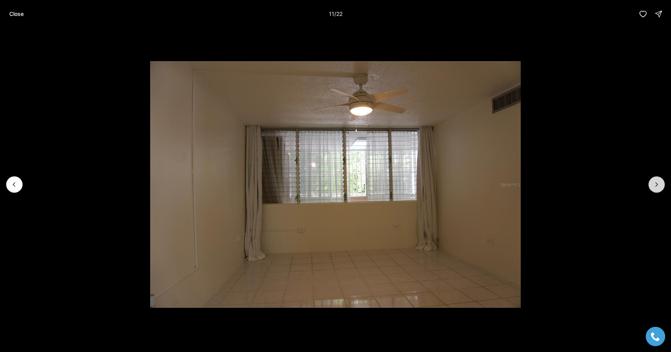
click at [660, 185] on button "Next slide" at bounding box center [656, 185] width 16 height 16
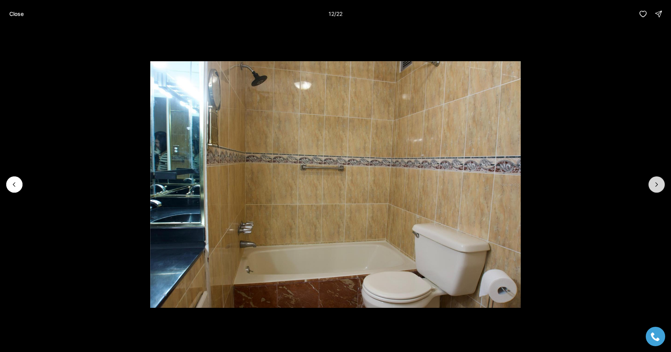
click at [660, 185] on button "Next slide" at bounding box center [656, 185] width 16 height 16
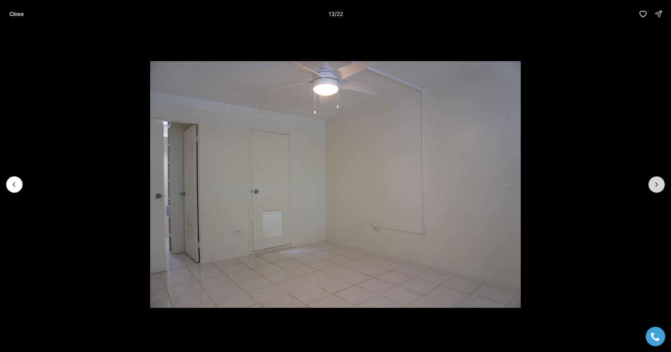
click at [660, 185] on button "Next slide" at bounding box center [656, 185] width 16 height 16
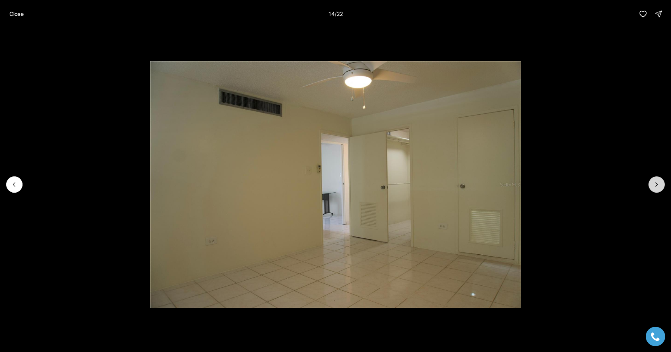
click at [660, 185] on button "Next slide" at bounding box center [656, 185] width 16 height 16
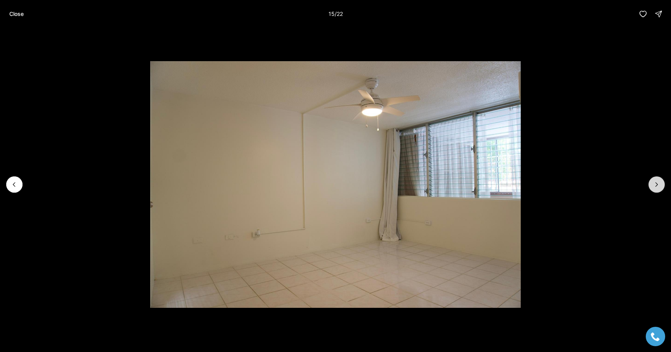
click at [660, 185] on button "Next slide" at bounding box center [656, 185] width 16 height 16
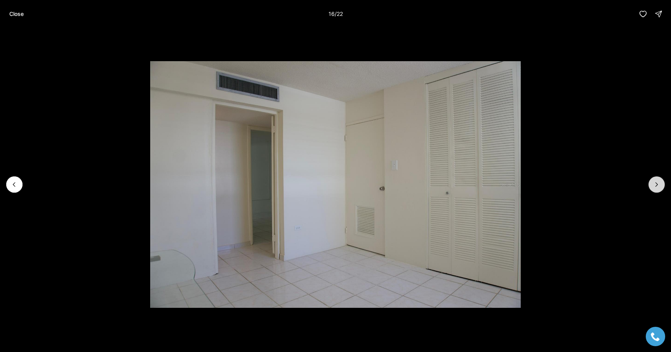
click at [660, 185] on button "Next slide" at bounding box center [656, 185] width 16 height 16
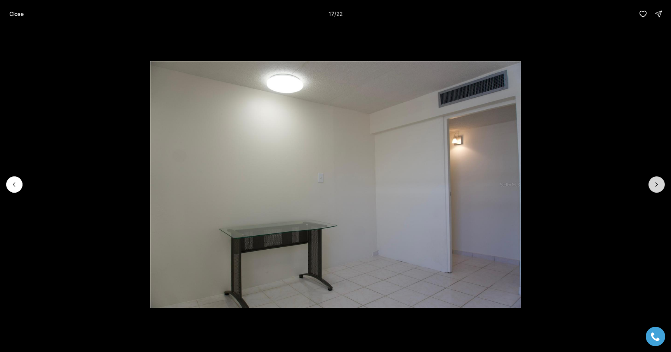
click at [660, 185] on button "Next slide" at bounding box center [656, 185] width 16 height 16
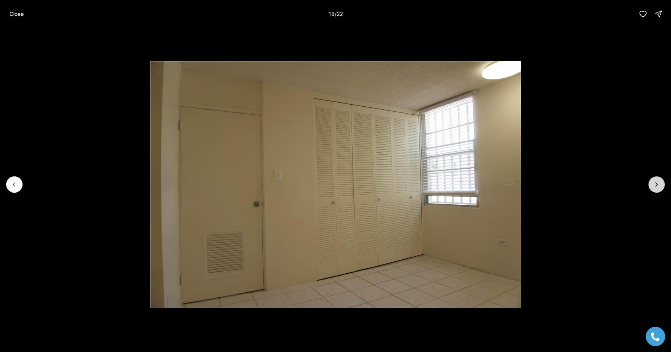
click at [660, 185] on button "Next slide" at bounding box center [656, 185] width 16 height 16
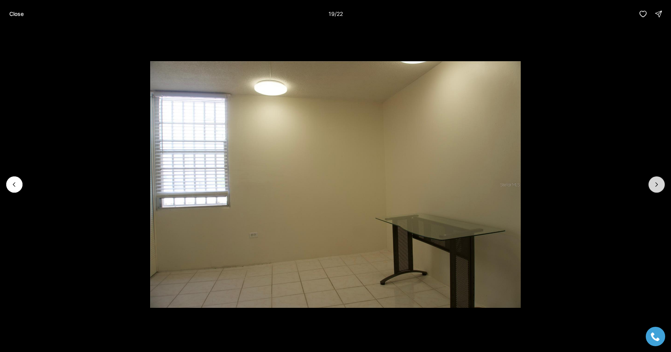
click at [660, 185] on button "Next slide" at bounding box center [656, 185] width 16 height 16
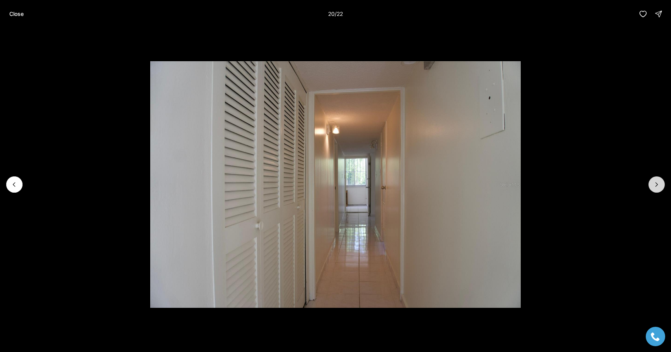
click at [660, 185] on button "Next slide" at bounding box center [656, 185] width 16 height 16
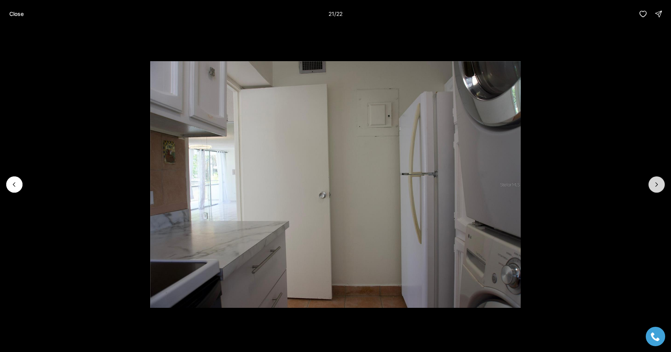
click at [660, 185] on button "Next slide" at bounding box center [656, 185] width 16 height 16
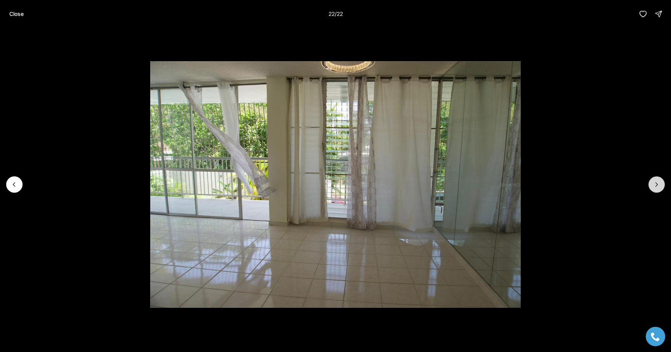
click at [660, 185] on div at bounding box center [656, 185] width 16 height 16
click at [16, 14] on p "Close" at bounding box center [16, 14] width 14 height 6
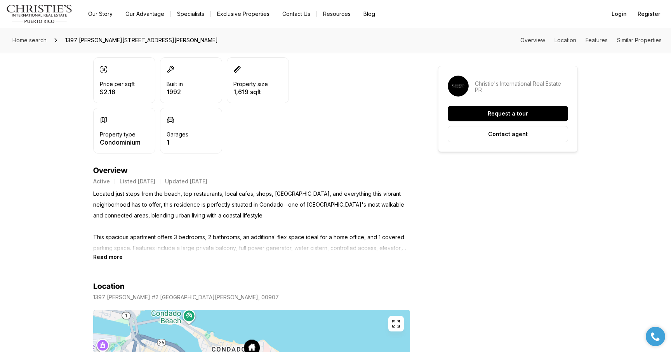
scroll to position [0, 0]
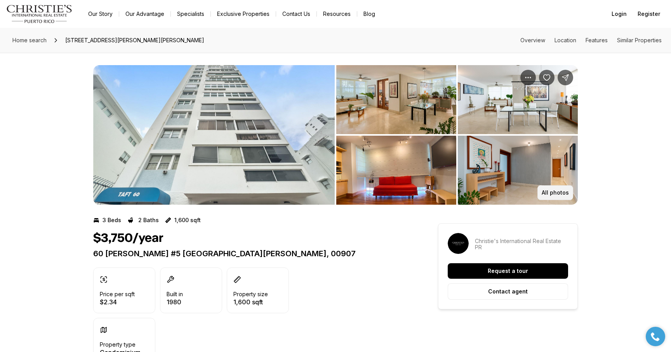
click at [555, 194] on p "All photos" at bounding box center [554, 193] width 27 height 6
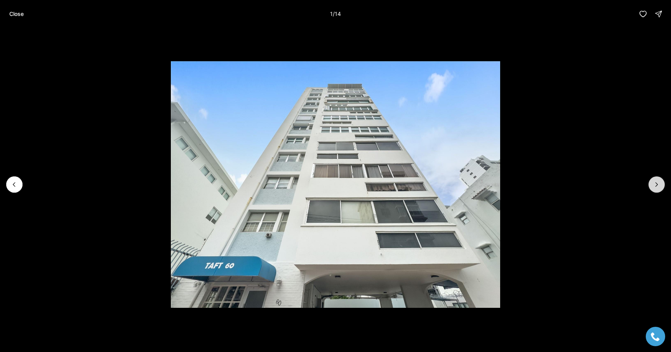
click at [652, 189] on button "Next slide" at bounding box center [656, 185] width 16 height 16
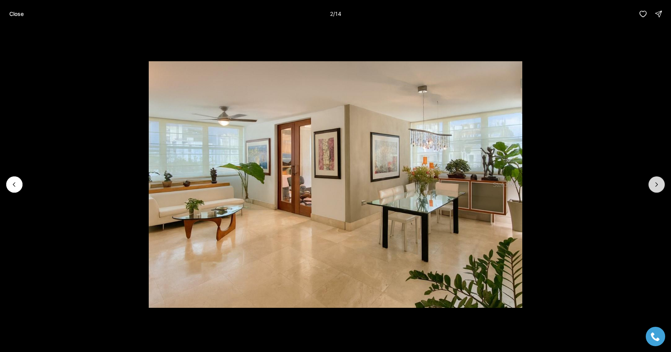
click at [652, 189] on button "Next slide" at bounding box center [656, 185] width 16 height 16
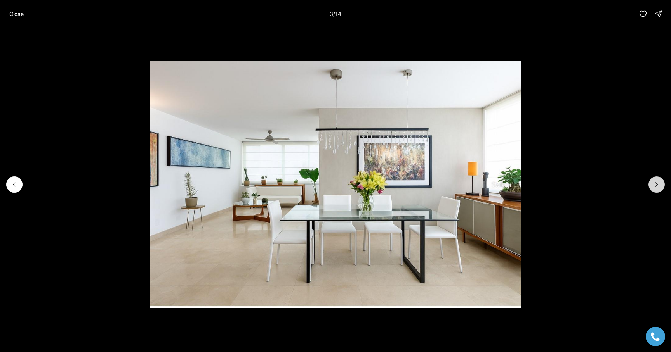
click at [652, 189] on button "Next slide" at bounding box center [656, 185] width 16 height 16
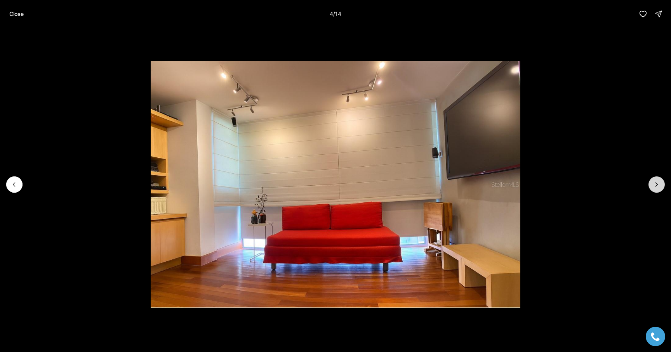
click at [652, 189] on button "Next slide" at bounding box center [656, 185] width 16 height 16
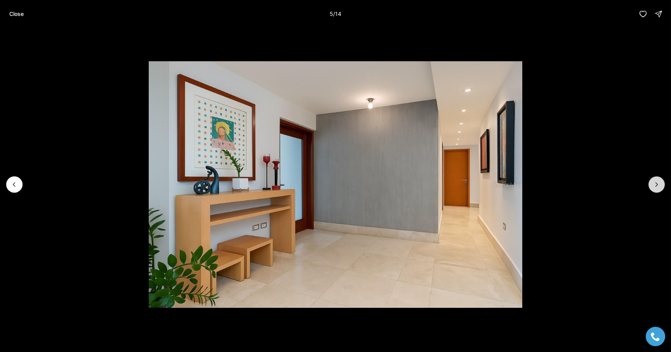
click at [653, 188] on icon "Next slide" at bounding box center [656, 185] width 8 height 8
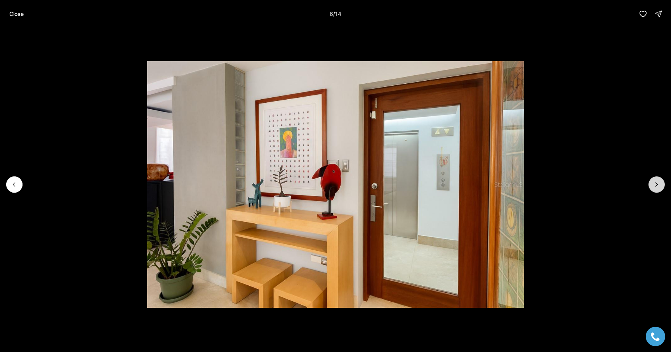
click at [652, 188] on icon "Next slide" at bounding box center [656, 185] width 8 height 8
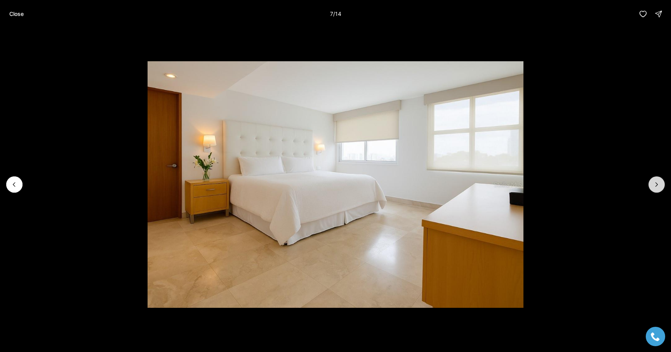
click at [652, 188] on icon "Next slide" at bounding box center [656, 185] width 8 height 8
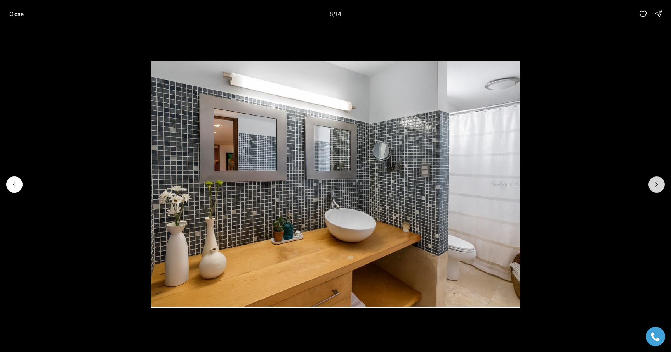
click at [652, 188] on icon "Next slide" at bounding box center [656, 185] width 8 height 8
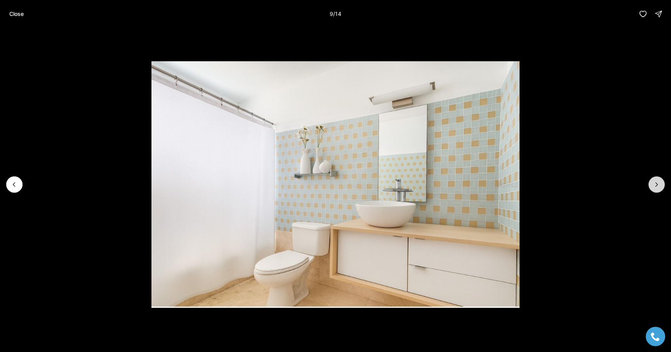
click at [652, 188] on icon "Next slide" at bounding box center [656, 185] width 8 height 8
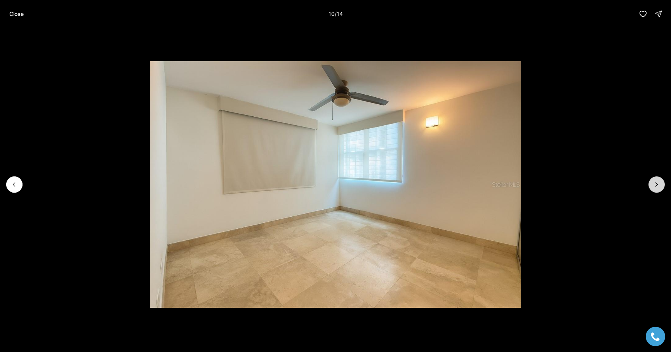
click at [652, 188] on icon "Next slide" at bounding box center [656, 185] width 8 height 8
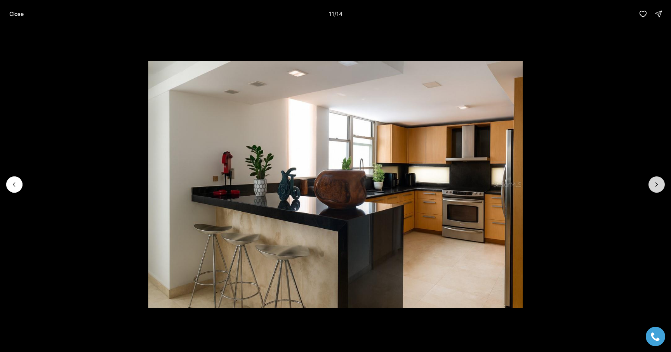
click at [652, 188] on icon "Next slide" at bounding box center [656, 185] width 8 height 8
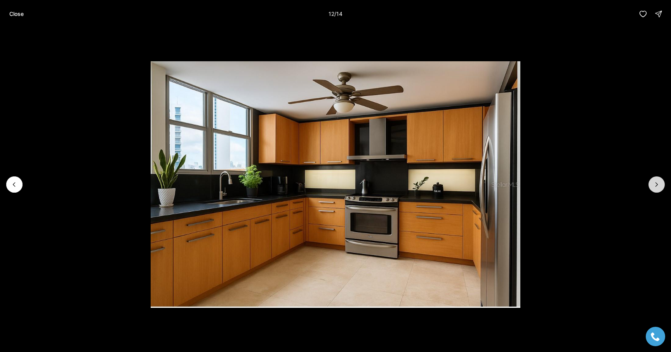
click at [652, 188] on icon "Next slide" at bounding box center [656, 185] width 8 height 8
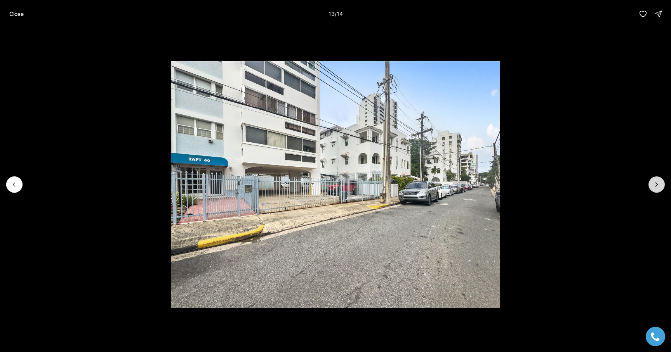
click at [652, 188] on icon "Next slide" at bounding box center [656, 185] width 8 height 8
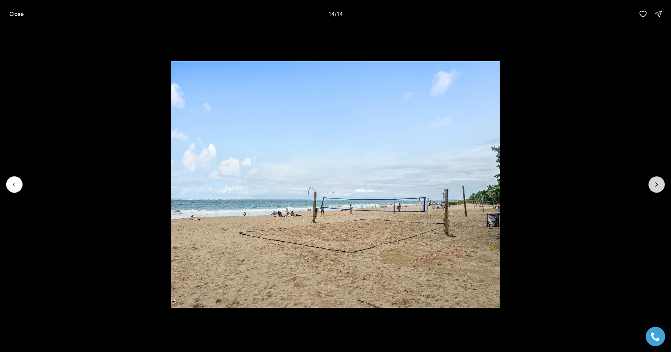
click at [652, 188] on div at bounding box center [656, 185] width 16 height 16
click at [14, 16] on p "Close" at bounding box center [16, 14] width 14 height 6
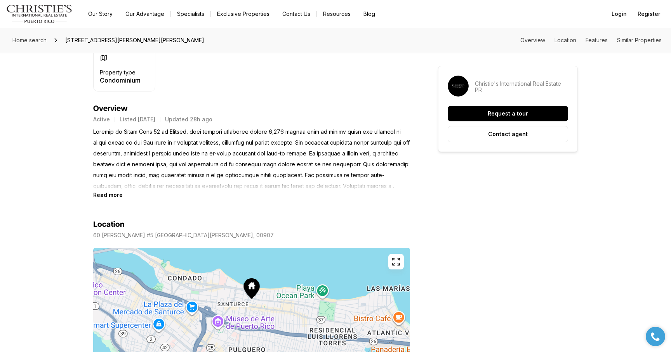
scroll to position [307, 0]
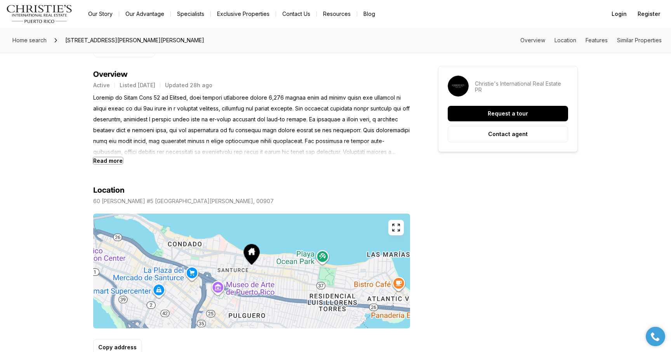
click at [116, 159] on b "Read more" at bounding box center [107, 161] width 29 height 7
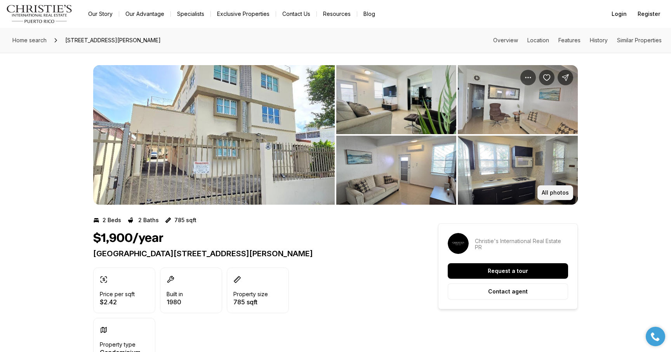
click at [546, 187] on button "All photos" at bounding box center [555, 192] width 36 height 15
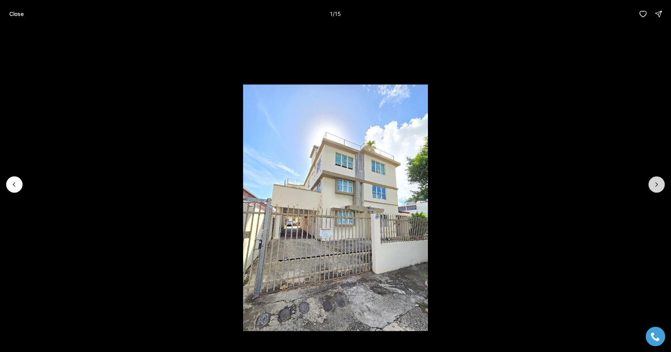
click at [659, 187] on icon "Next slide" at bounding box center [656, 185] width 8 height 8
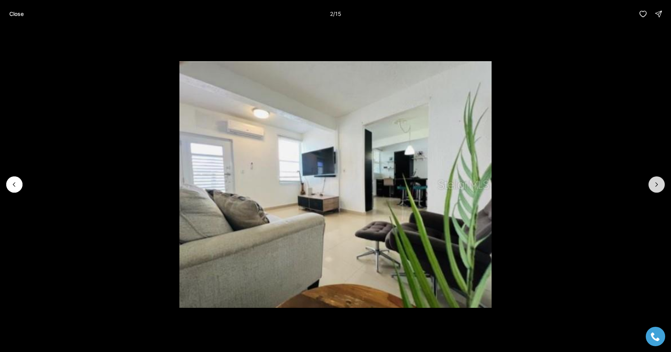
click at [659, 187] on icon "Next slide" at bounding box center [656, 185] width 8 height 8
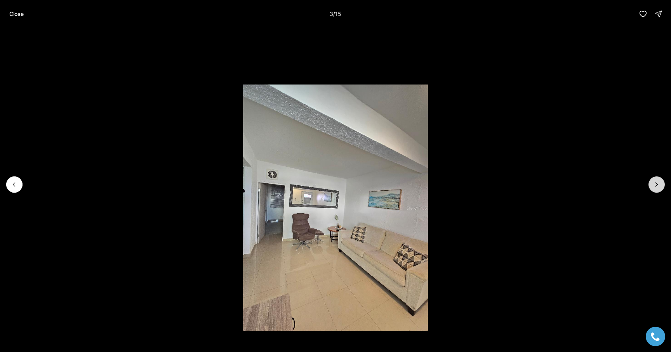
click at [659, 187] on icon "Next slide" at bounding box center [656, 185] width 8 height 8
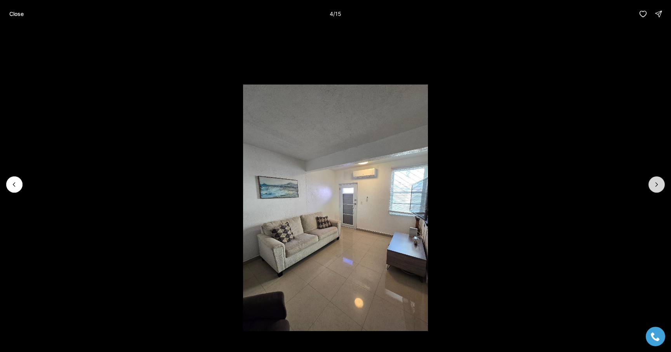
click at [659, 187] on icon "Next slide" at bounding box center [656, 185] width 8 height 8
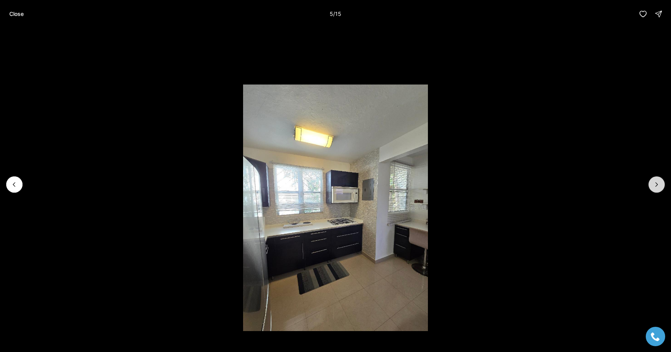
click at [659, 187] on icon "Next slide" at bounding box center [656, 185] width 8 height 8
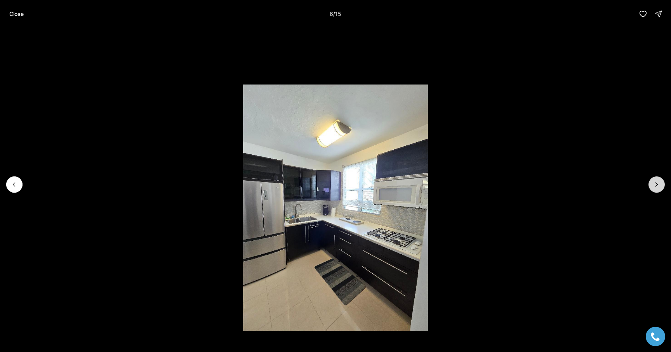
click at [659, 187] on icon "Next slide" at bounding box center [656, 185] width 8 height 8
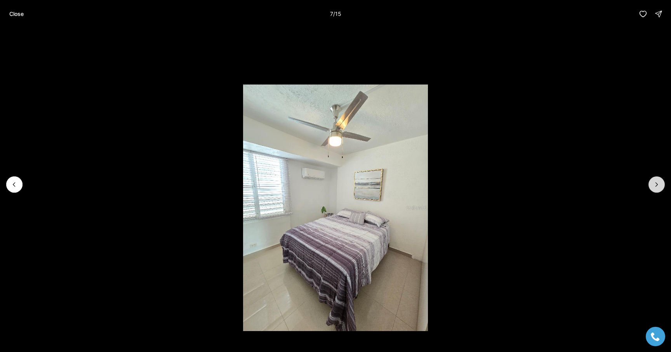
click at [659, 187] on icon "Next slide" at bounding box center [656, 185] width 8 height 8
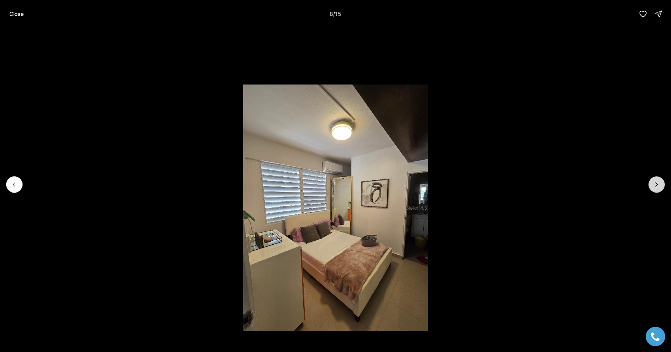
click at [659, 187] on icon "Next slide" at bounding box center [656, 185] width 8 height 8
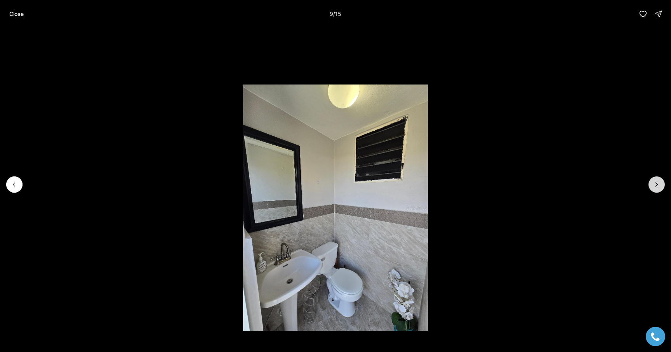
click at [659, 187] on icon "Next slide" at bounding box center [656, 185] width 8 height 8
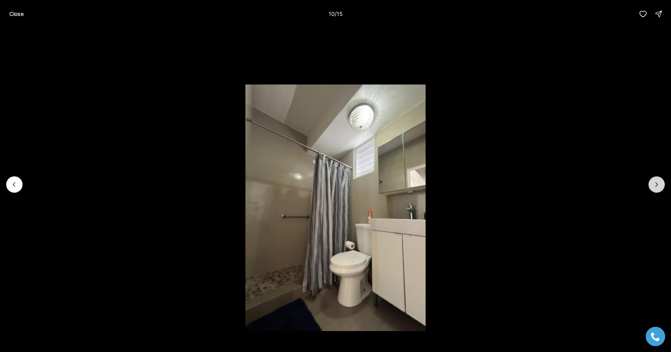
click at [659, 187] on icon "Next slide" at bounding box center [656, 185] width 8 height 8
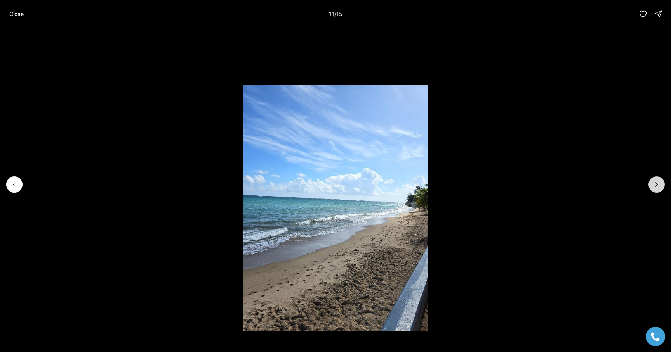
click at [659, 187] on icon "Next slide" at bounding box center [656, 185] width 8 height 8
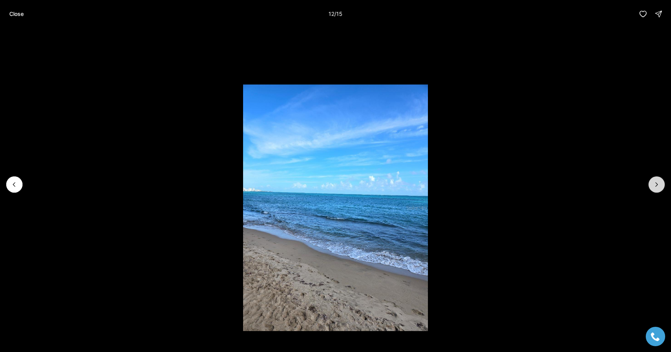
click at [659, 187] on icon "Next slide" at bounding box center [656, 185] width 8 height 8
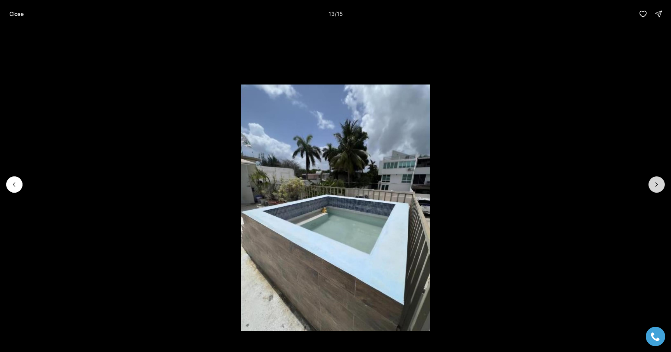
click at [659, 187] on icon "Next slide" at bounding box center [656, 185] width 8 height 8
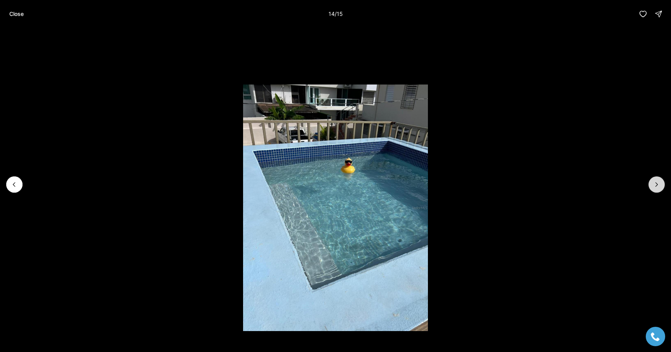
click at [659, 187] on icon "Next slide" at bounding box center [656, 185] width 8 height 8
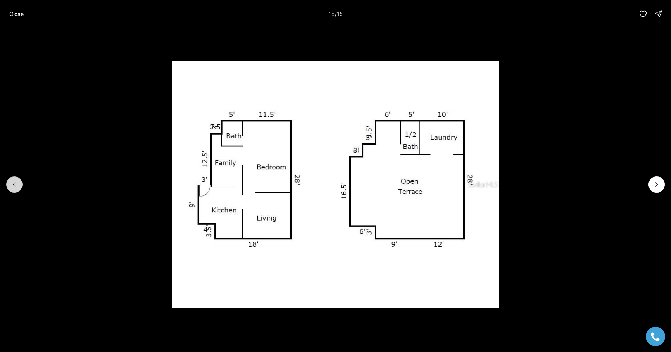
click at [20, 185] on button "Previous slide" at bounding box center [14, 185] width 16 height 16
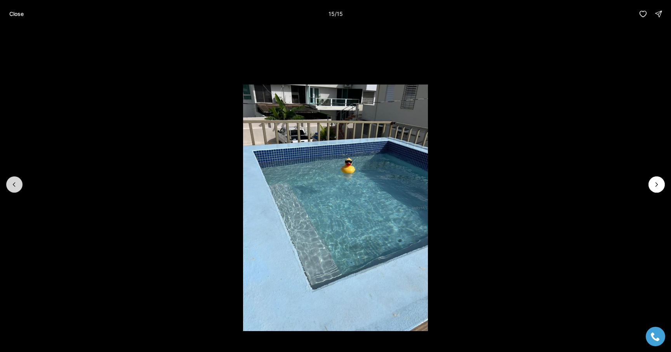
click at [20, 185] on button "Previous slide" at bounding box center [14, 185] width 16 height 16
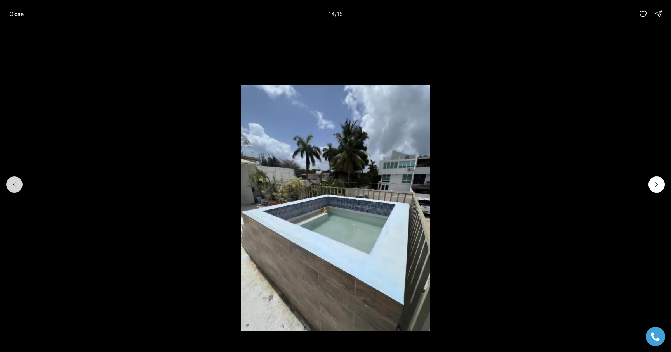
click at [20, 185] on button "Previous slide" at bounding box center [14, 185] width 16 height 16
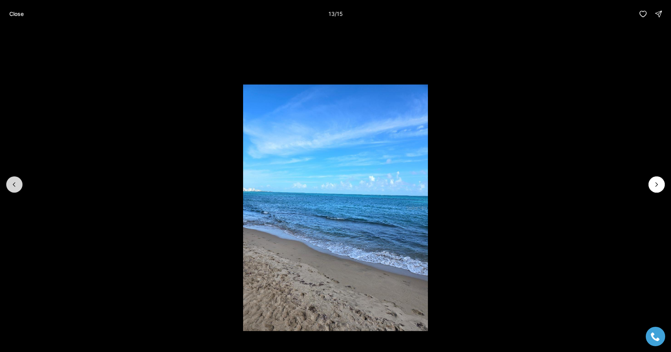
click at [20, 185] on button "Previous slide" at bounding box center [14, 185] width 16 height 16
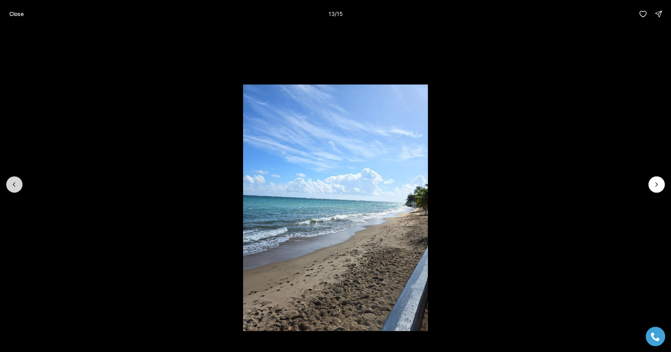
click at [20, 185] on button "Previous slide" at bounding box center [14, 185] width 16 height 16
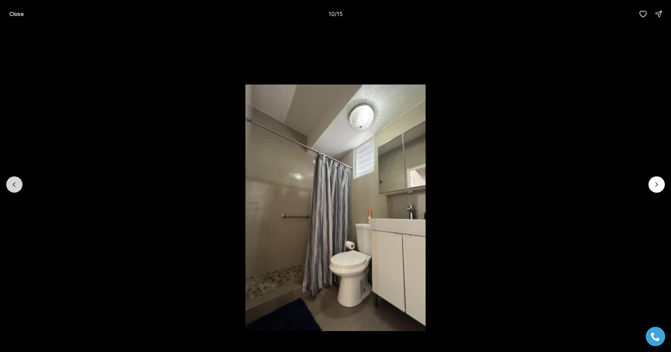
click at [20, 185] on button "Previous slide" at bounding box center [14, 185] width 16 height 16
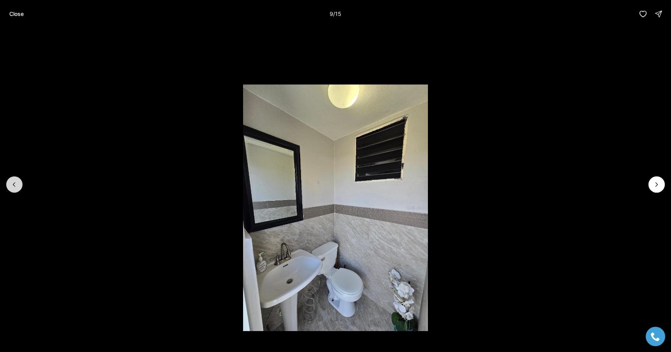
click at [18, 186] on icon "Previous slide" at bounding box center [14, 185] width 8 height 8
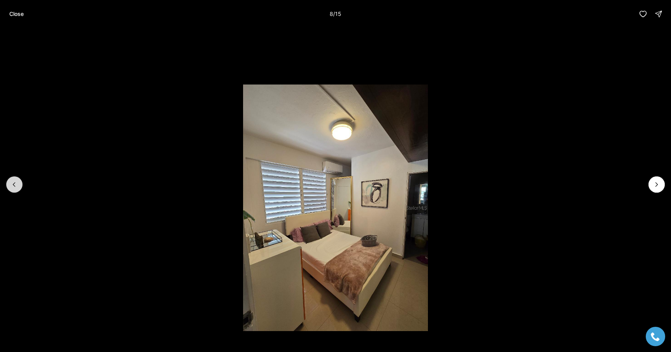
click at [18, 186] on icon "Previous slide" at bounding box center [14, 185] width 8 height 8
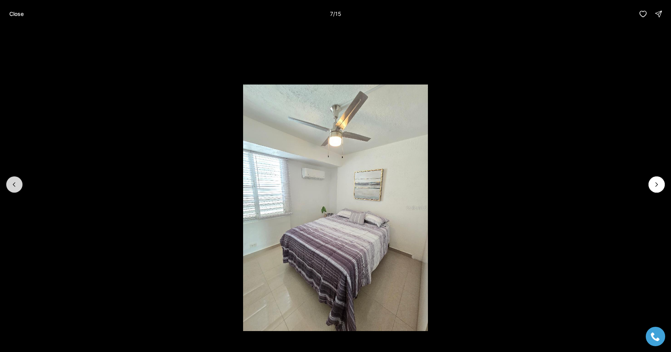
click at [18, 187] on icon "Previous slide" at bounding box center [14, 185] width 8 height 8
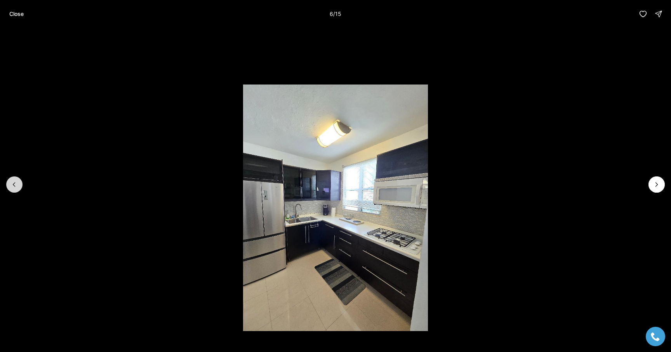
click at [18, 187] on icon "Previous slide" at bounding box center [14, 185] width 8 height 8
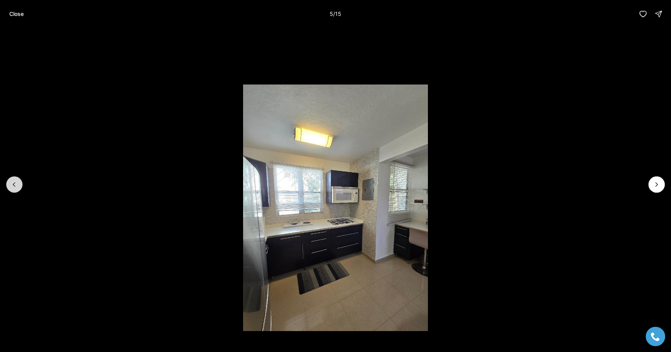
click at [18, 187] on icon "Previous slide" at bounding box center [14, 185] width 8 height 8
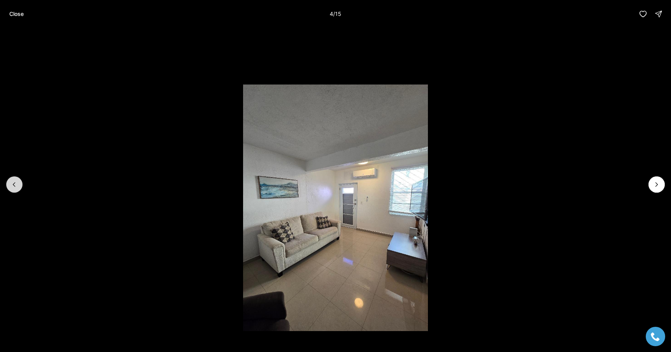
click at [17, 188] on icon "Previous slide" at bounding box center [14, 185] width 8 height 8
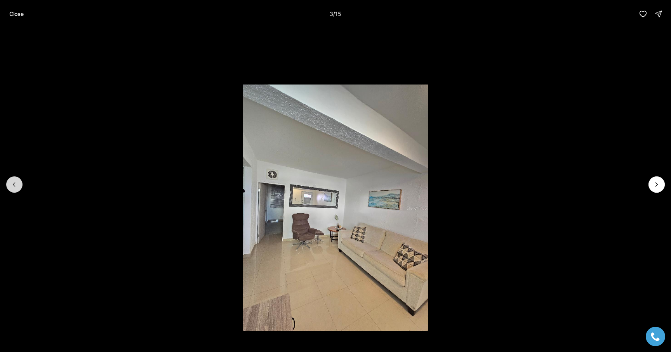
click at [17, 188] on icon "Previous slide" at bounding box center [14, 185] width 8 height 8
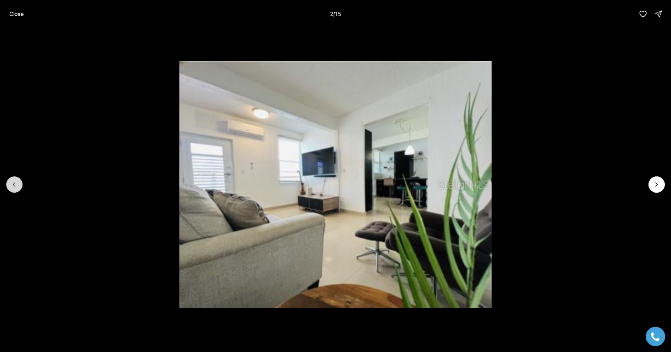
click at [17, 188] on icon "Previous slide" at bounding box center [14, 185] width 8 height 8
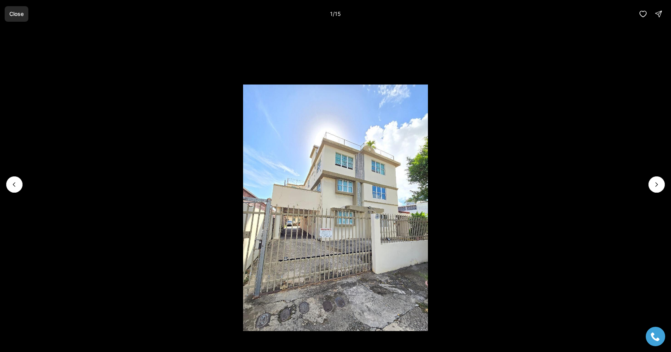
click at [8, 16] on button "Close" at bounding box center [17, 14] width 24 height 16
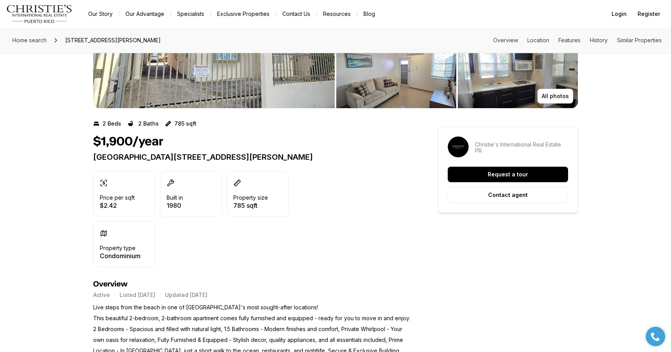
scroll to position [166, 0]
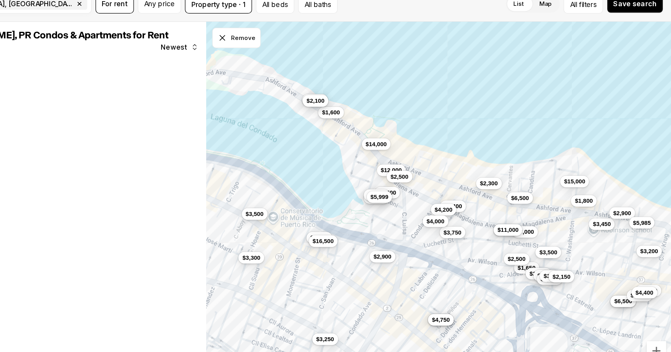
click at [579, 244] on button "$3,500" at bounding box center [572, 240] width 21 height 9
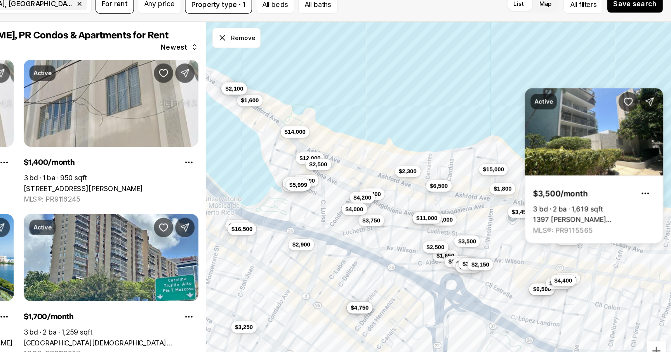
drag, startPoint x: 600, startPoint y: 254, endPoint x: 513, endPoint y: 242, distance: 88.1
click at [513, 242] on div "$4,500 $4,800 $15,000 $1,800 $5,000 $6,500 $6,500 $3,450 $2,900 $3,300 $3,500 $…" at bounding box center [485, 205] width 371 height 296
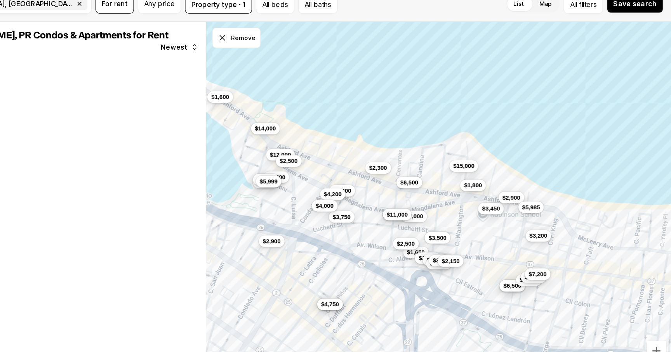
click at [562, 263] on button "$7,200" at bounding box center [564, 258] width 21 height 9
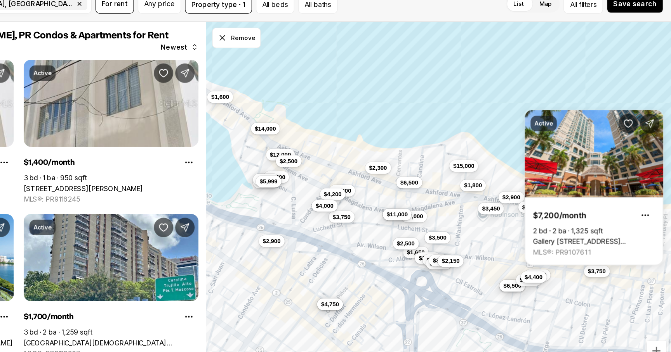
click at [608, 259] on button "$3,750" at bounding box center [611, 255] width 21 height 9
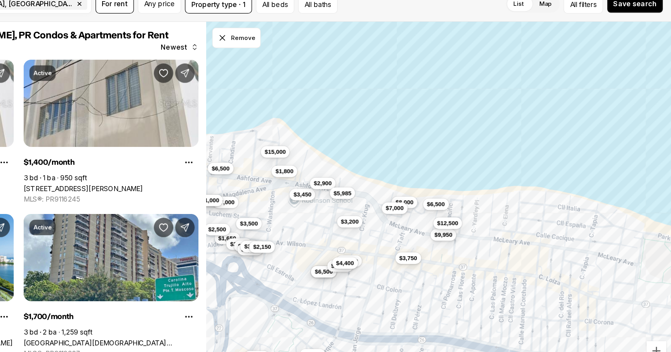
drag, startPoint x: 624, startPoint y: 276, endPoint x: 472, endPoint y: 264, distance: 152.1
click at [472, 264] on div "$4,500 $4,800 $15,000 $1,800 $5,000 $6,500 $6,500 $3,450 $2,900 $1,600 $2,900 $…" at bounding box center [485, 205] width 371 height 296
click at [462, 247] on span "$3,750" at bounding box center [461, 245] width 14 height 6
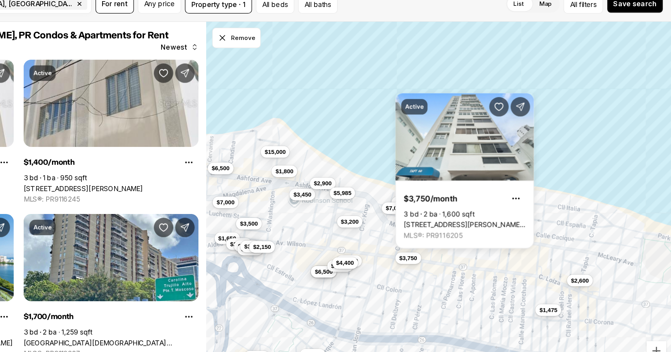
click at [391, 180] on div "$4,500 $4,800 $15,000 $1,800 $5,000 $6,500 $6,500 $3,450 $2,900 $7,000 $3,500 $…" at bounding box center [485, 205] width 371 height 296
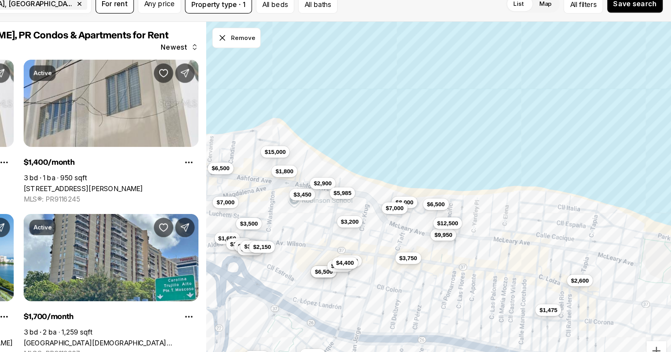
click at [411, 199] on div "$4,500 $4,800 $15,000 $1,800 $5,000 $6,500 $6,500 $3,450 $2,900 $7,000 $3,500 $…" at bounding box center [485, 205] width 371 height 296
click at [411, 197] on button "$5,985" at bounding box center [408, 192] width 21 height 9
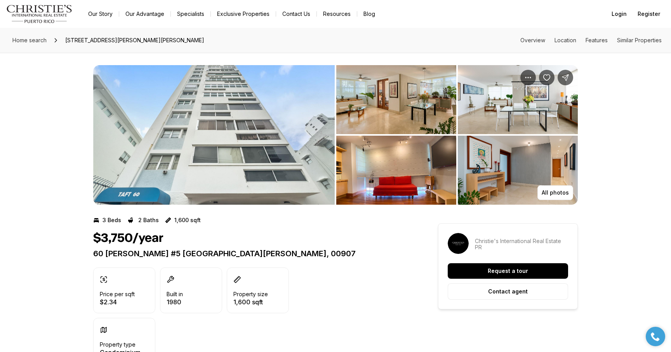
click at [297, 150] on img "View image gallery" at bounding box center [213, 135] width 241 height 140
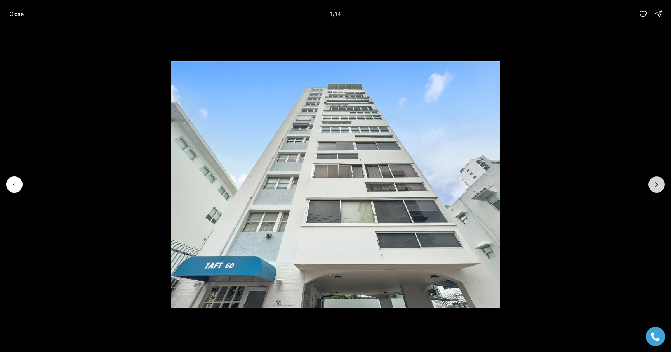
click at [656, 186] on icon "Next slide" at bounding box center [656, 185] width 2 height 4
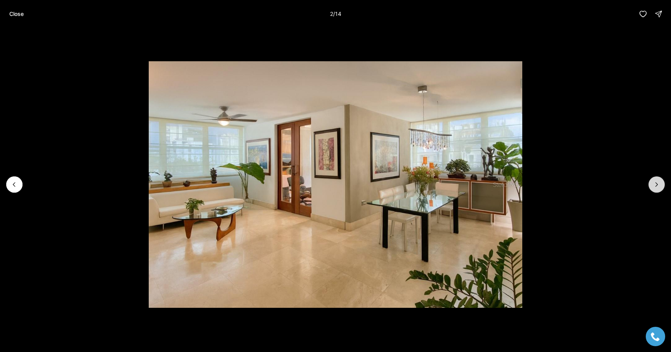
click at [655, 186] on icon "Next slide" at bounding box center [656, 185] width 2 height 4
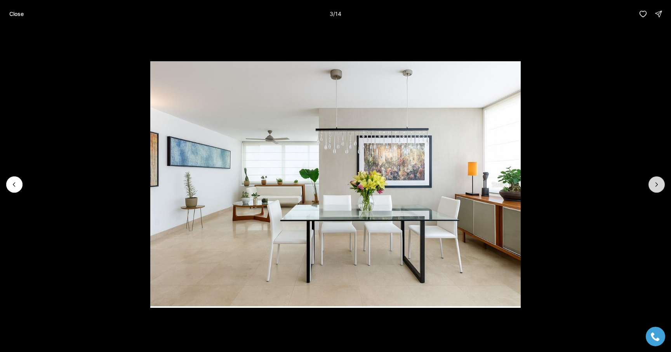
click at [655, 186] on icon "Next slide" at bounding box center [656, 185] width 2 height 4
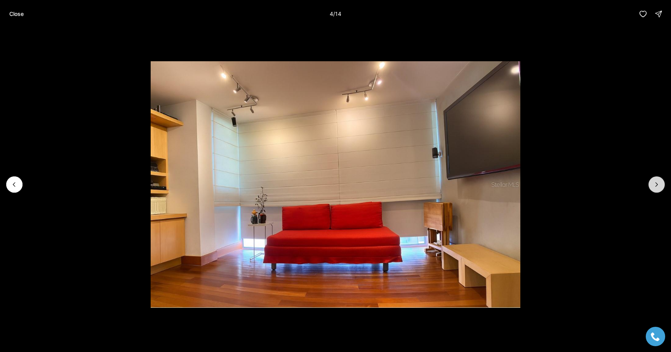
click at [655, 186] on icon "Next slide" at bounding box center [656, 185] width 2 height 4
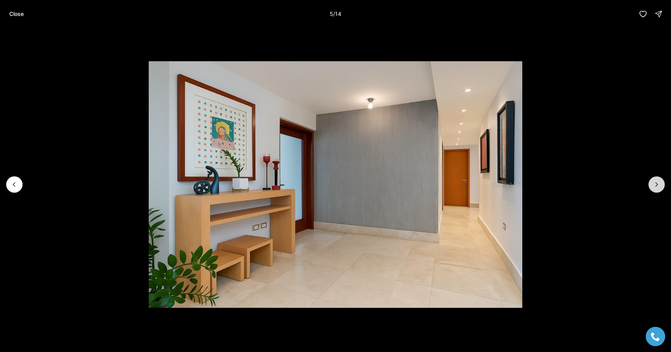
click at [655, 186] on icon "Next slide" at bounding box center [656, 185] width 2 height 4
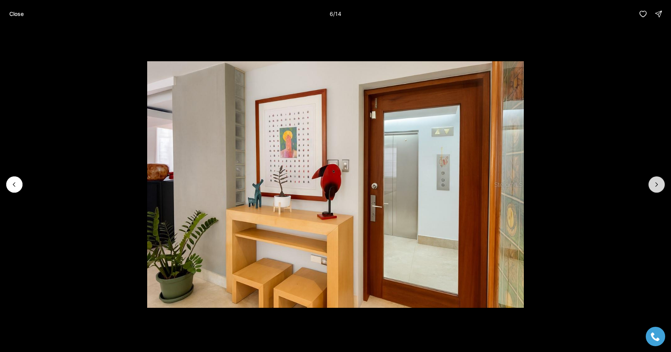
click at [655, 186] on icon "Next slide" at bounding box center [656, 185] width 2 height 4
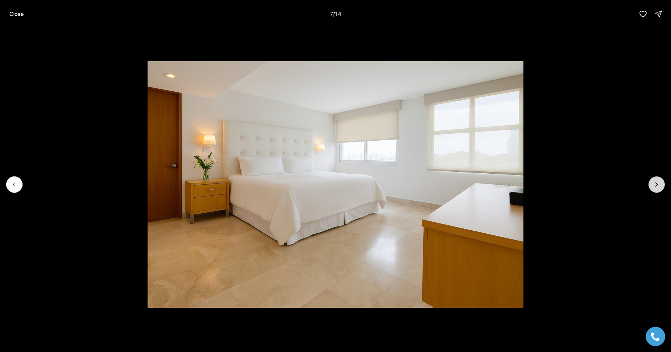
click at [655, 186] on icon "Next slide" at bounding box center [656, 185] width 2 height 4
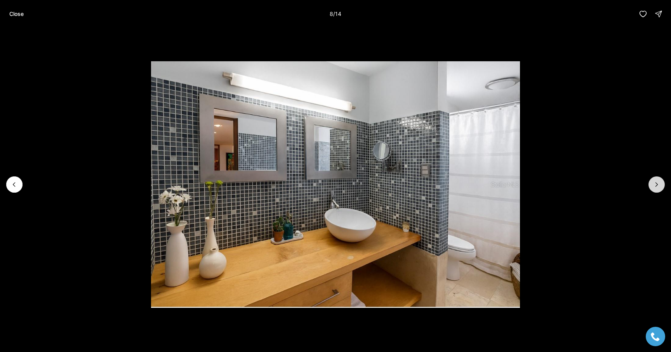
click at [655, 186] on icon "Next slide" at bounding box center [656, 185] width 2 height 4
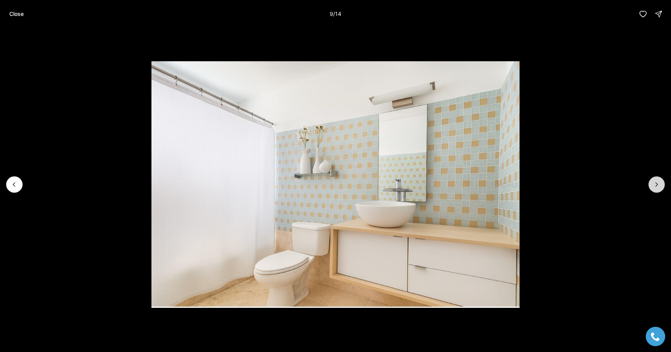
click at [655, 186] on icon "Next slide" at bounding box center [656, 185] width 2 height 4
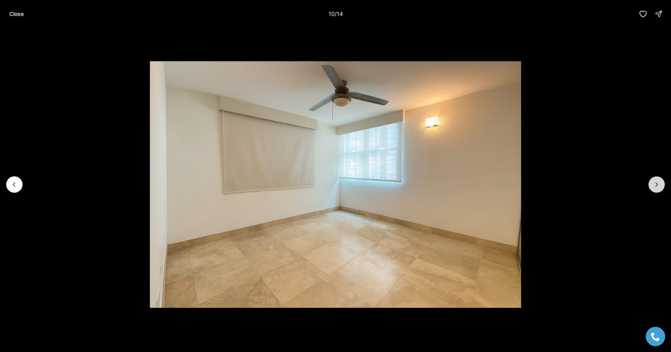
click at [655, 186] on icon "Next slide" at bounding box center [656, 185] width 2 height 4
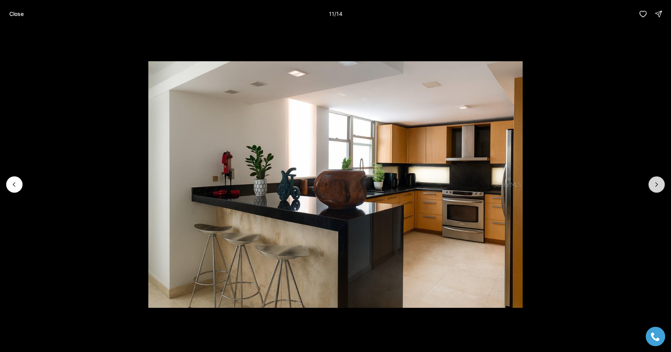
click at [655, 186] on icon "Next slide" at bounding box center [656, 185] width 2 height 4
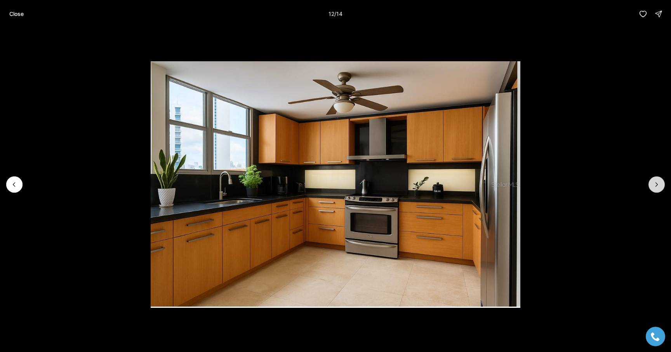
click at [655, 186] on icon "Next slide" at bounding box center [656, 185] width 2 height 4
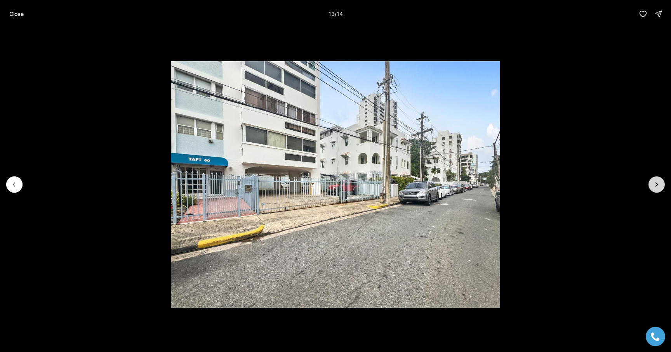
click at [655, 186] on icon "Next slide" at bounding box center [656, 185] width 2 height 4
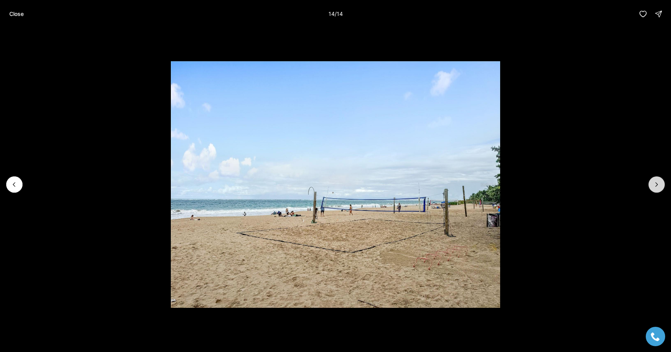
click at [655, 186] on div at bounding box center [656, 185] width 16 height 16
click at [17, 176] on li "14 of 14" at bounding box center [335, 185] width 671 height 314
click at [13, 185] on icon "Previous slide" at bounding box center [14, 185] width 2 height 4
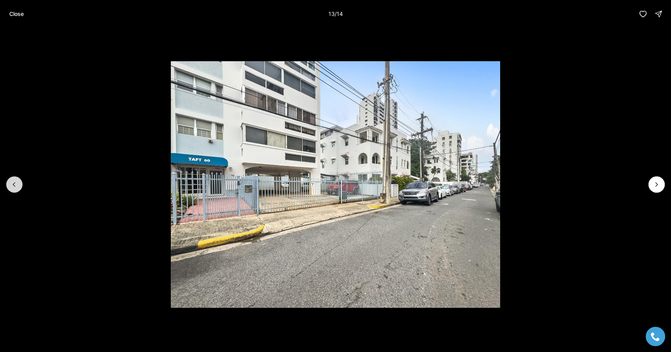
click at [13, 190] on button "Previous slide" at bounding box center [14, 185] width 16 height 16
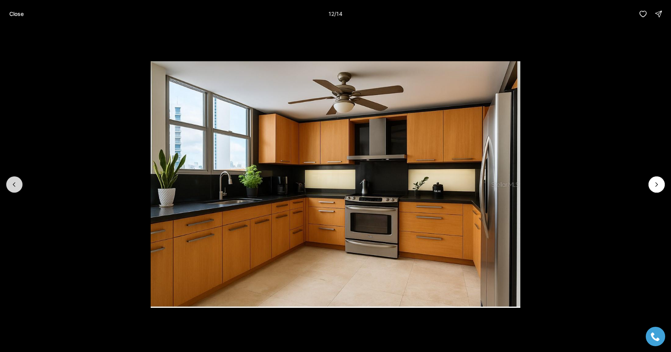
click at [13, 190] on button "Previous slide" at bounding box center [14, 185] width 16 height 16
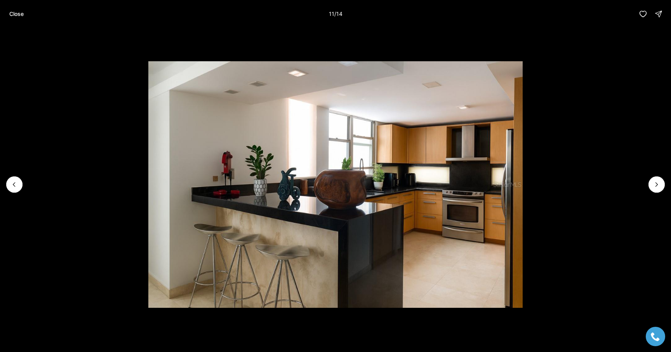
click at [8, 191] on li "11 of 14" at bounding box center [335, 185] width 671 height 314
click at [14, 186] on icon "Previous slide" at bounding box center [14, 185] width 2 height 4
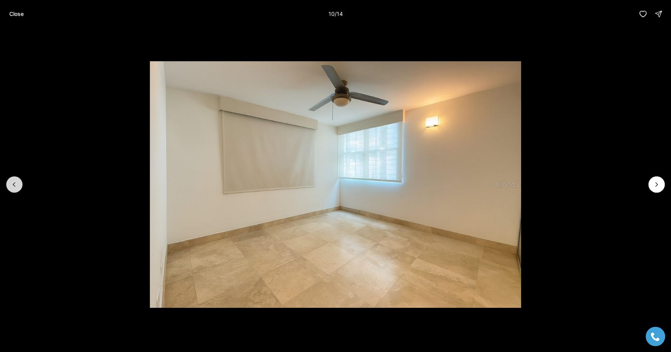
click at [14, 186] on icon "Previous slide" at bounding box center [14, 185] width 2 height 4
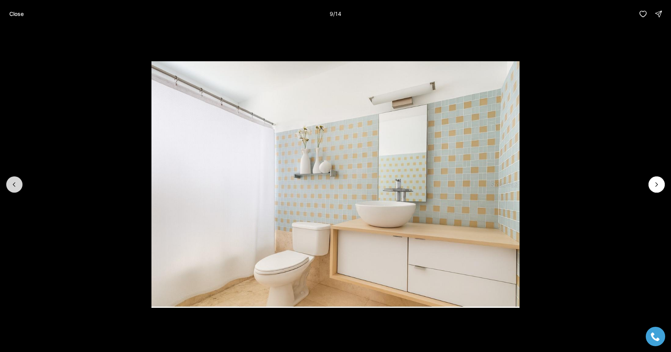
click at [14, 186] on icon "Previous slide" at bounding box center [14, 185] width 2 height 4
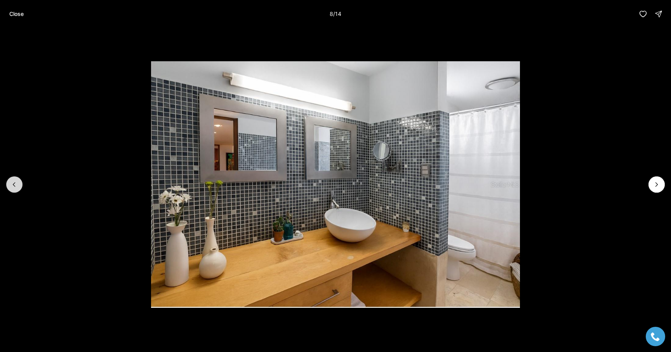
click at [15, 185] on icon "Previous slide" at bounding box center [14, 185] width 8 height 8
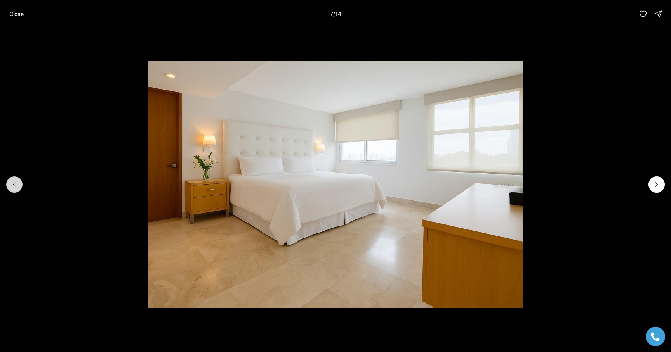
click at [15, 186] on icon "Previous slide" at bounding box center [14, 185] width 8 height 8
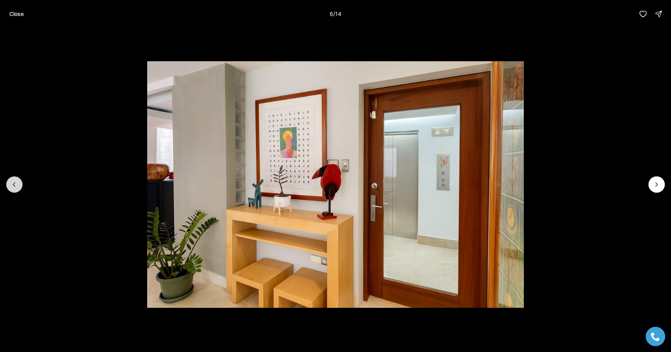
click at [14, 187] on icon "Previous slide" at bounding box center [14, 185] width 8 height 8
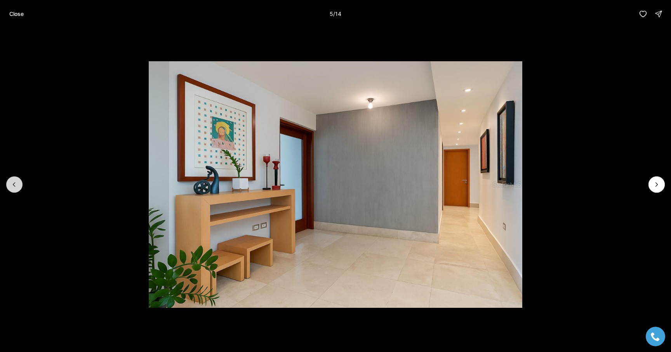
click at [16, 188] on icon "Previous slide" at bounding box center [14, 185] width 8 height 8
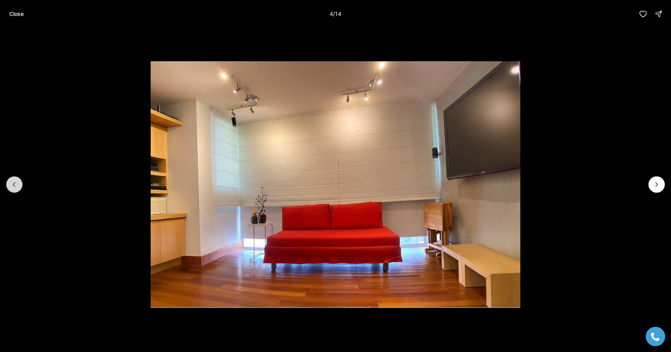
click at [16, 190] on button "Previous slide" at bounding box center [14, 185] width 16 height 16
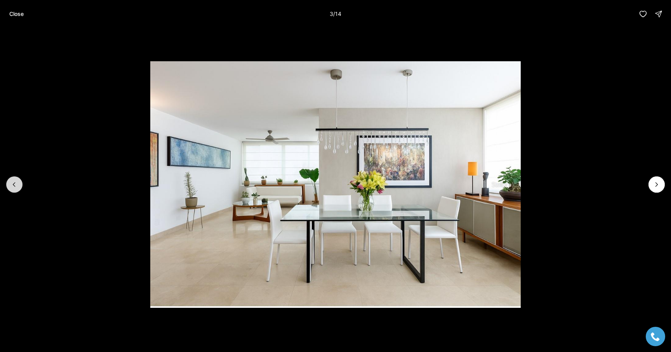
click at [16, 191] on button "Previous slide" at bounding box center [14, 185] width 16 height 16
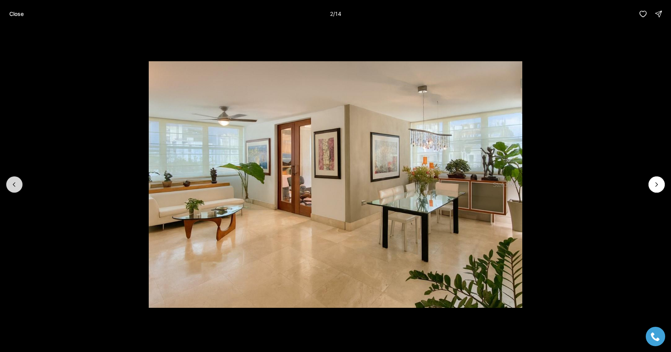
click at [16, 191] on button "Previous slide" at bounding box center [14, 185] width 16 height 16
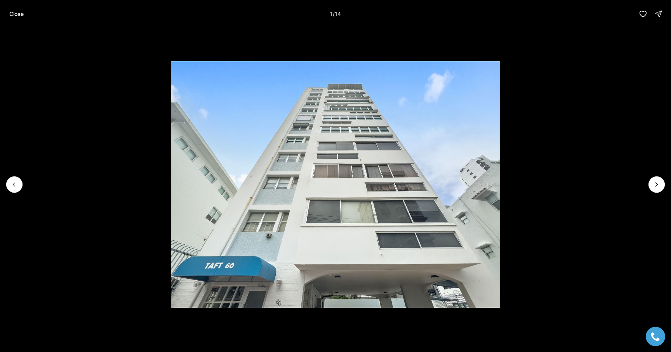
click at [16, 191] on div at bounding box center [14, 185] width 16 height 16
click at [655, 186] on icon "Next slide" at bounding box center [656, 185] width 2 height 4
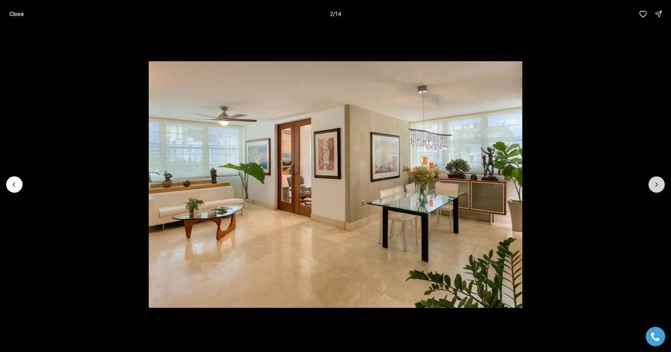
click at [655, 186] on icon "Next slide" at bounding box center [656, 185] width 2 height 4
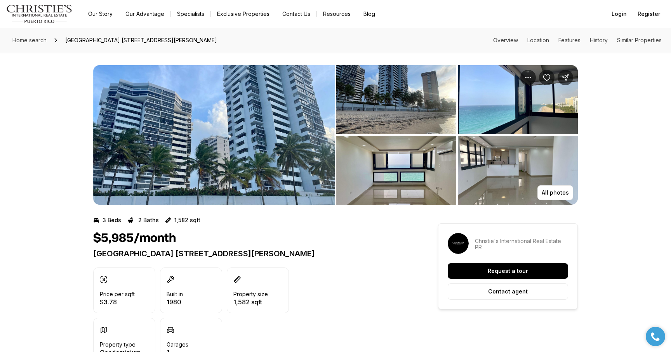
click at [397, 173] on img "View image gallery" at bounding box center [396, 170] width 120 height 69
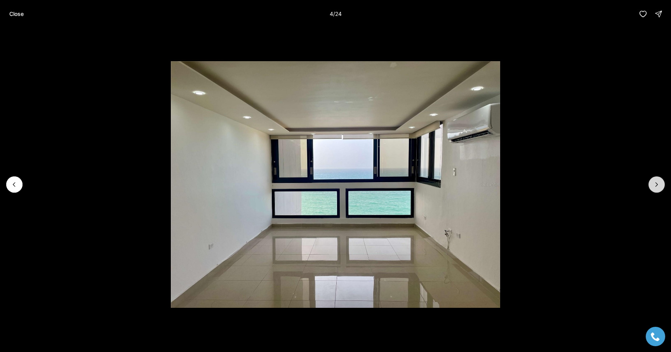
click at [654, 186] on icon "Next slide" at bounding box center [656, 185] width 8 height 8
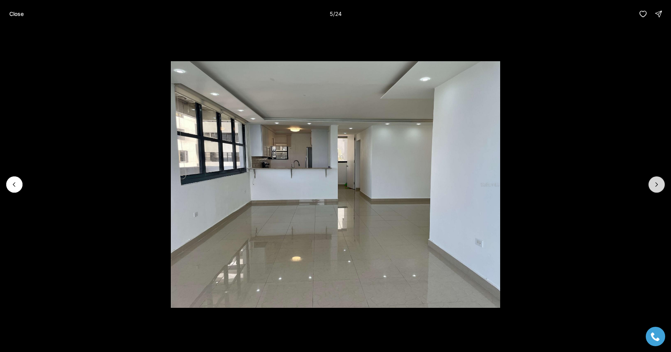
click at [654, 186] on icon "Next slide" at bounding box center [656, 185] width 8 height 8
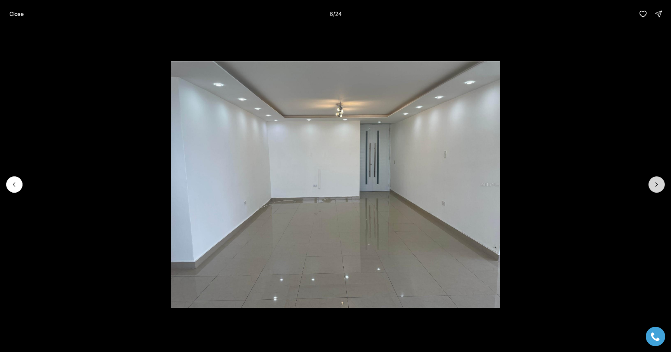
click at [654, 186] on icon "Next slide" at bounding box center [656, 185] width 8 height 8
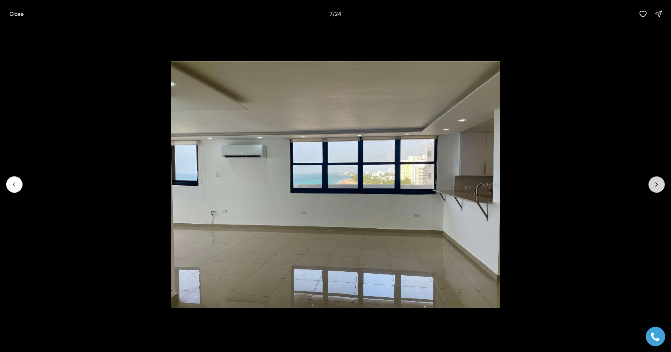
click at [654, 186] on icon "Next slide" at bounding box center [656, 185] width 8 height 8
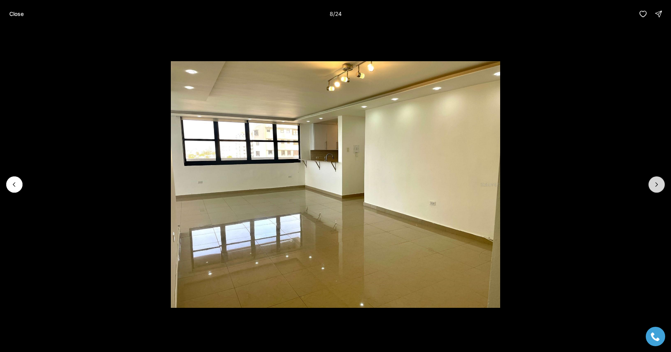
click at [654, 186] on icon "Next slide" at bounding box center [656, 185] width 8 height 8
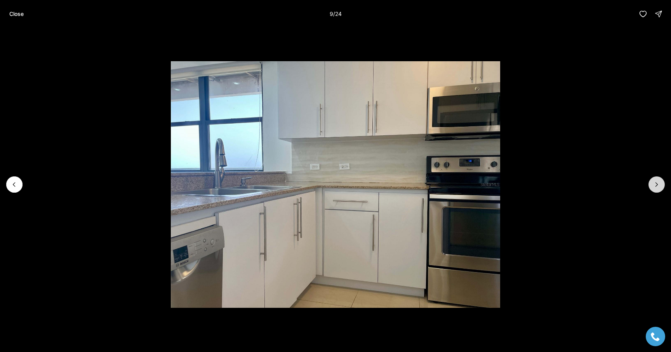
click at [654, 186] on icon "Next slide" at bounding box center [656, 185] width 8 height 8
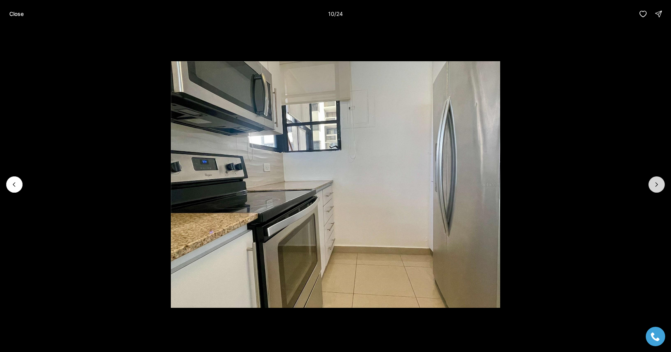
click at [654, 186] on icon "Next slide" at bounding box center [656, 185] width 8 height 8
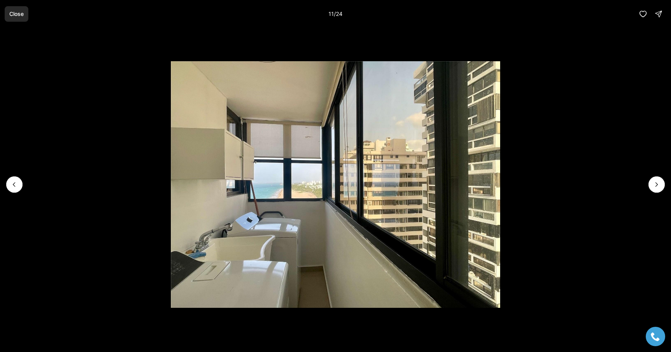
click at [13, 13] on p "Close" at bounding box center [16, 14] width 14 height 6
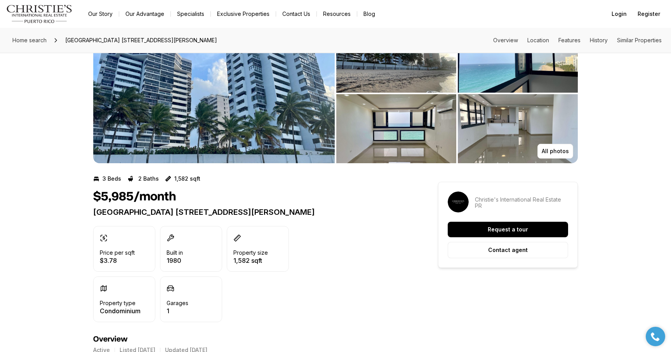
scroll to position [38, 0]
